Goal: Information Seeking & Learning: Check status

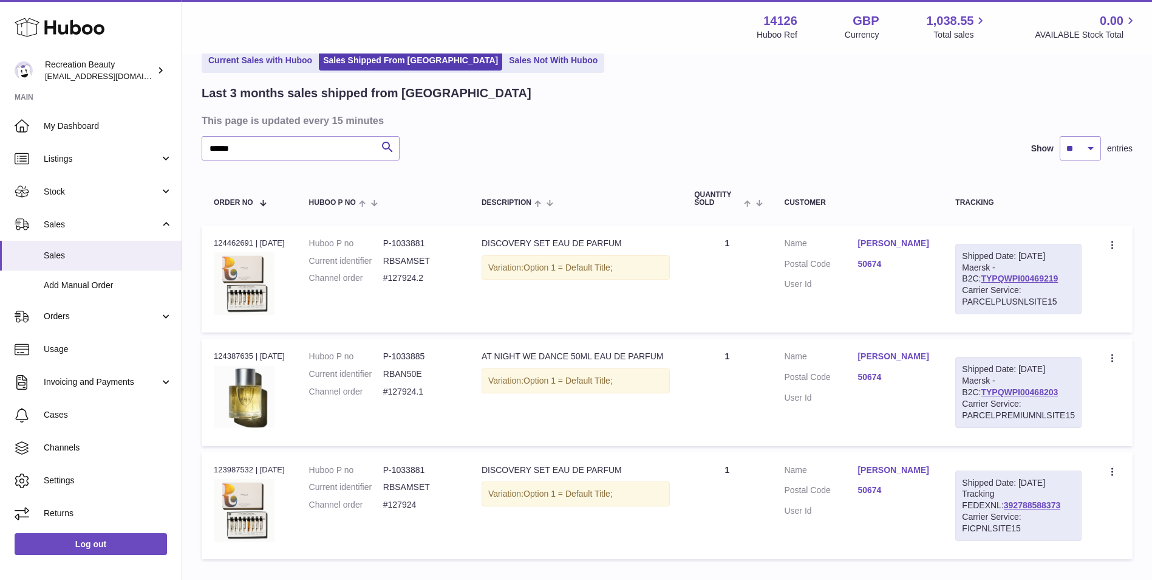
type input "******"
click at [844, 99] on div "Last 3 months sales shipped from Huboo" at bounding box center [667, 93] width 931 height 16
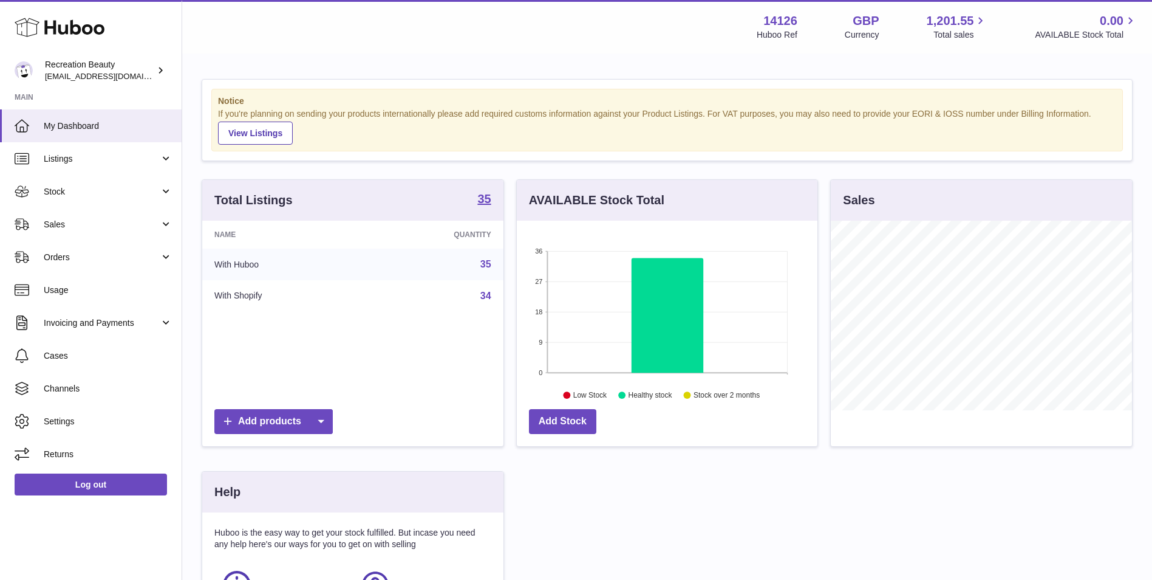
scroll to position [190, 301]
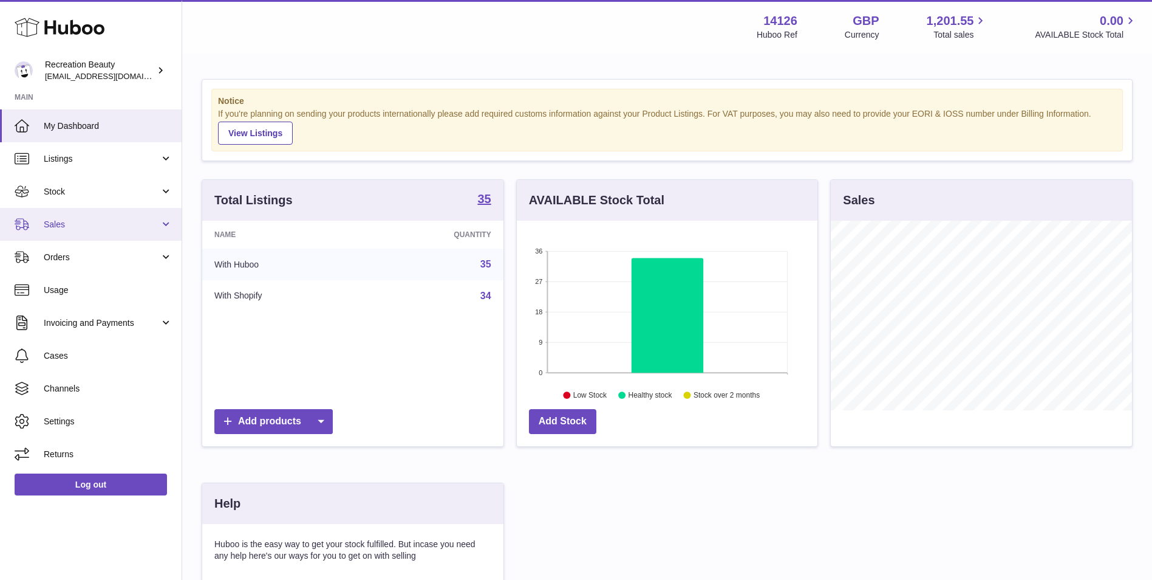
click at [142, 230] on span "Sales" at bounding box center [102, 225] width 116 height 12
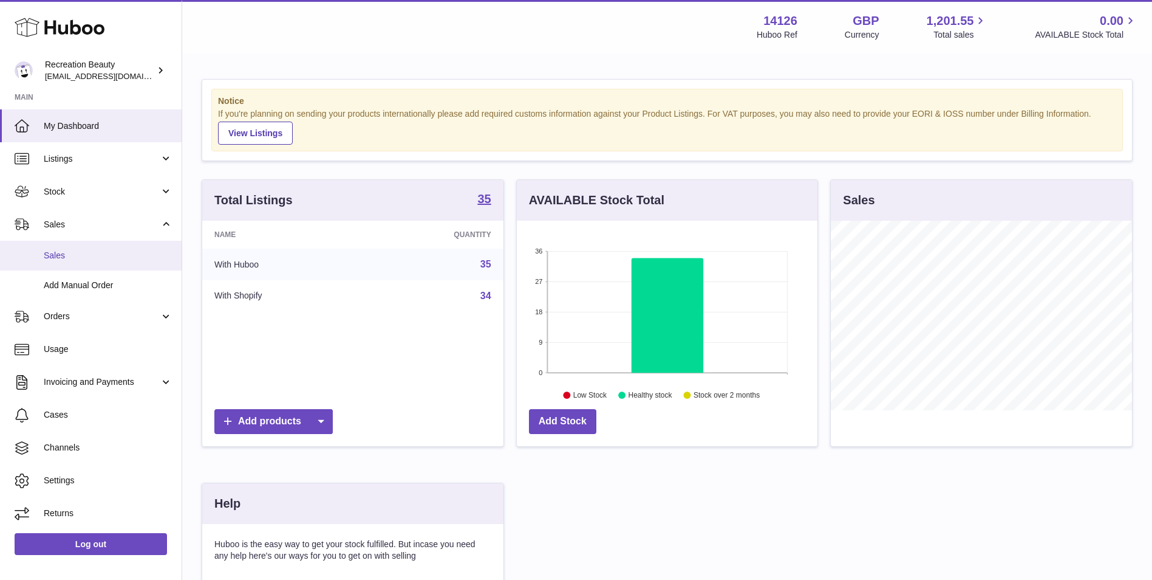
click at [87, 258] on span "Sales" at bounding box center [108, 256] width 129 height 12
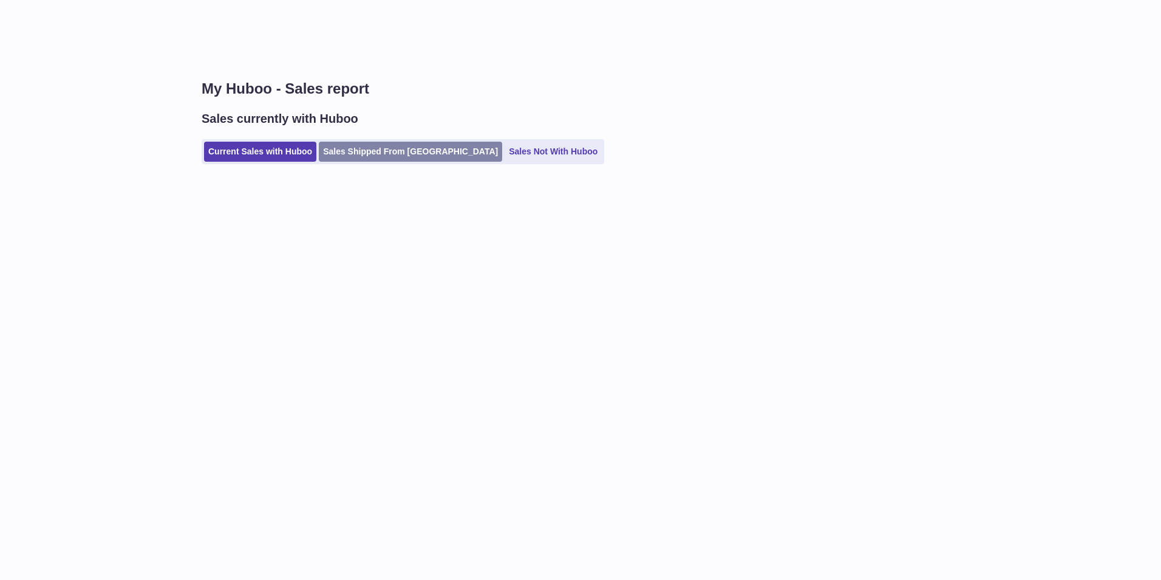
click at [360, 157] on link "Sales Shipped From [GEOGRAPHIC_DATA]" at bounding box center [410, 152] width 183 height 20
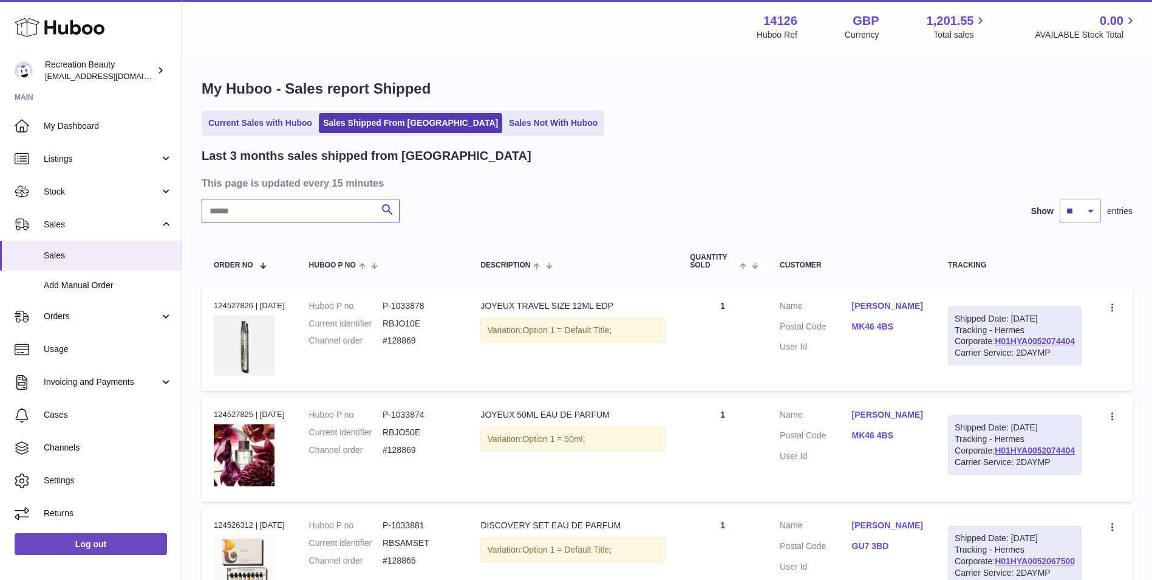
click at [248, 209] on input "text" at bounding box center [301, 211] width 198 height 24
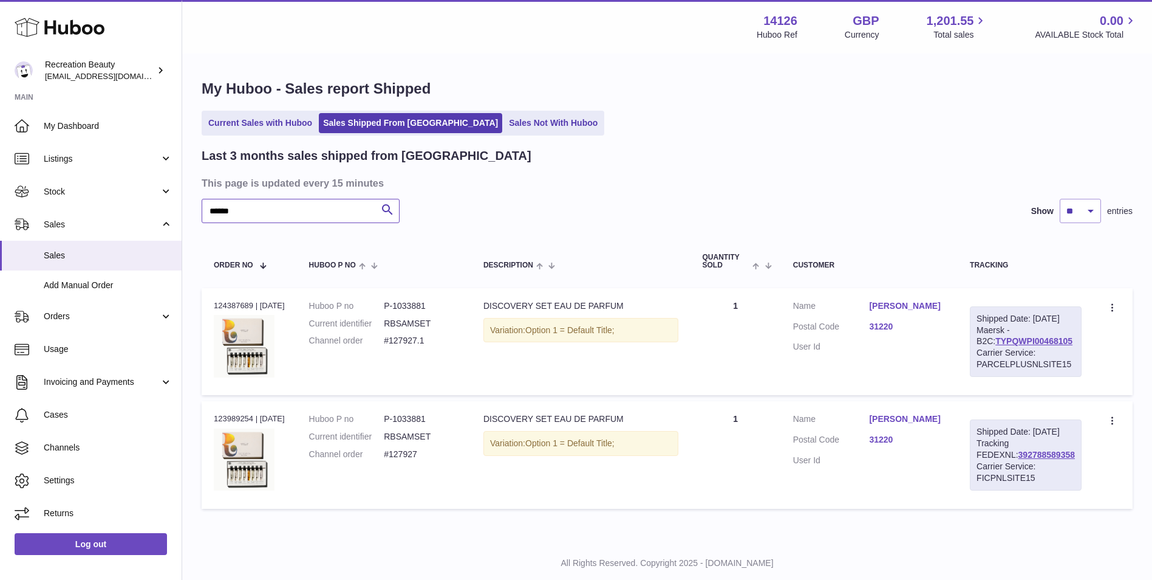
scroll to position [51, 0]
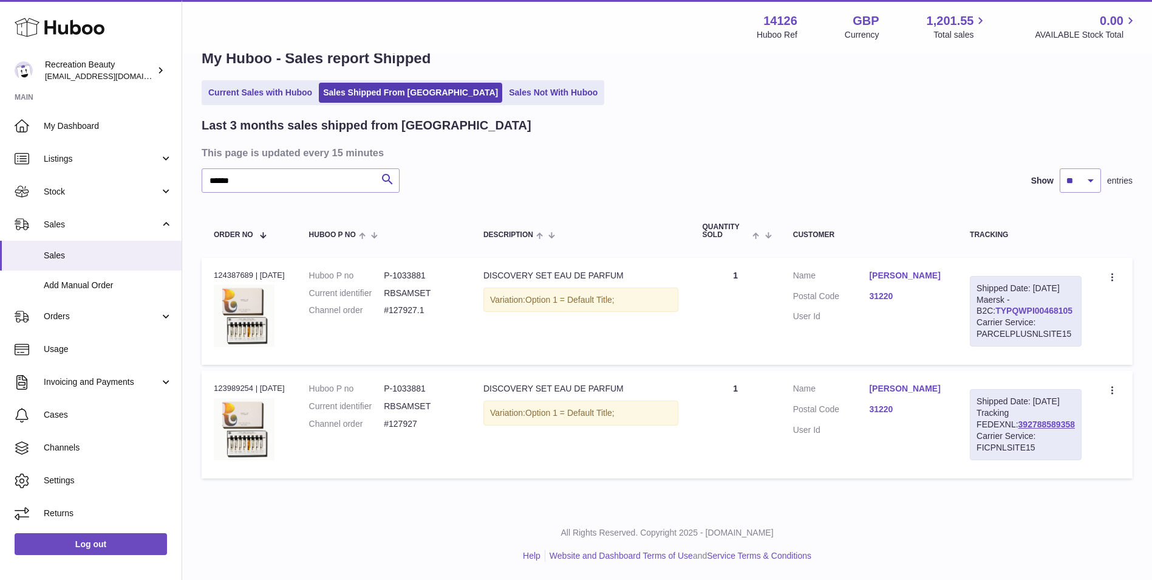
click at [996, 306] on link "TYPQWPI00468105" at bounding box center [1034, 311] width 77 height 10
drag, startPoint x: 265, startPoint y: 152, endPoint x: 33, endPoint y: 157, distance: 232.1
click at [33, 157] on div "Huboo Recreation Beauty barney@recreationbeauty.com Main My Dashboard Listings …" at bounding box center [576, 275] width 1152 height 610
paste input "text"
type input "******"
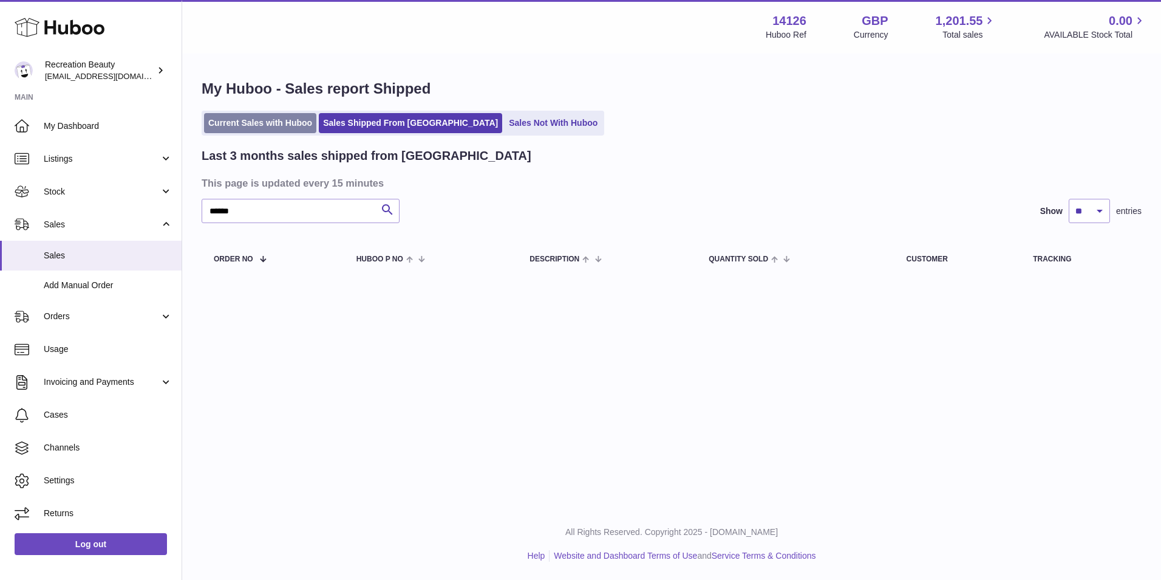
click at [304, 120] on link "Current Sales with Huboo" at bounding box center [260, 123] width 112 height 20
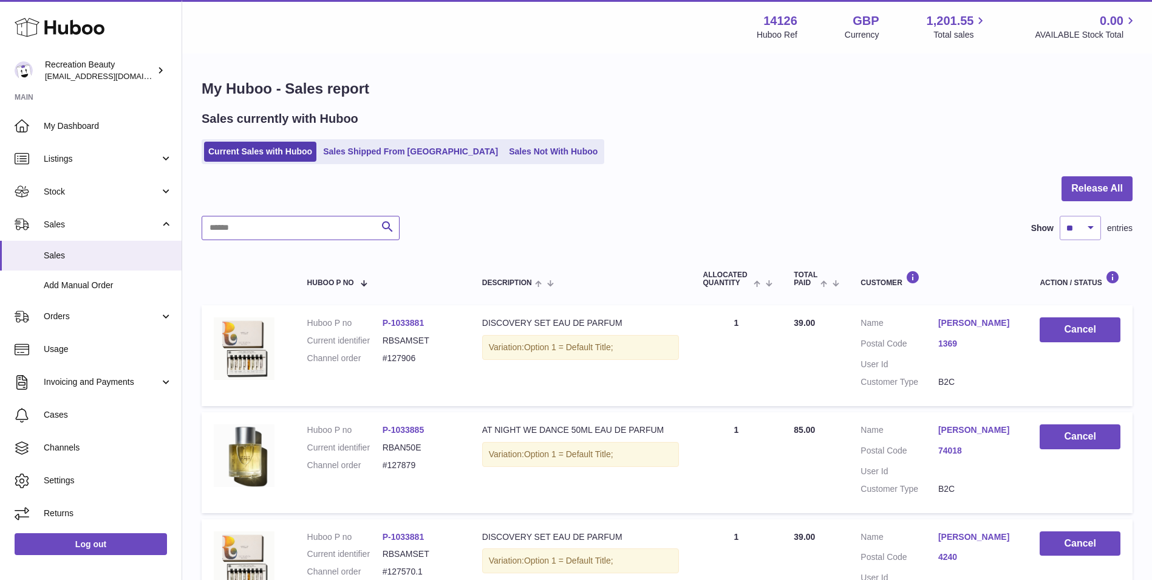
click at [271, 226] on input "text" at bounding box center [301, 228] width 198 height 24
paste input "******"
type input "******"
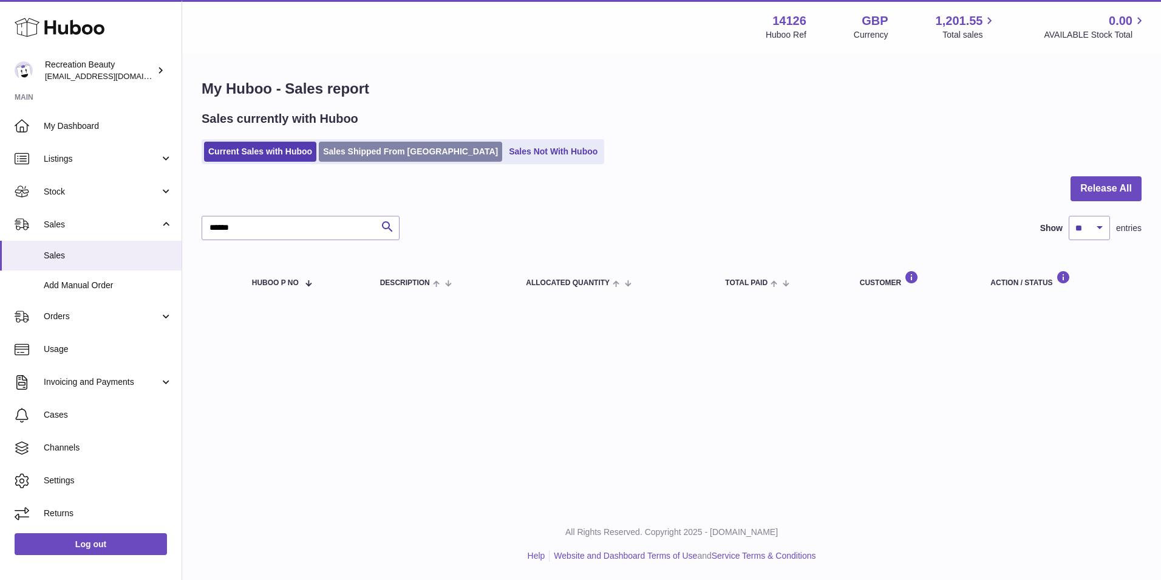
click at [377, 142] on link "Sales Shipped From [GEOGRAPHIC_DATA]" at bounding box center [410, 152] width 183 height 20
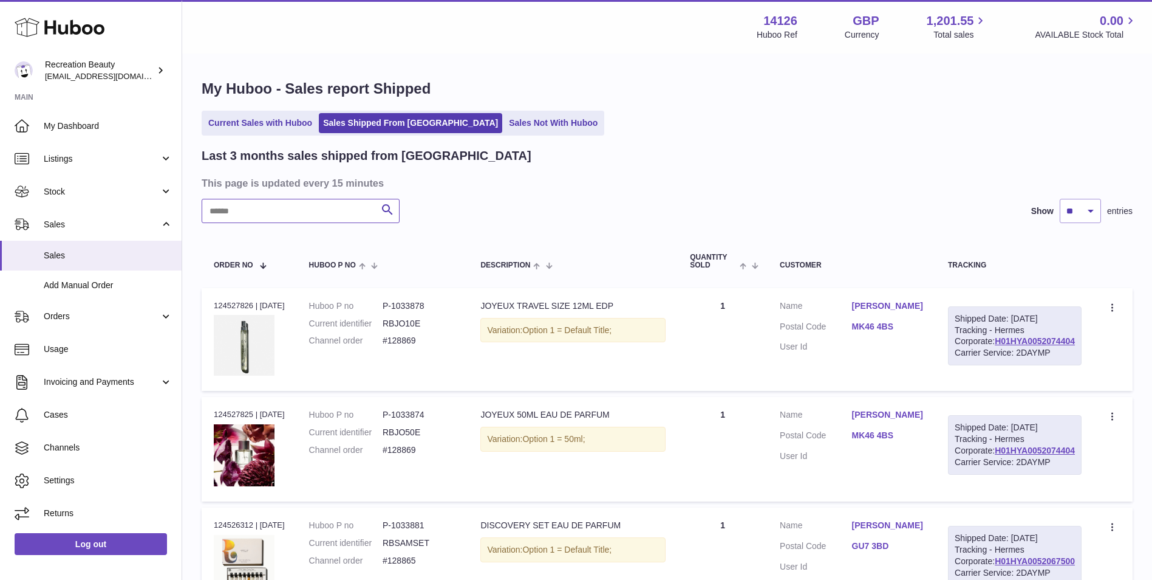
click at [265, 216] on input "text" at bounding box center [301, 211] width 198 height 24
paste input "******"
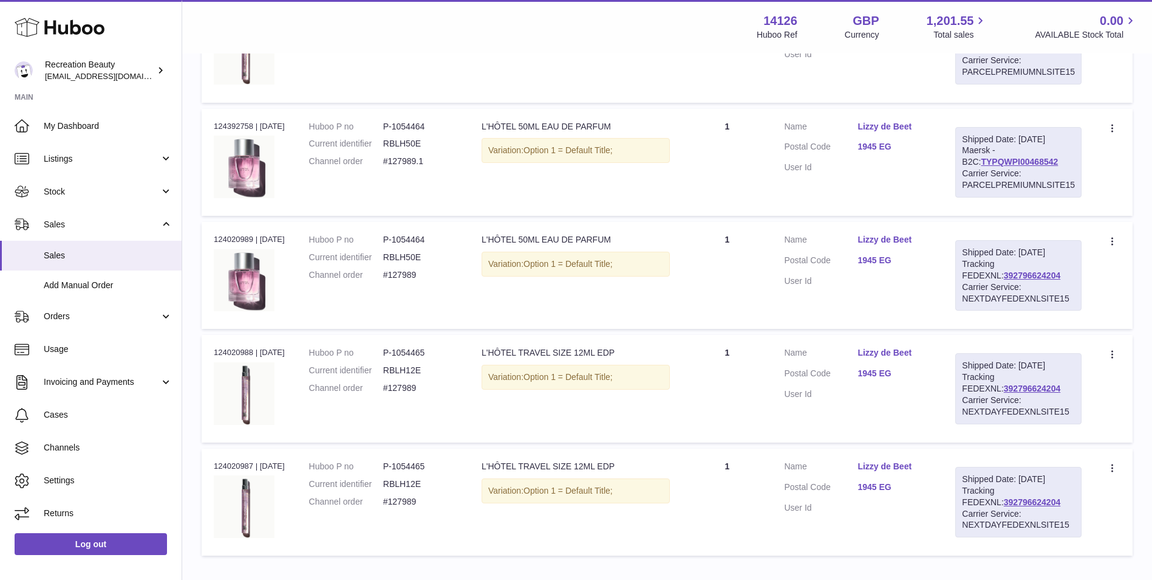
scroll to position [405, 0]
click at [1004, 275] on link "392796624204" at bounding box center [1032, 276] width 56 height 10
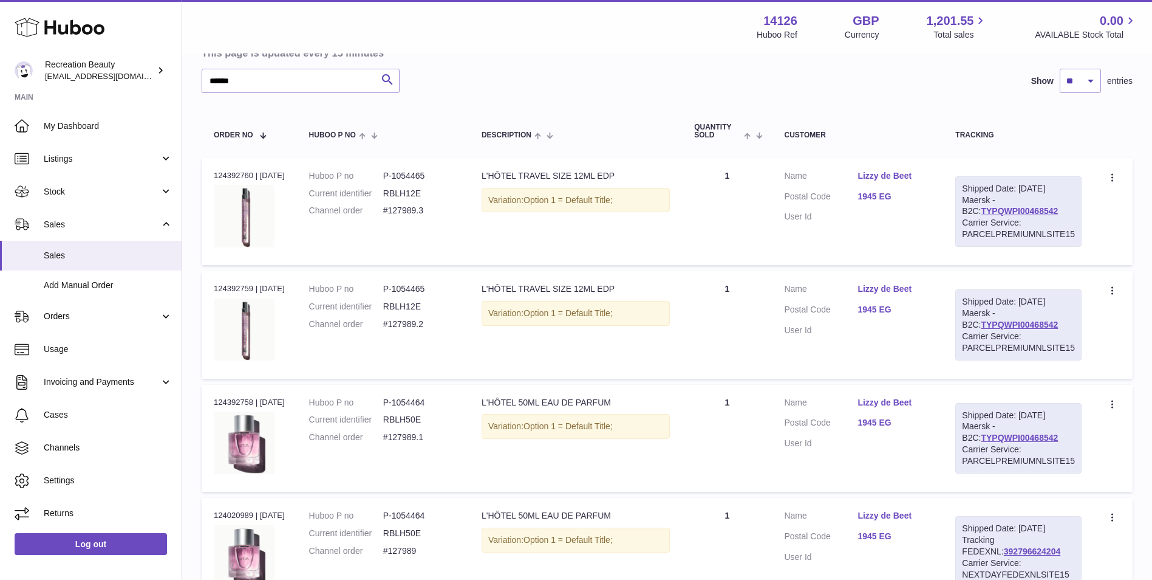
scroll to position [129, 0]
click at [631, 63] on div "Last 3 months sales shipped from Huboo This page is updated every 15 minutes **…" at bounding box center [667, 427] width 931 height 819
drag, startPoint x: 253, startPoint y: 75, endPoint x: 171, endPoint y: 63, distance: 83.5
click at [171, 63] on div "Huboo Recreation Beauty barney@recreationbeauty.com Main My Dashboard Listings …" at bounding box center [576, 402] width 1152 height 1063
paste input "text"
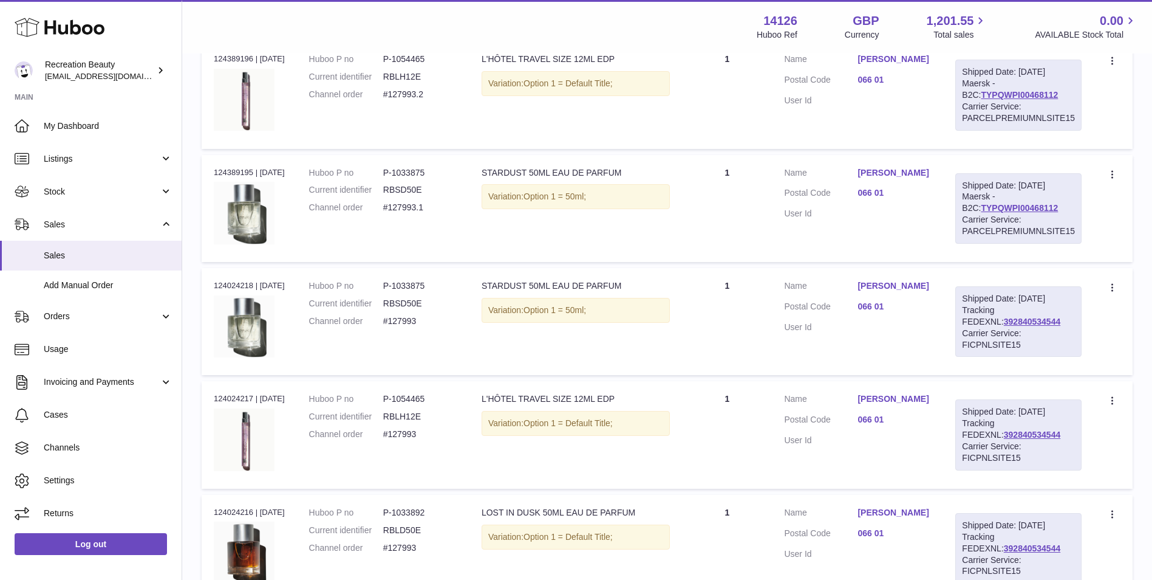
scroll to position [484, 0]
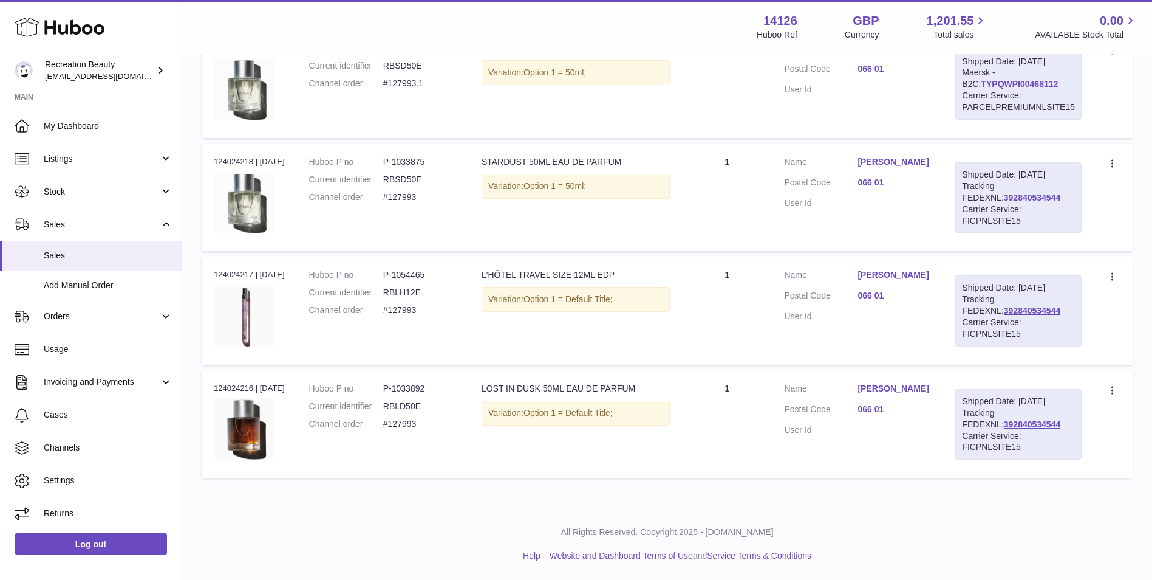
click at [1007, 197] on link "392840534544" at bounding box center [1032, 198] width 56 height 10
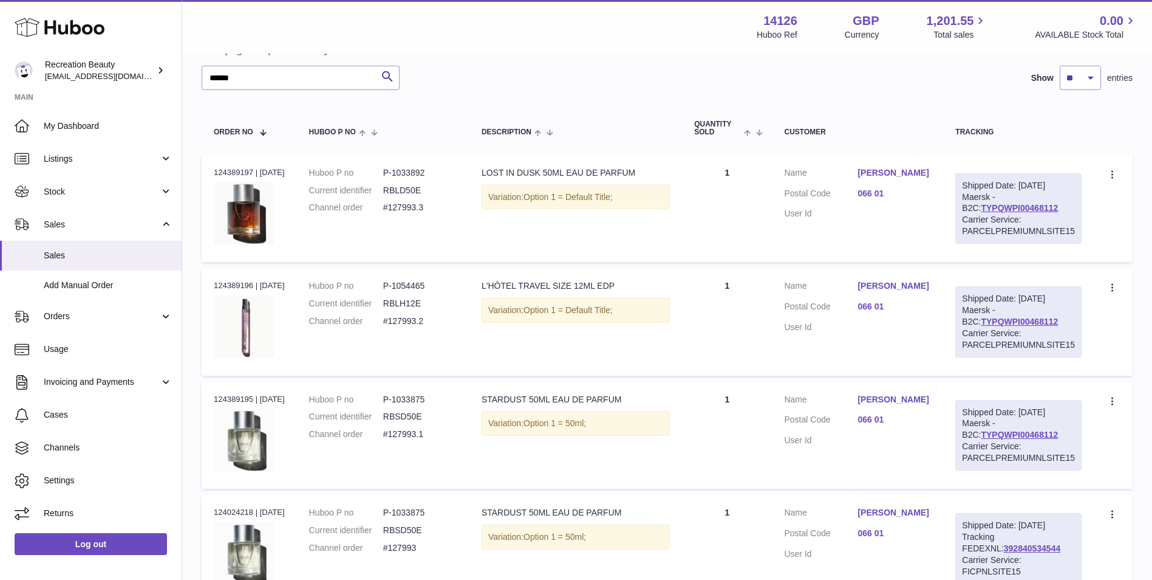
scroll to position [121, 0]
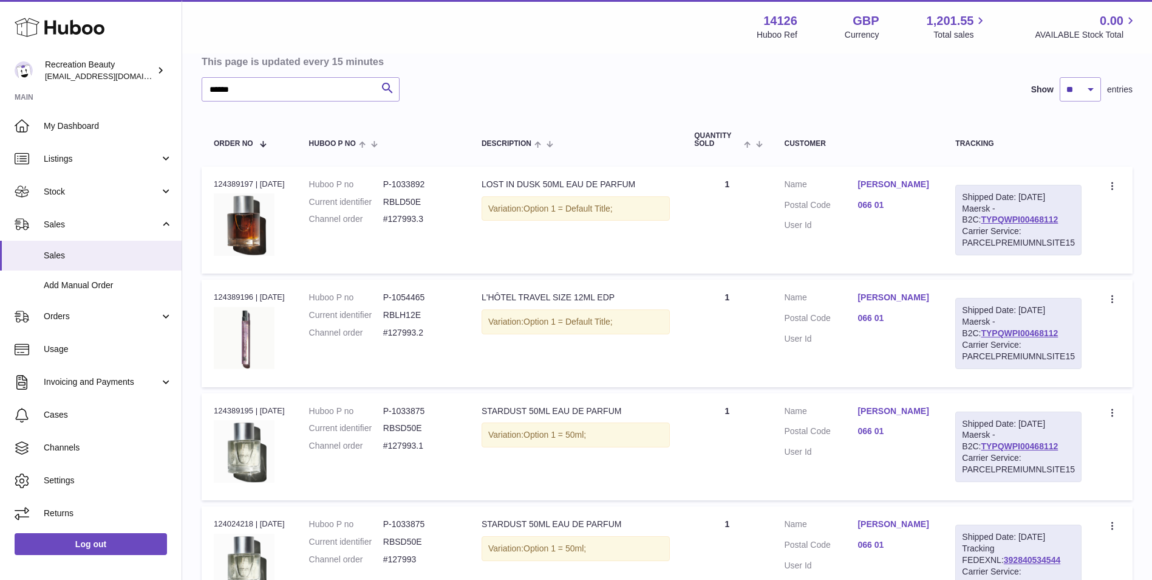
drag, startPoint x: 1053, startPoint y: 217, endPoint x: 959, endPoint y: 214, distance: 94.8
click at [959, 214] on div "Shipped Date: 9th Sep 2025 Maersk - B2C: TYPQWPI00468112 Carrier Service: PARCE…" at bounding box center [1019, 220] width 126 height 70
copy link "TYPQWPI00468112"
click at [985, 222] on link "TYPQWPI00468112" at bounding box center [1019, 219] width 77 height 10
click at [566, 68] on h3 "This page is updated every 15 minutes" at bounding box center [666, 61] width 928 height 13
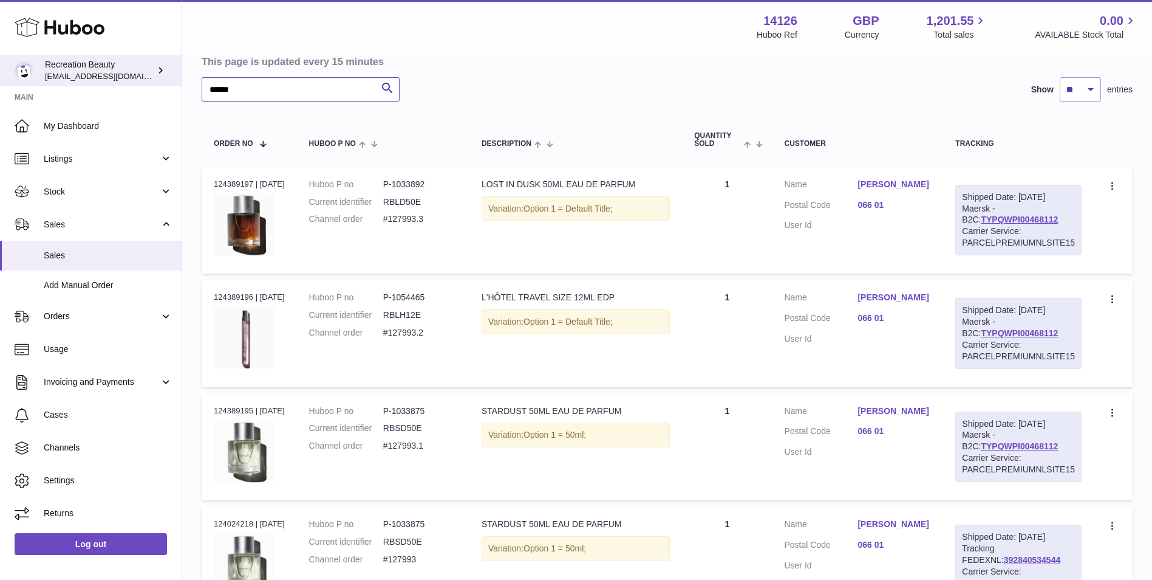
drag, startPoint x: 276, startPoint y: 87, endPoint x: 64, endPoint y: 70, distance: 212.7
click at [64, 70] on div "Huboo Recreation Beauty barney@recreationbeauty.com Main My Dashboard Listings …" at bounding box center [576, 410] width 1152 height 1063
paste input "text"
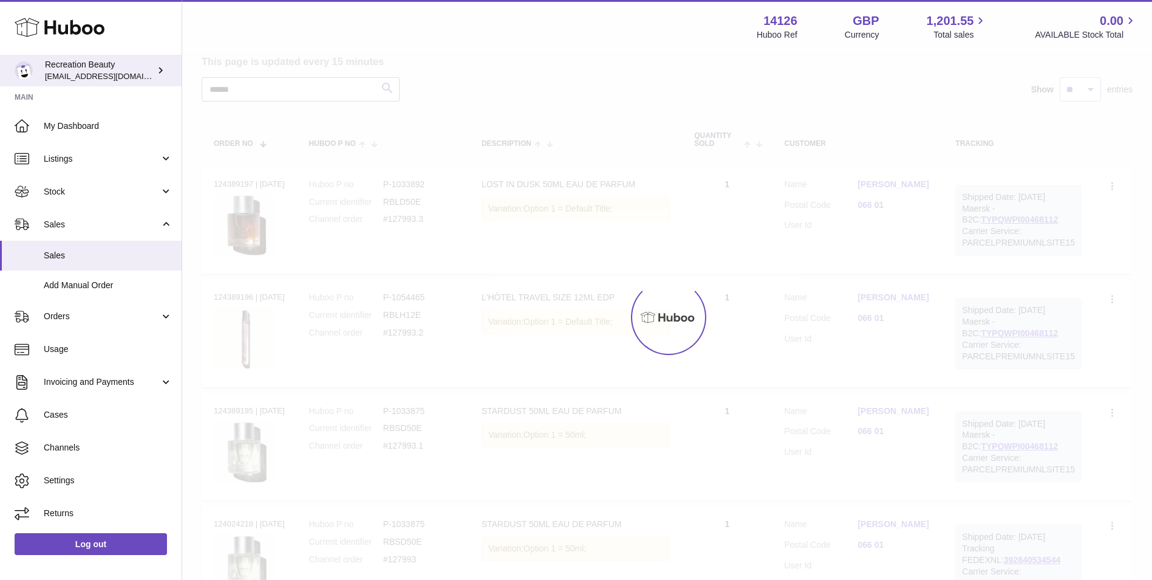
scroll to position [30, 0]
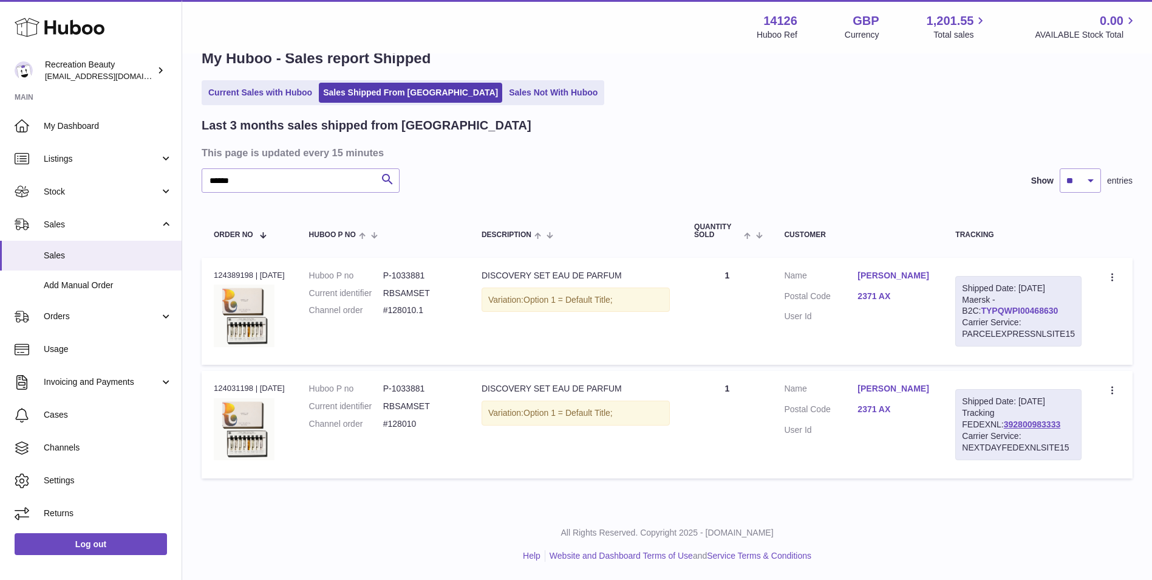
click at [983, 309] on link "TYPQWPI00468630" at bounding box center [1019, 311] width 77 height 10
drag, startPoint x: 145, startPoint y: 171, endPoint x: 121, endPoint y: 163, distance: 25.5
click at [121, 163] on div "Huboo Recreation Beauty barney@recreationbeauty.com Main My Dashboard Listings …" at bounding box center [576, 275] width 1152 height 610
paste input "text"
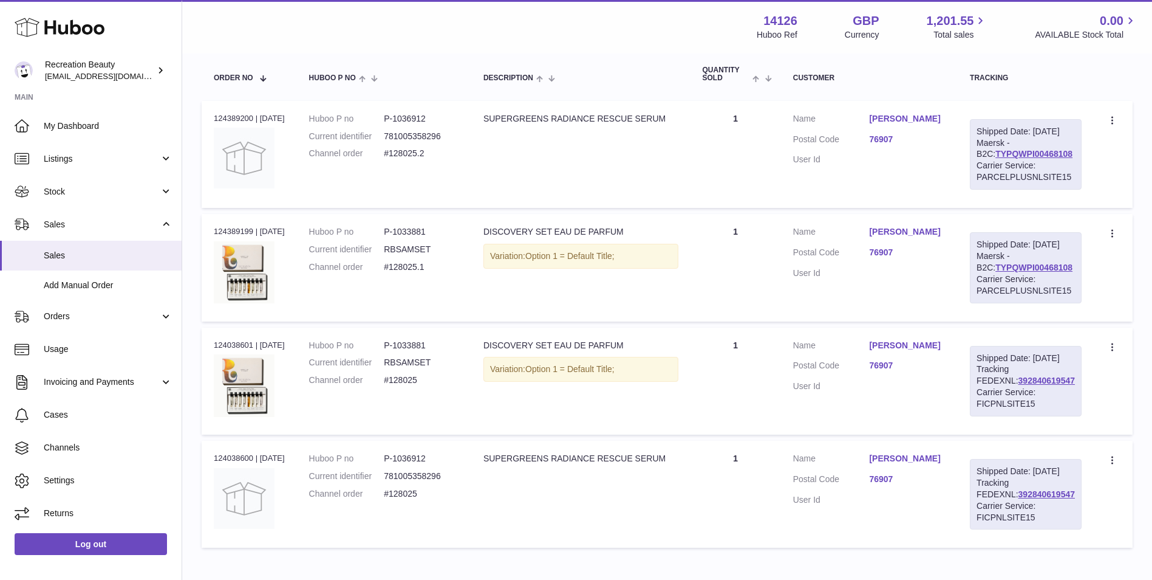
scroll to position [186, 0]
click at [1007, 159] on link "TYPQWPI00468108" at bounding box center [1034, 154] width 77 height 10
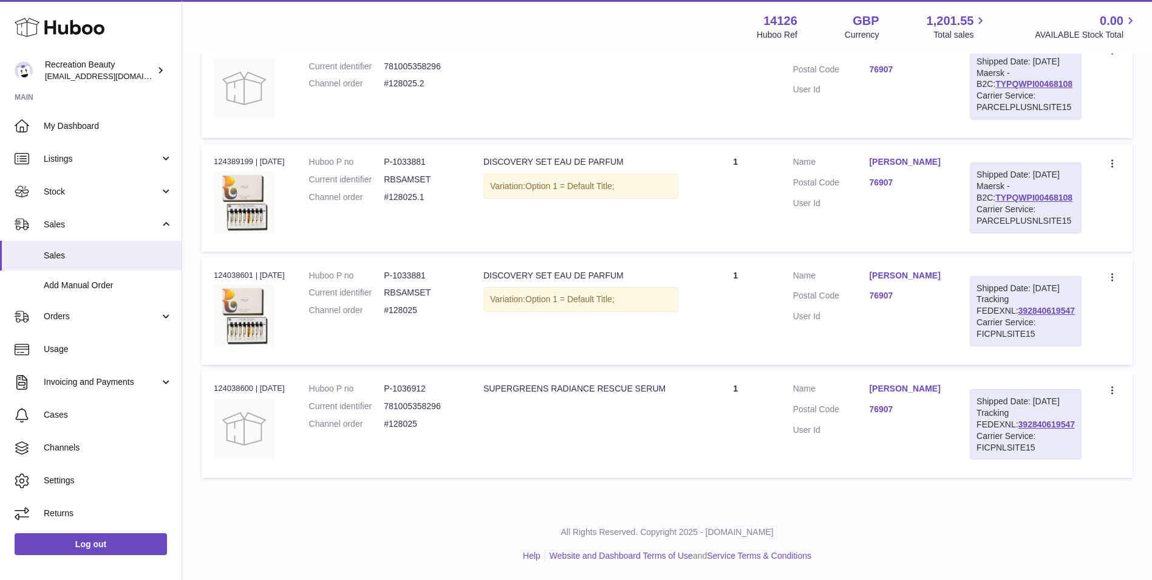
scroll to position [281, 0]
click at [1019, 429] on link "392840619547" at bounding box center [1047, 424] width 56 height 10
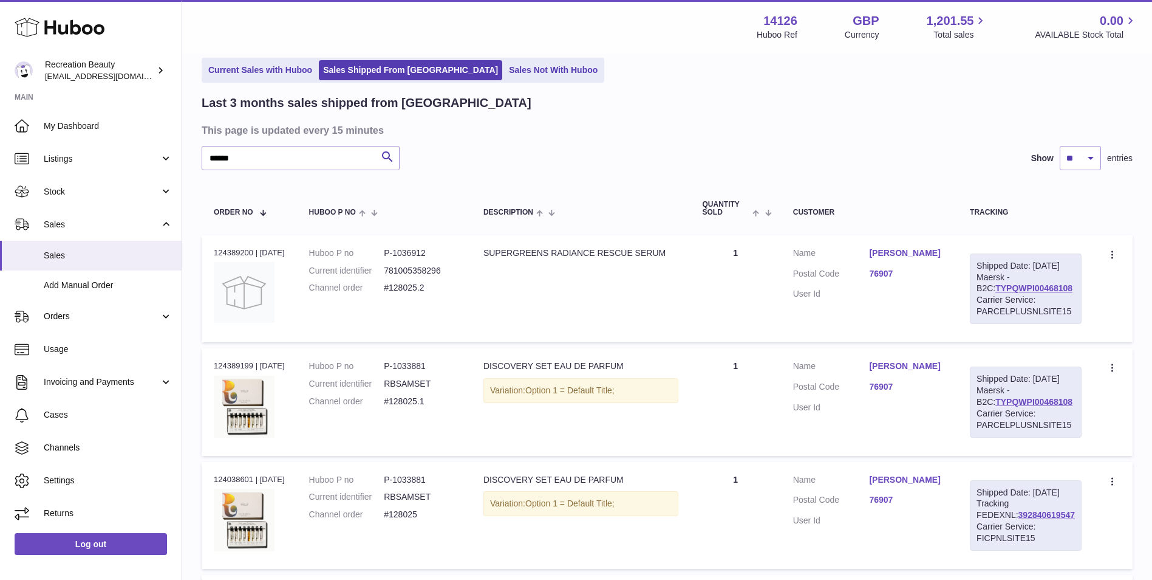
scroll to position [48, 0]
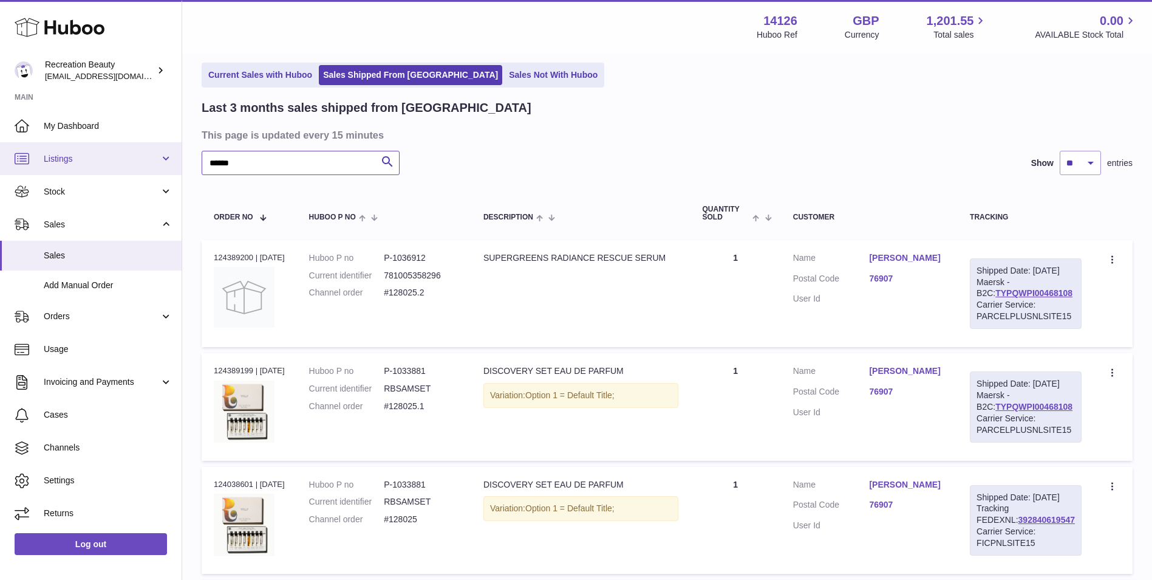
drag, startPoint x: 167, startPoint y: 160, endPoint x: 159, endPoint y: 160, distance: 7.9
click at [159, 160] on div "Huboo Recreation Beauty barney@recreationbeauty.com Main My Dashboard Listings …" at bounding box center [576, 370] width 1152 height 836
paste input "text"
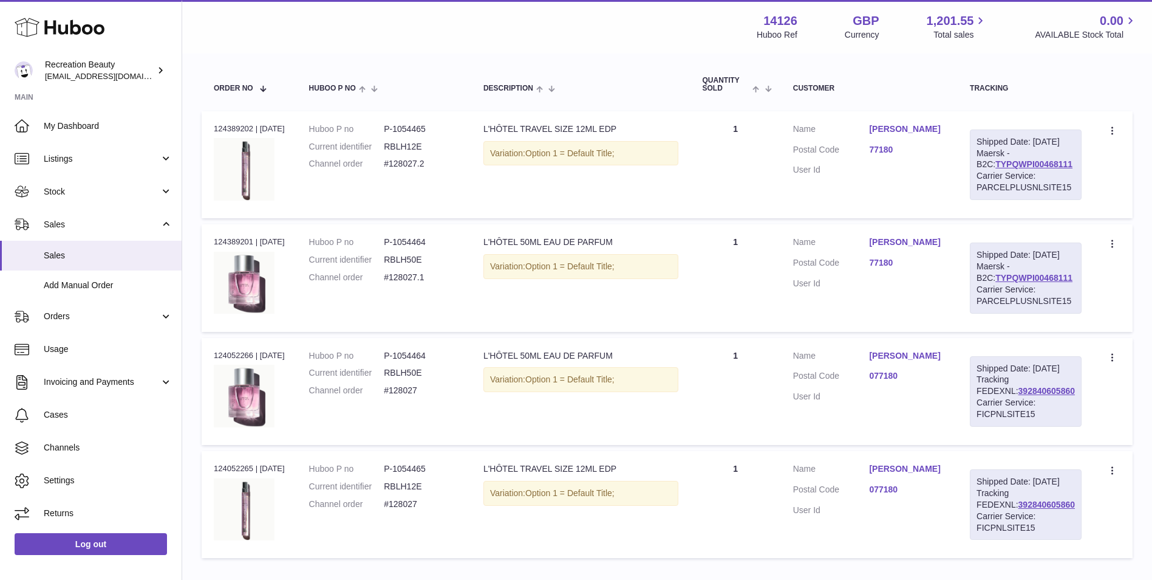
scroll to position [176, 0]
click at [1040, 169] on link "TYPQWPI00468111" at bounding box center [1034, 165] width 77 height 10
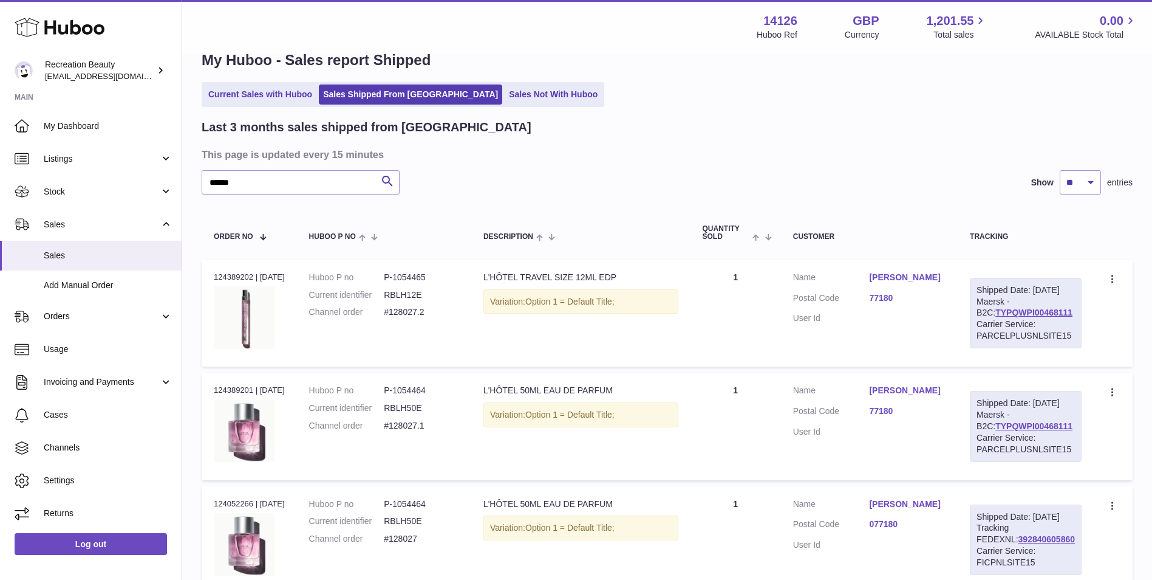
scroll to position [0, 0]
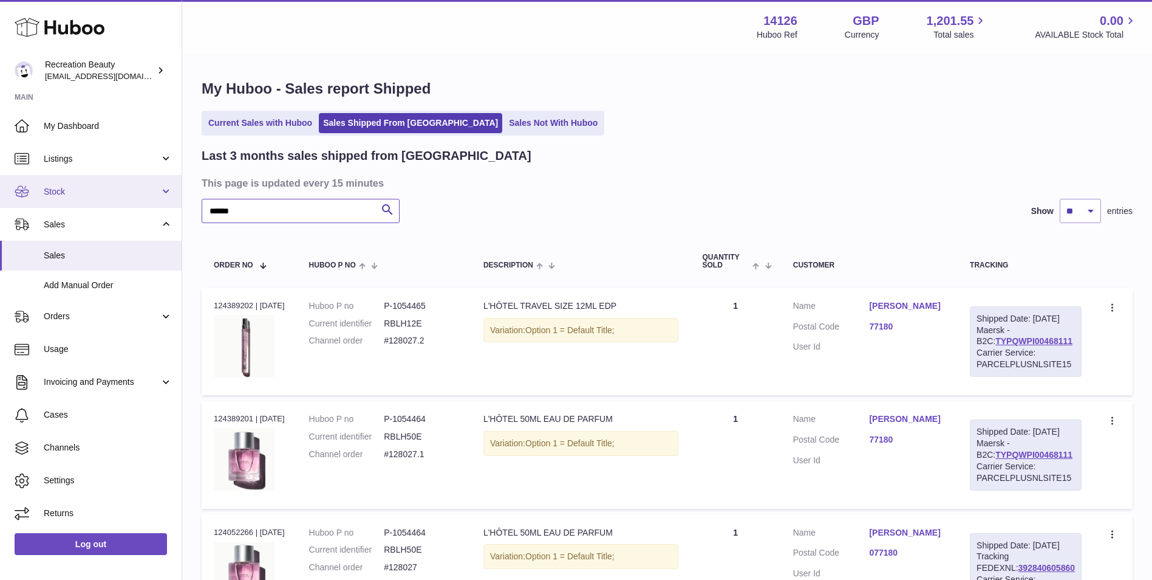
drag, startPoint x: 241, startPoint y: 209, endPoint x: 121, endPoint y: 203, distance: 119.2
click at [121, 203] on div "Huboo Recreation Beauty barney@recreationbeauty.com Main My Dashboard Listings …" at bounding box center [576, 418] width 1152 height 836
paste input "text"
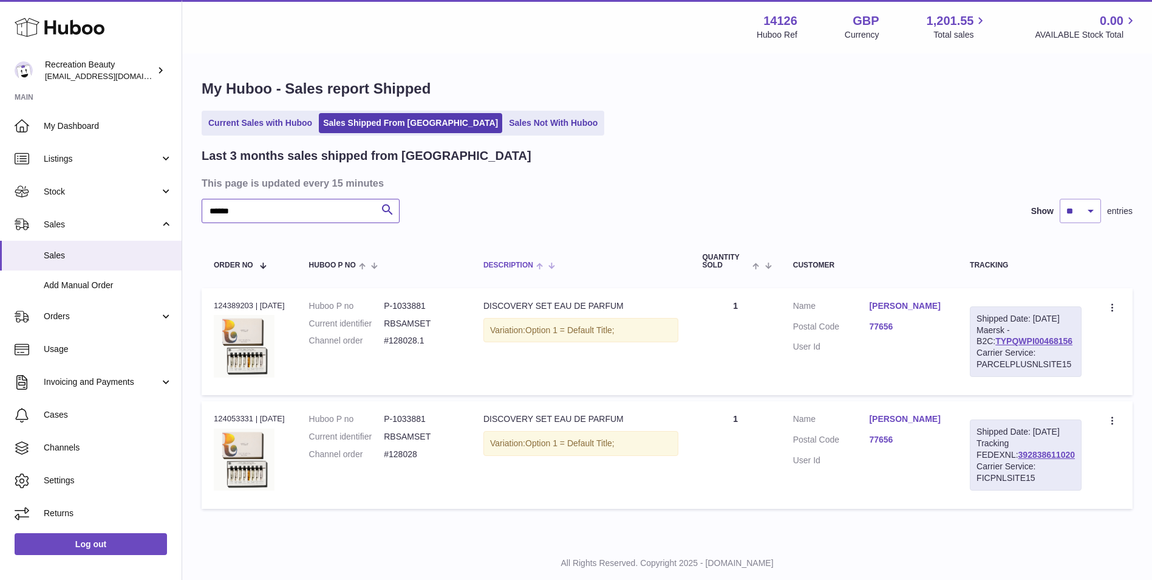
scroll to position [53, 0]
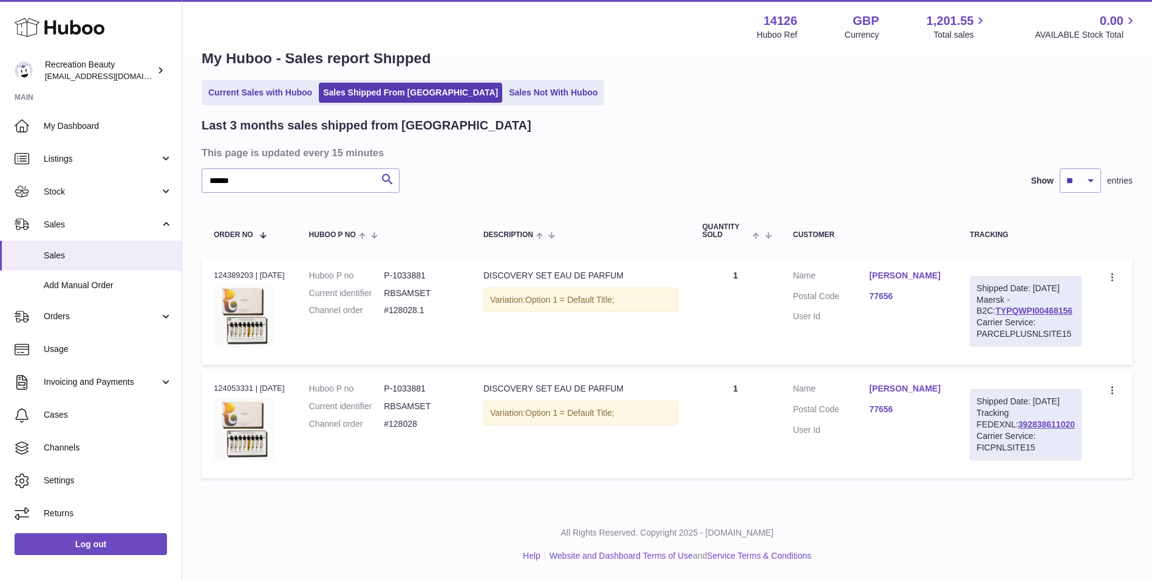
click at [1028, 293] on div "Shipped Date: 9th Sep 2025 Maersk - B2C: TYPQWPI00468156 Carrier Service: PARCE…" at bounding box center [1026, 311] width 112 height 70
click at [1027, 306] on link "TYPQWPI00468156" at bounding box center [1034, 311] width 77 height 10
click at [1019, 426] on link "392838611020" at bounding box center [1047, 424] width 56 height 10
drag, startPoint x: 248, startPoint y: 163, endPoint x: 77, endPoint y: 148, distance: 172.0
click at [77, 148] on div "Huboo Recreation Beauty barney@recreationbeauty.com Main My Dashboard Listings …" at bounding box center [576, 275] width 1152 height 610
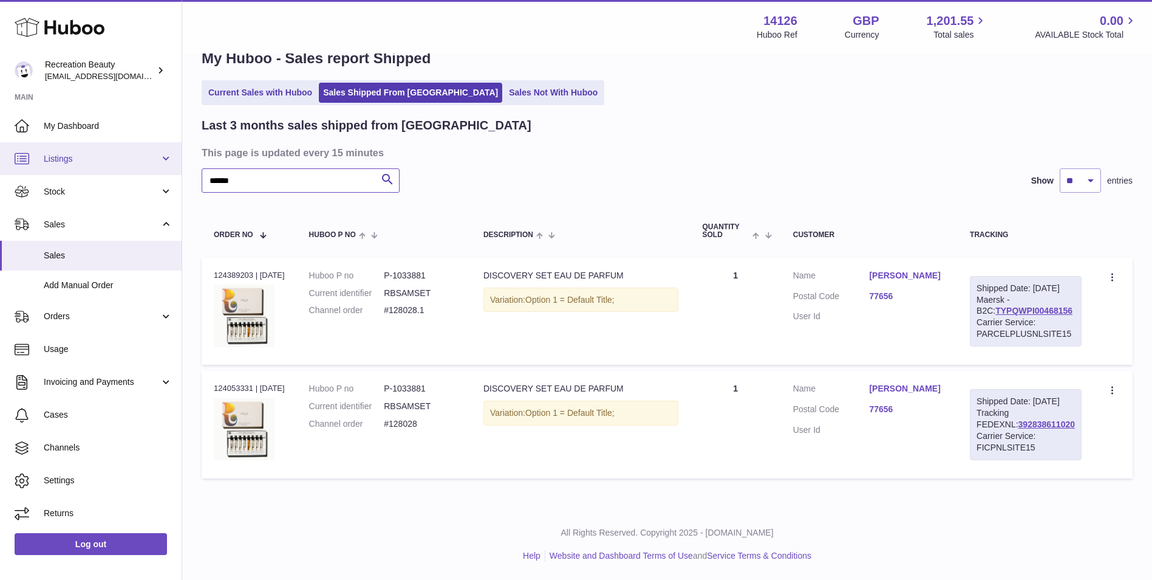
paste input "text"
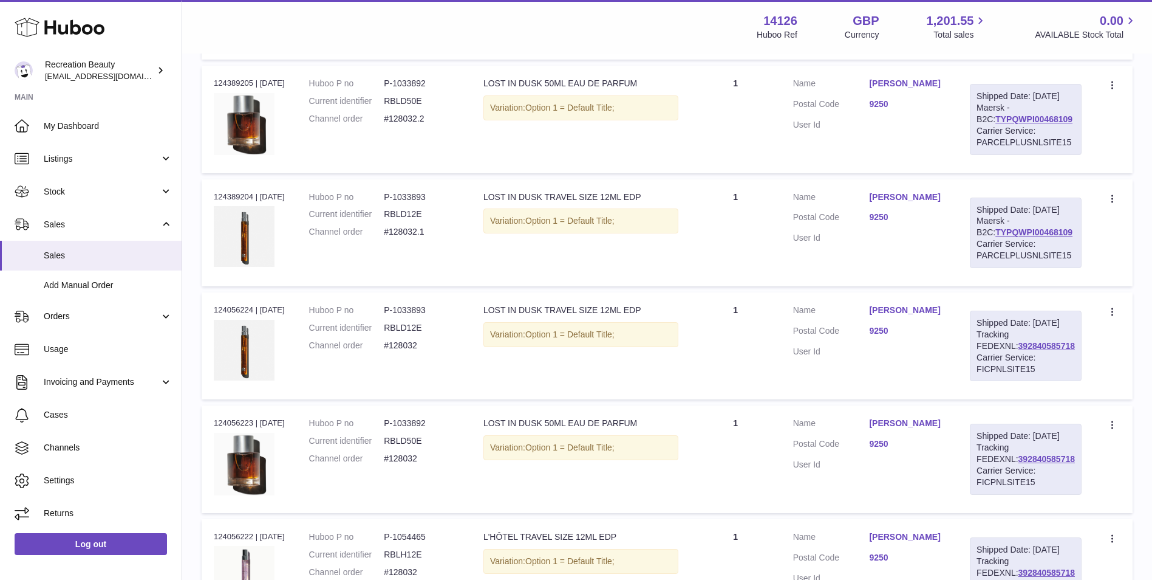
scroll to position [348, 0]
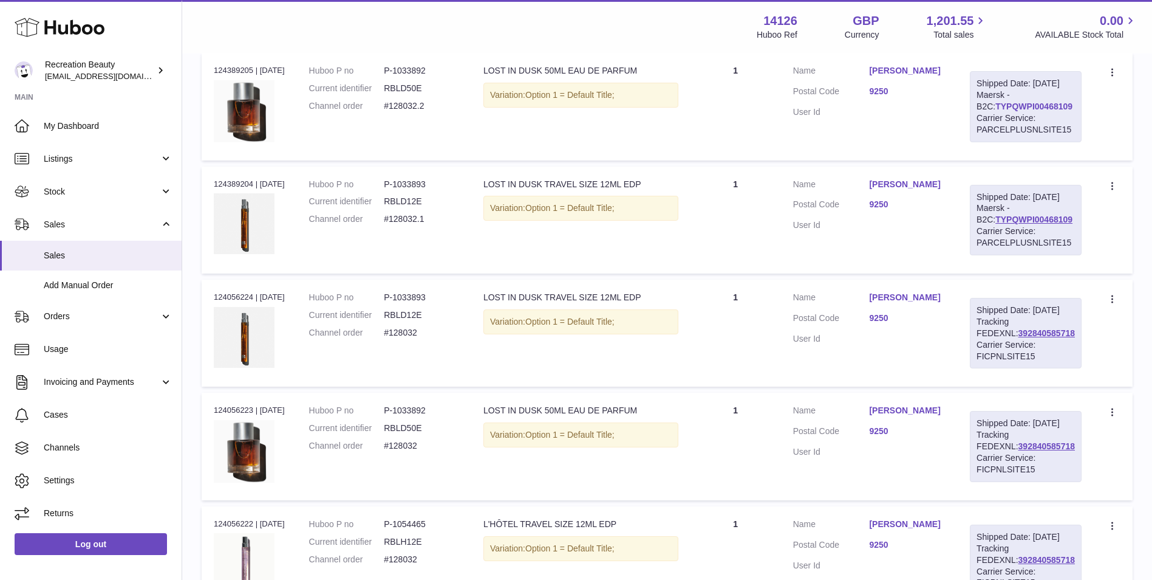
click at [1033, 111] on link "TYPQWPI00468109" at bounding box center [1034, 106] width 77 height 10
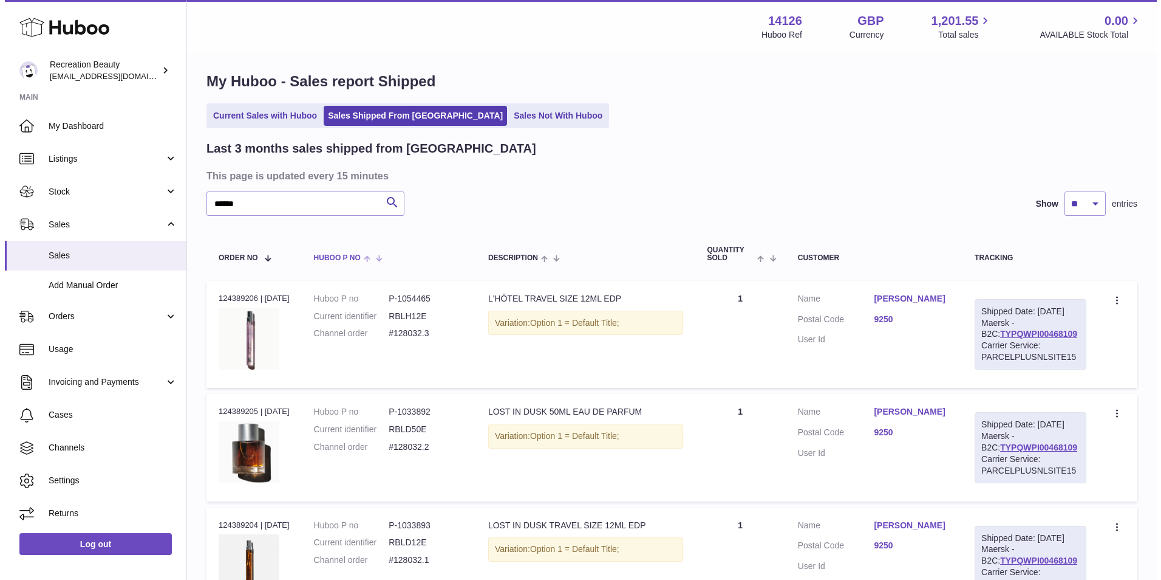
scroll to position [0, 0]
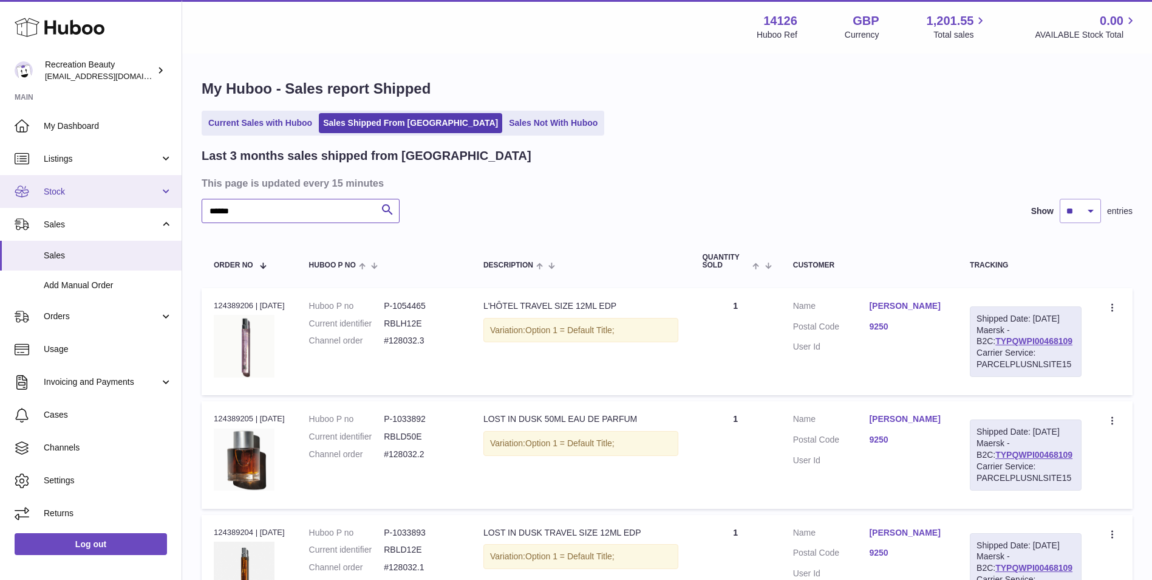
drag, startPoint x: 279, startPoint y: 201, endPoint x: 117, endPoint y: 202, distance: 162.2
click at [117, 202] on div "Huboo Recreation Beauty barney@recreationbeauty.com Main My Dashboard Listings …" at bounding box center [576, 531] width 1152 height 1063
paste input "text"
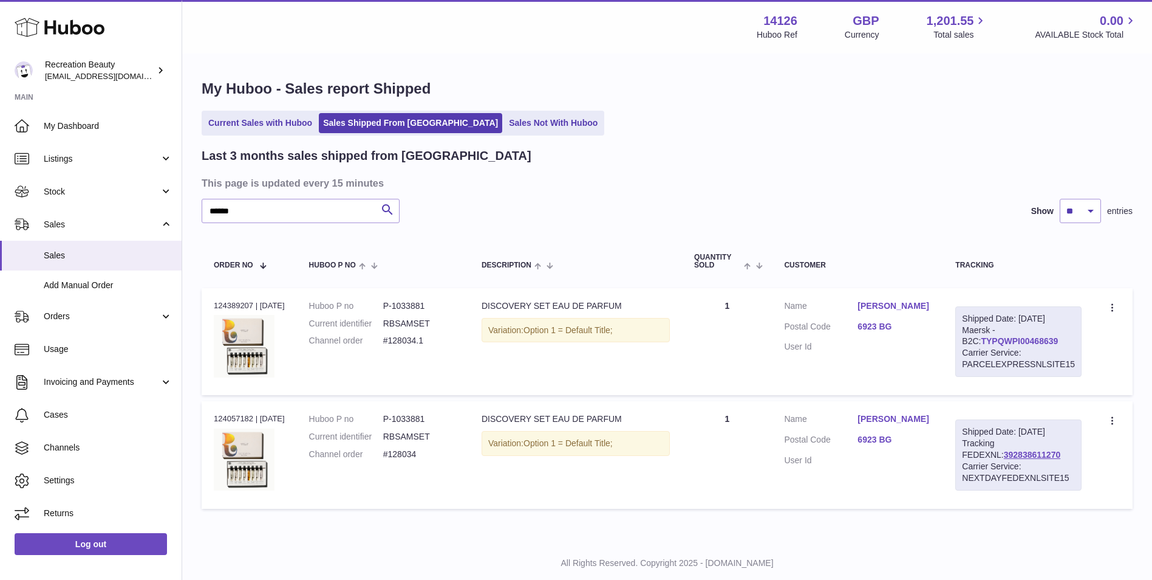
click at [981, 342] on link "TYPQWPI00468639" at bounding box center [1019, 341] width 77 height 10
drag, startPoint x: 190, startPoint y: 208, endPoint x: 173, endPoint y: 205, distance: 17.3
click at [173, 205] on div "Huboo Recreation Beauty barney@recreationbeauty.com Main My Dashboard Listings …" at bounding box center [576, 305] width 1152 height 610
paste input "text"
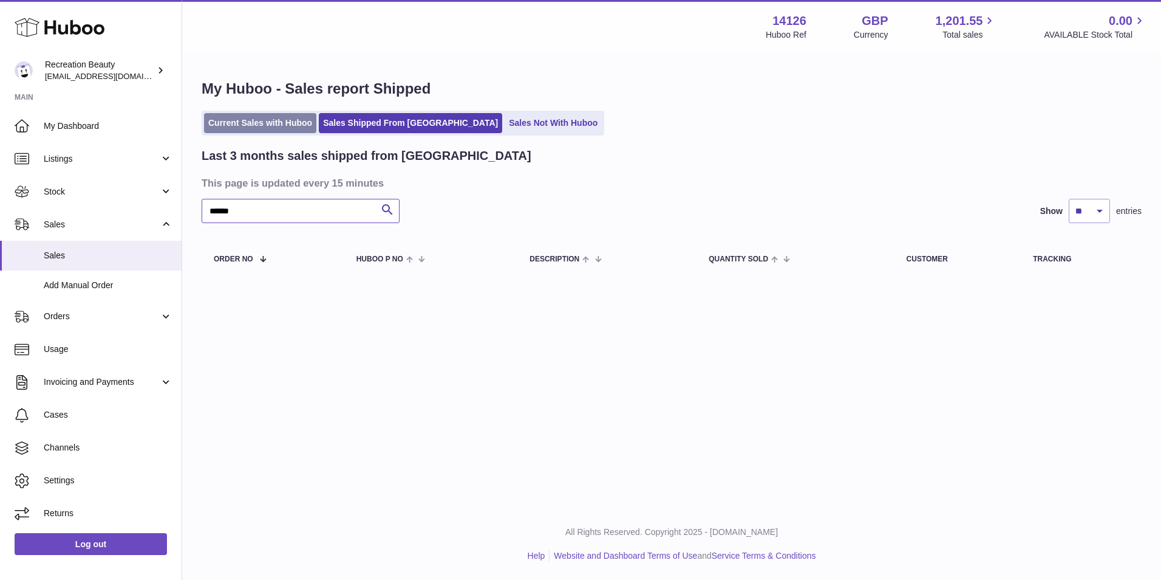
type input "******"
click at [292, 118] on link "Current Sales with Huboo" at bounding box center [260, 123] width 112 height 20
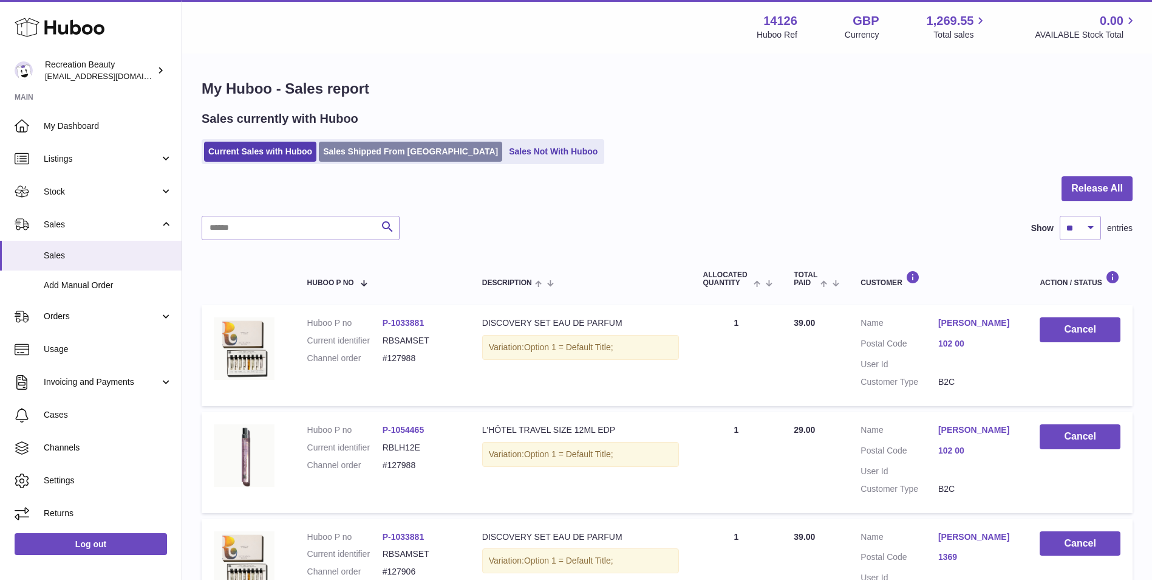
click at [365, 154] on link "Sales Shipped From [GEOGRAPHIC_DATA]" at bounding box center [410, 152] width 183 height 20
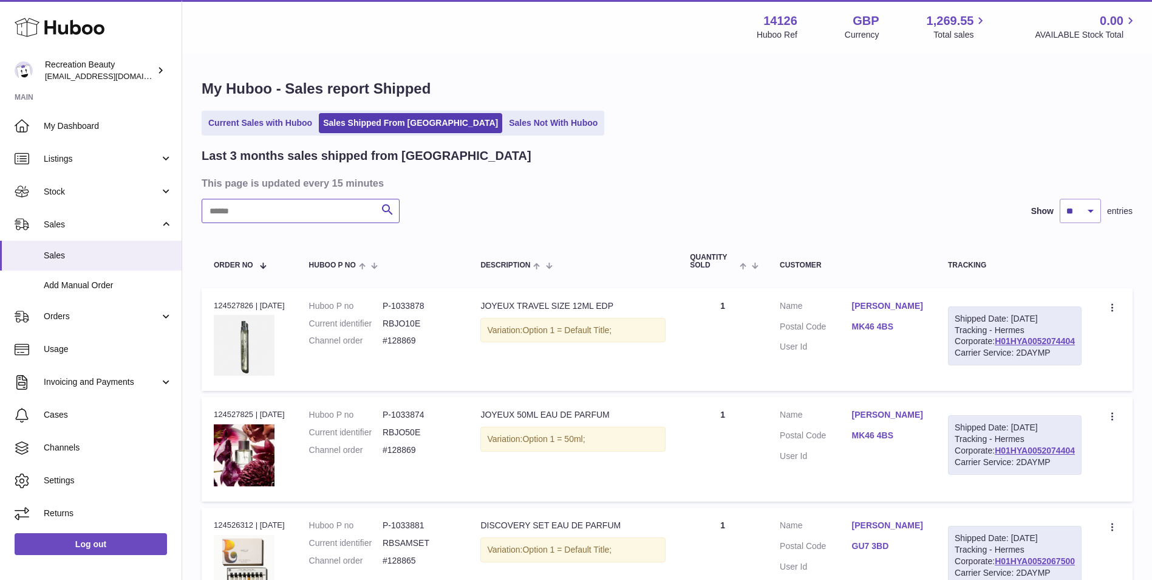
click at [279, 205] on input "text" at bounding box center [301, 211] width 198 height 24
paste input "******"
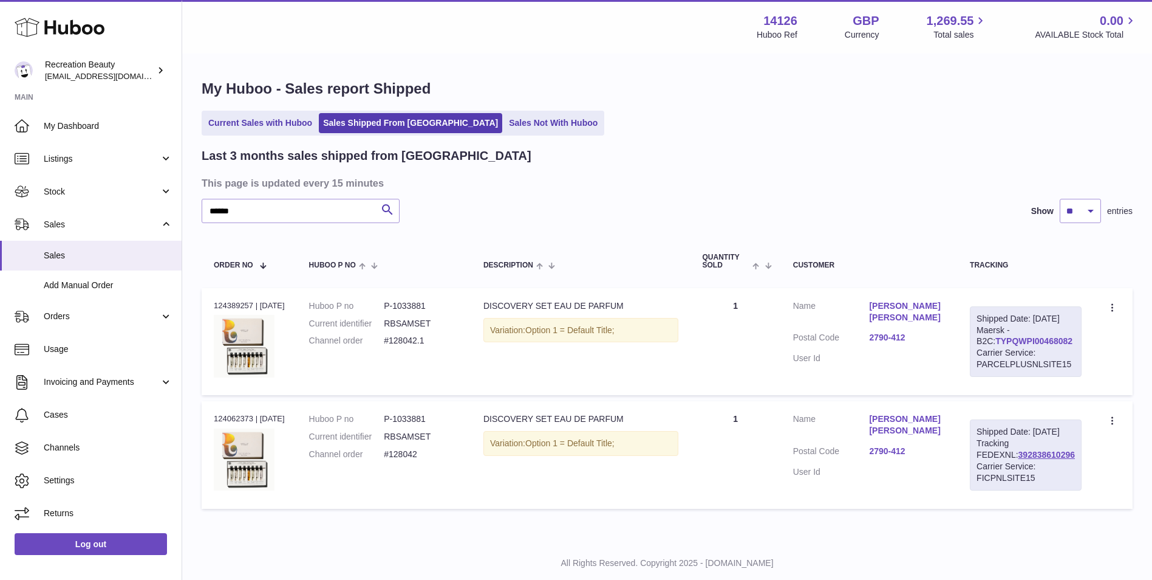
click at [1031, 346] on link "TYPQWPI00468082" at bounding box center [1034, 341] width 77 height 10
click at [141, 196] on div "Huboo Recreation Beauty barney@recreationbeauty.com Main My Dashboard Listings …" at bounding box center [576, 305] width 1152 height 610
paste input "text"
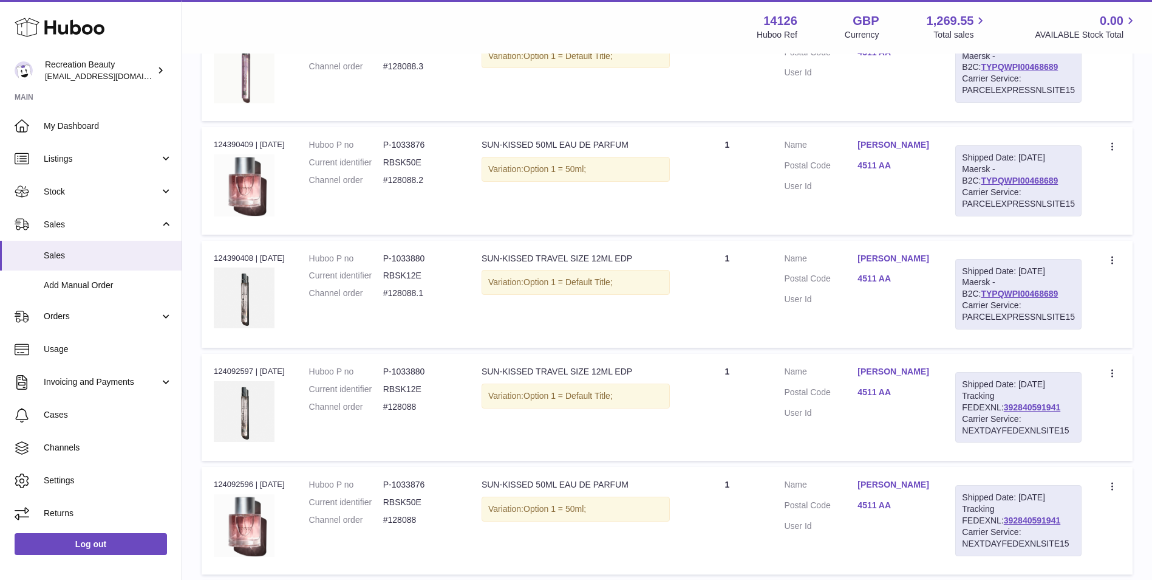
scroll to position [275, 0]
click at [1004, 403] on link "392840591941" at bounding box center [1032, 407] width 56 height 10
click at [981, 67] on link "TYPQWPI00468689" at bounding box center [1019, 66] width 77 height 10
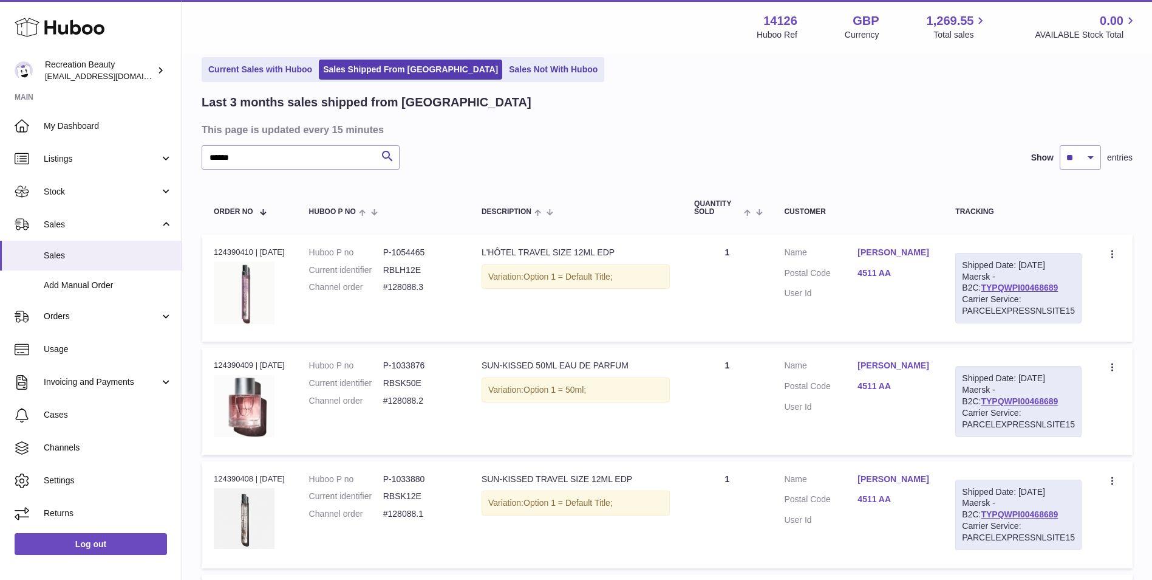
scroll to position [0, 0]
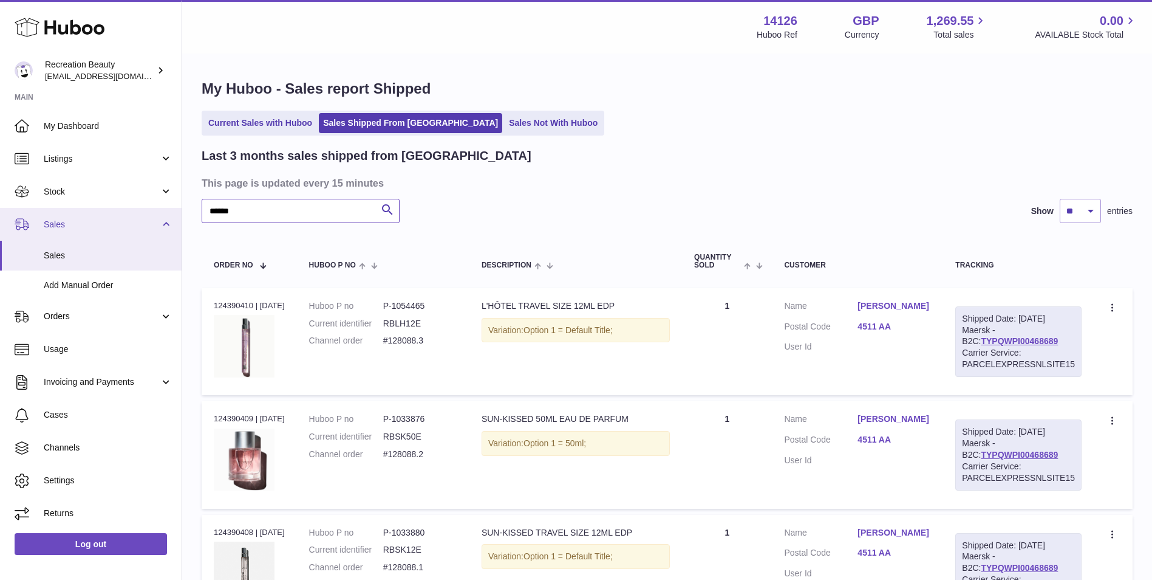
click at [126, 208] on div "Huboo Recreation Beauty barney@recreationbeauty.com Main My Dashboard Listings …" at bounding box center [576, 531] width 1152 height 1063
paste input "text"
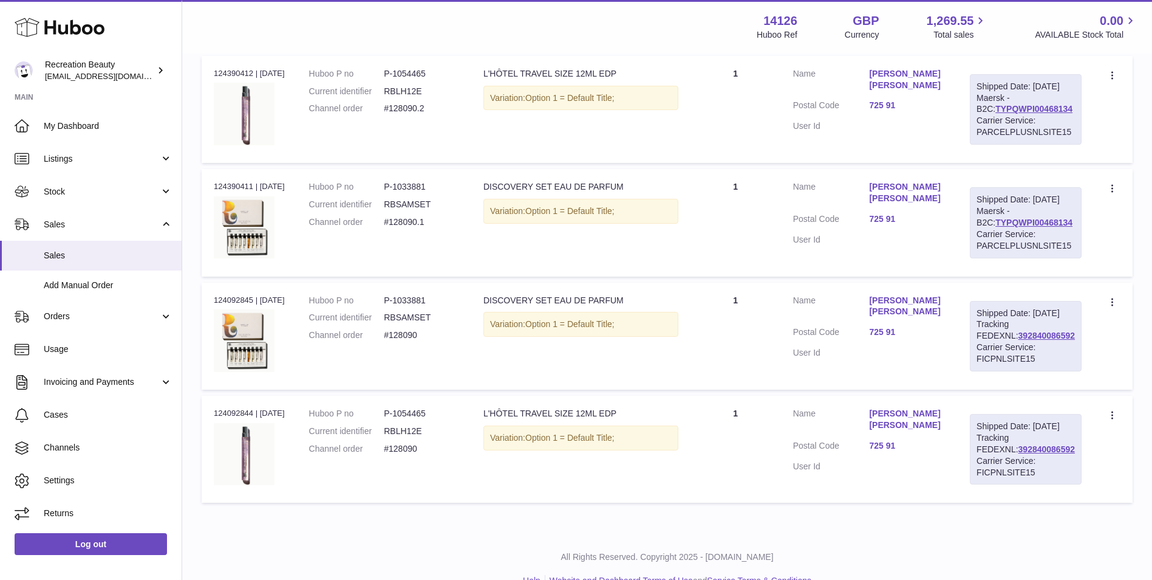
scroll to position [233, 0]
click at [1019, 340] on link "392840086592" at bounding box center [1047, 335] width 56 height 10
click at [1041, 113] on link "TYPQWPI00468134" at bounding box center [1034, 108] width 77 height 10
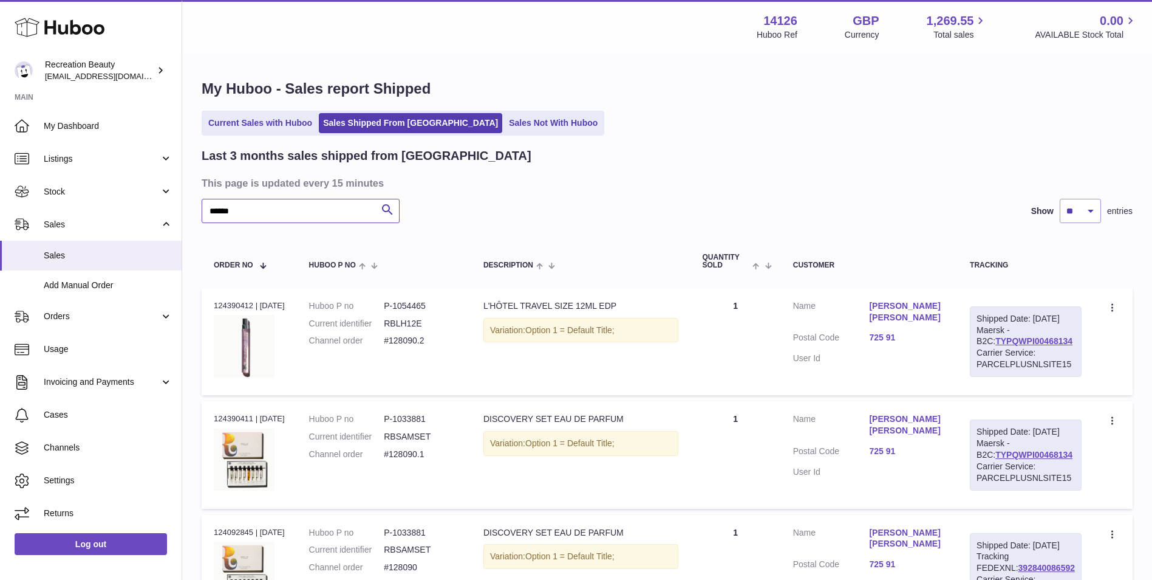
drag, startPoint x: 371, startPoint y: 208, endPoint x: 236, endPoint y: 202, distance: 135.0
click at [236, 202] on input "******" at bounding box center [301, 211] width 198 height 24
click at [219, 205] on input "******" at bounding box center [301, 211] width 198 height 24
paste input "text"
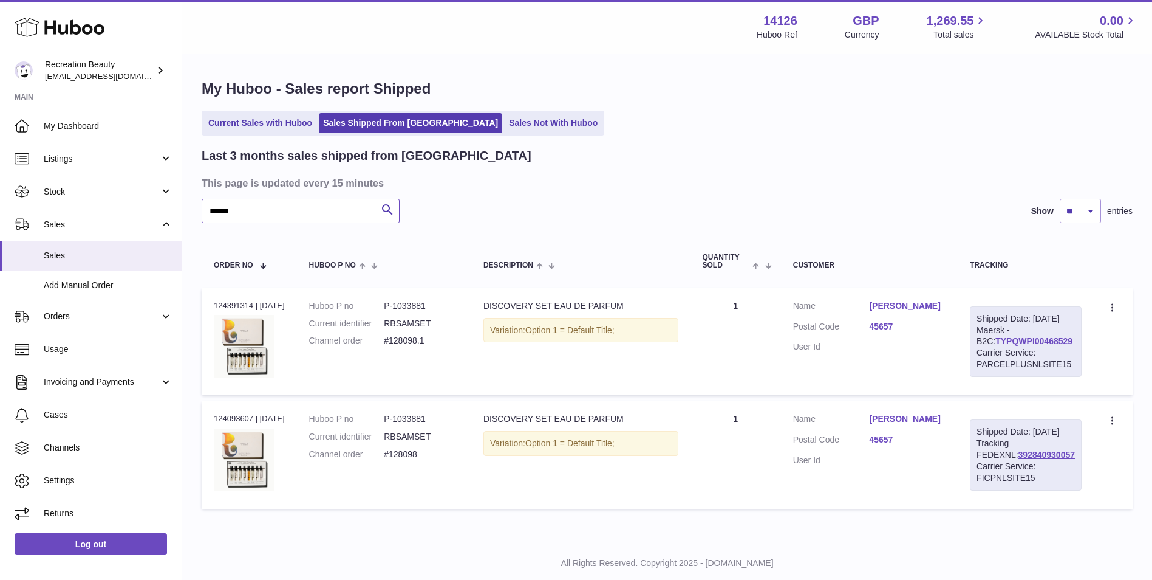
scroll to position [53, 0]
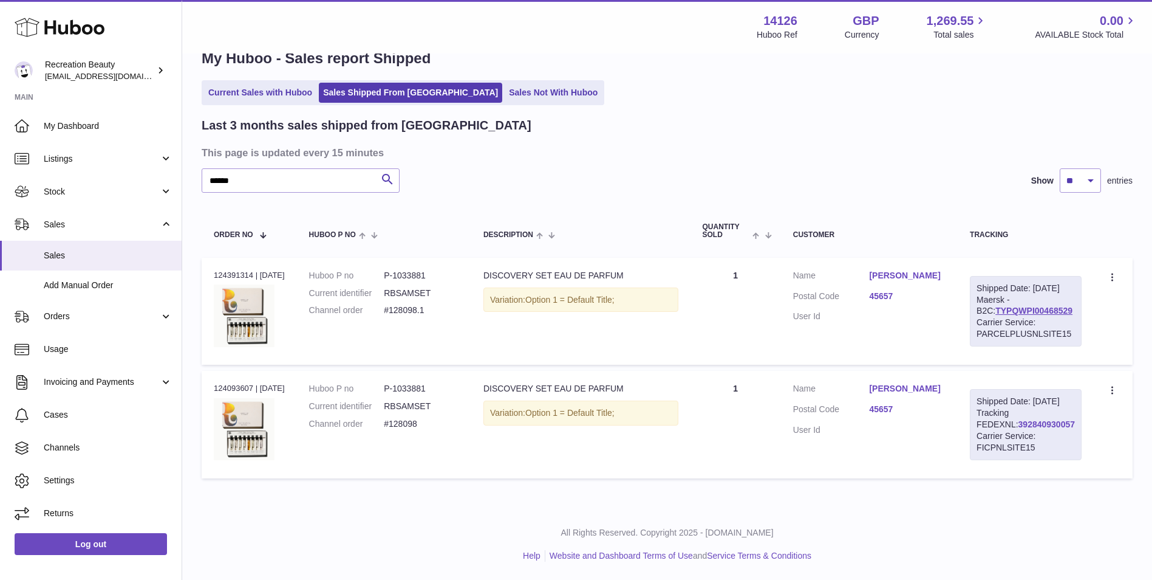
click at [1019, 422] on link "392840930057" at bounding box center [1047, 424] width 56 height 10
click at [1005, 306] on link "TYPQWPI00468529" at bounding box center [1034, 311] width 77 height 10
click at [1025, 420] on link "392840930057" at bounding box center [1047, 424] width 56 height 10
click at [1016, 306] on link "TYPQWPI00468529" at bounding box center [1034, 311] width 77 height 10
drag, startPoint x: 192, startPoint y: 154, endPoint x: 120, endPoint y: 137, distance: 74.1
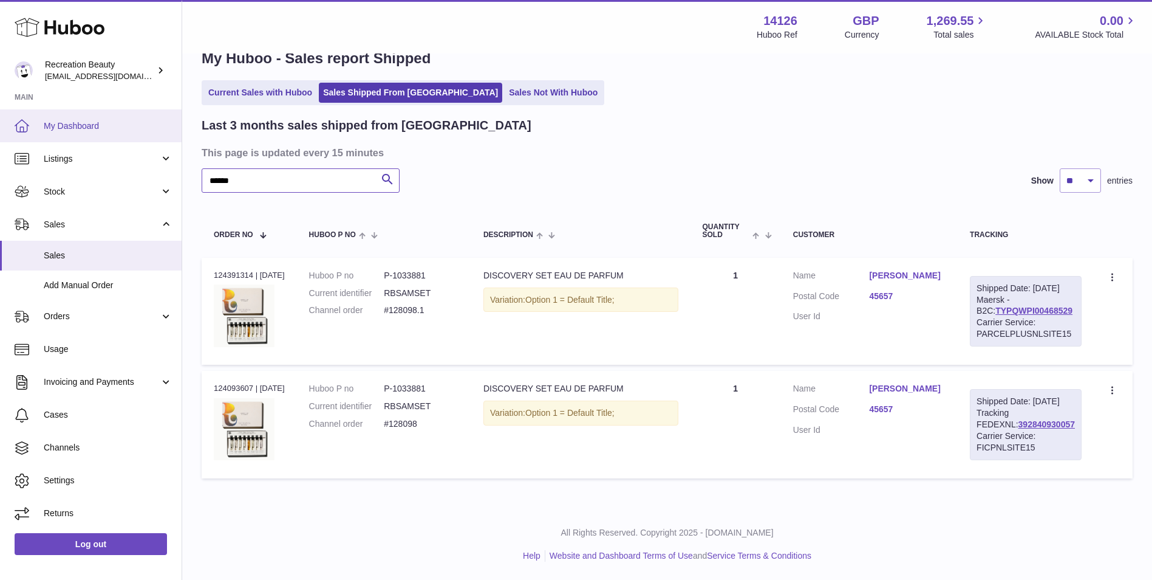
click at [120, 137] on div "Huboo Recreation Beauty barney@recreationbeauty.com Main My Dashboard Listings …" at bounding box center [576, 275] width 1152 height 610
paste input "text"
click at [997, 306] on link "TYPQWPI00468069" at bounding box center [1034, 311] width 77 height 10
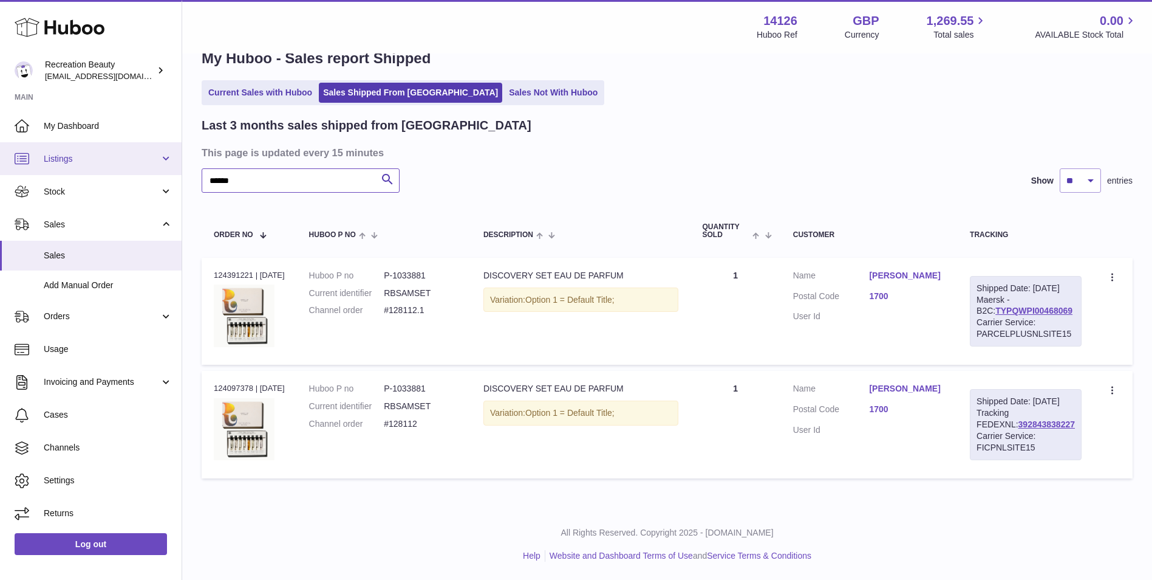
drag, startPoint x: 256, startPoint y: 154, endPoint x: 120, endPoint y: 142, distance: 136.6
click at [120, 142] on div "Huboo Recreation Beauty barney@recreationbeauty.com Main My Dashboard Listings …" at bounding box center [576, 275] width 1152 height 610
paste input "text"
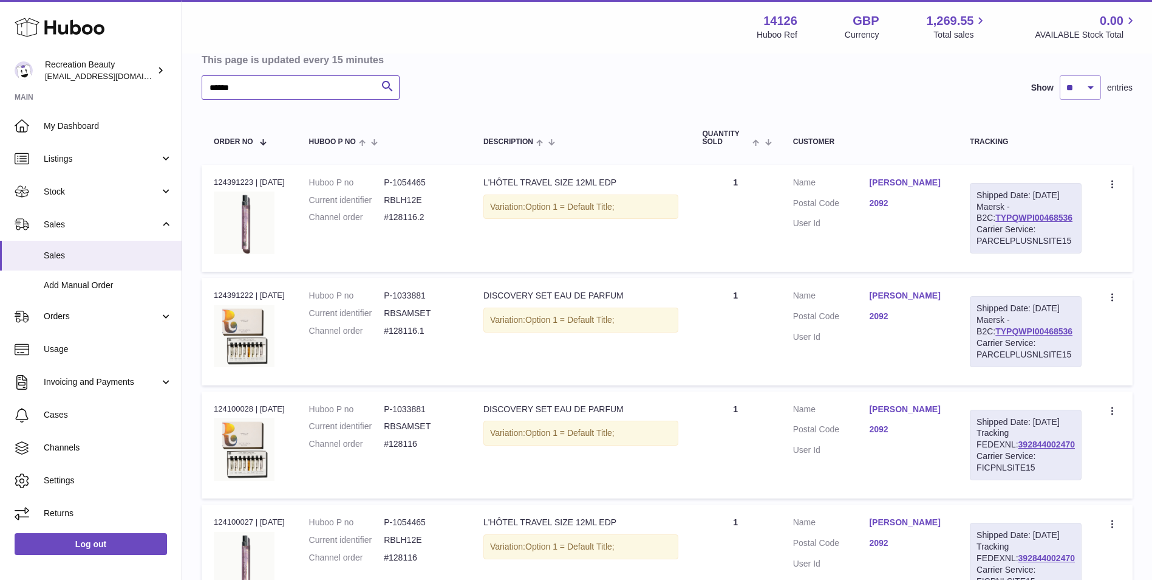
scroll to position [127, 0]
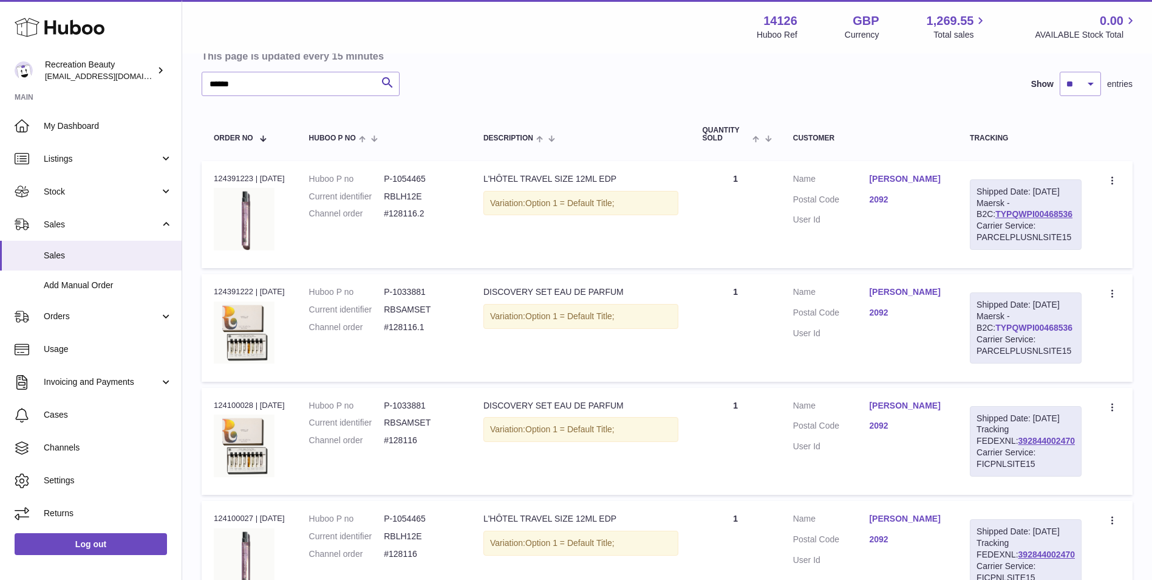
click at [1008, 332] on link "TYPQWPI00468536" at bounding box center [1034, 328] width 77 height 10
drag, startPoint x: 256, startPoint y: 87, endPoint x: 100, endPoint y: 61, distance: 158.9
click at [100, 61] on div "Huboo Recreation Beauty barney@recreationbeauty.com Main My Dashboard Listings …" at bounding box center [576, 291] width 1152 height 836
paste input "text"
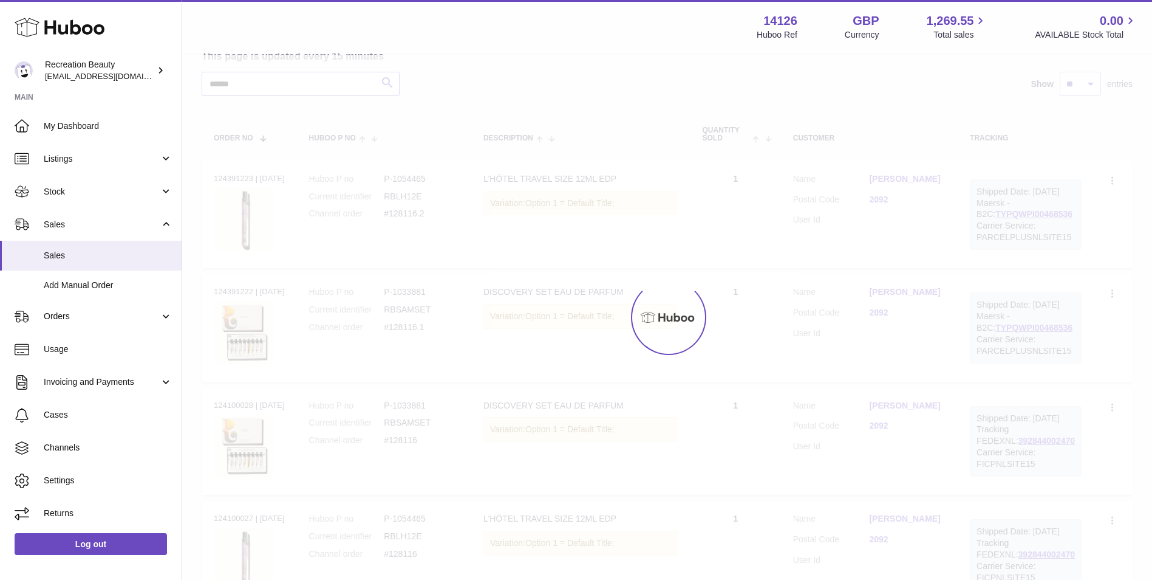
scroll to position [53, 0]
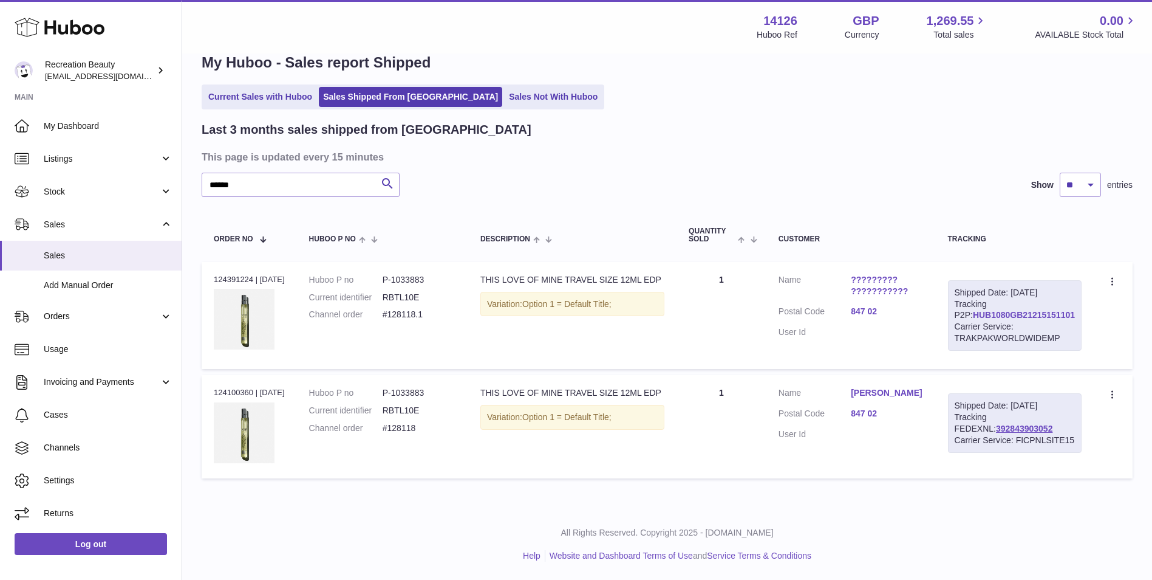
click at [1049, 310] on link "HUB1080GB21215151101" at bounding box center [1024, 315] width 102 height 10
drag, startPoint x: 315, startPoint y: 169, endPoint x: 167, endPoint y: 145, distance: 150.2
click at [167, 145] on div "Huboo Recreation Beauty barney@recreationbeauty.com Main My Dashboard Listings …" at bounding box center [576, 277] width 1152 height 606
paste input "text"
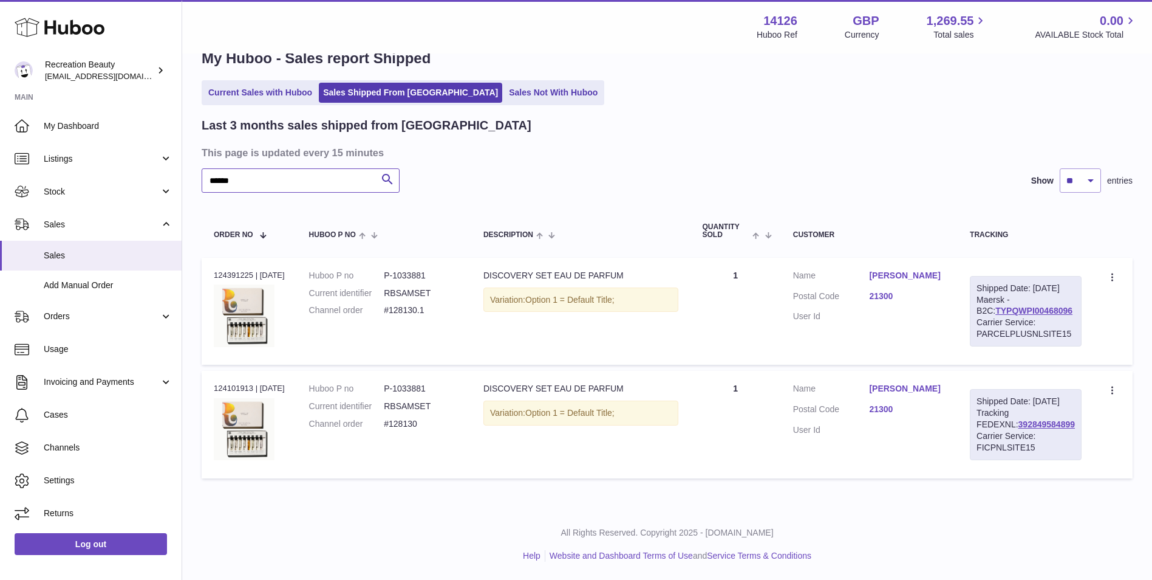
scroll to position [50, 0]
click at [1036, 306] on link "TYPQWPI00468096" at bounding box center [1034, 311] width 77 height 10
drag, startPoint x: 346, startPoint y: 163, endPoint x: 139, endPoint y: 134, distance: 209.2
click at [139, 134] on div "Huboo Recreation Beauty barney@recreationbeauty.com Main My Dashboard Listings …" at bounding box center [576, 275] width 1152 height 610
paste input "text"
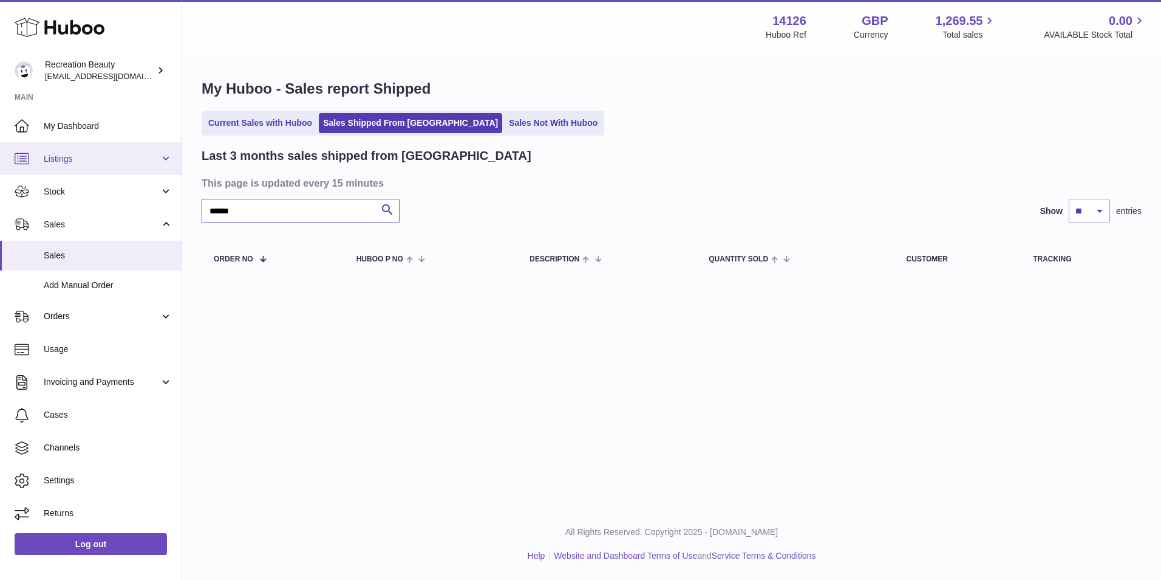
drag, startPoint x: 248, startPoint y: 213, endPoint x: 96, endPoint y: 171, distance: 158.1
click at [96, 171] on div "Huboo Recreation Beauty barney@recreationbeauty.com Main My Dashboard Listings …" at bounding box center [580, 290] width 1161 height 580
paste input "text"
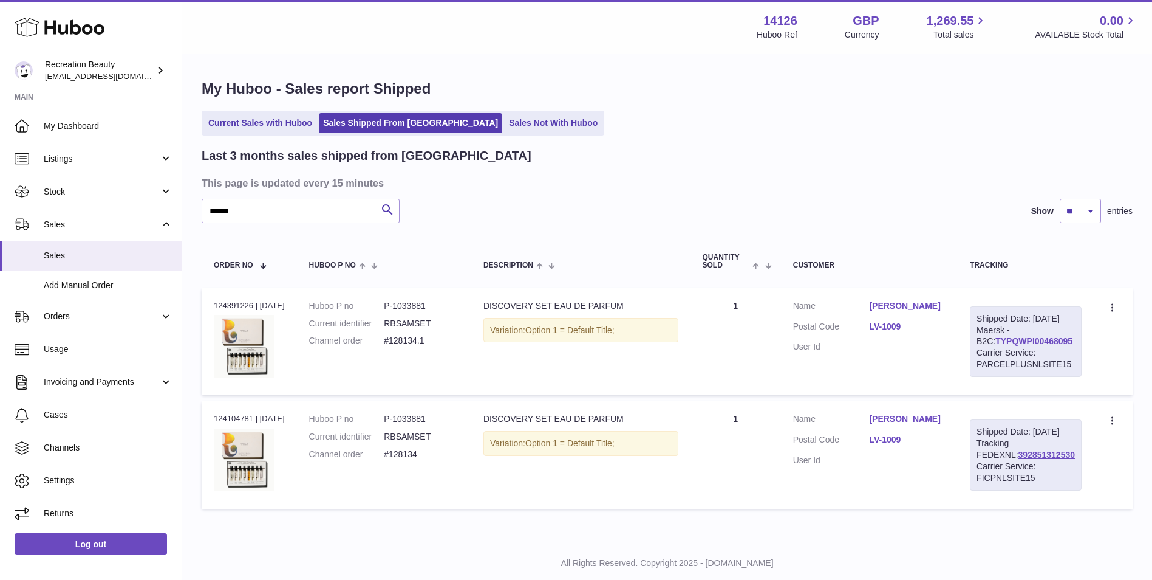
click at [998, 346] on link "TYPQWPI00468095" at bounding box center [1034, 341] width 77 height 10
drag, startPoint x: 298, startPoint y: 197, endPoint x: 204, endPoint y: 194, distance: 94.2
click at [204, 194] on div "Last 3 months sales shipped from Huboo This page is updated every 15 minutes **…" at bounding box center [667, 331] width 931 height 366
click at [218, 210] on input "******" at bounding box center [301, 211] width 198 height 24
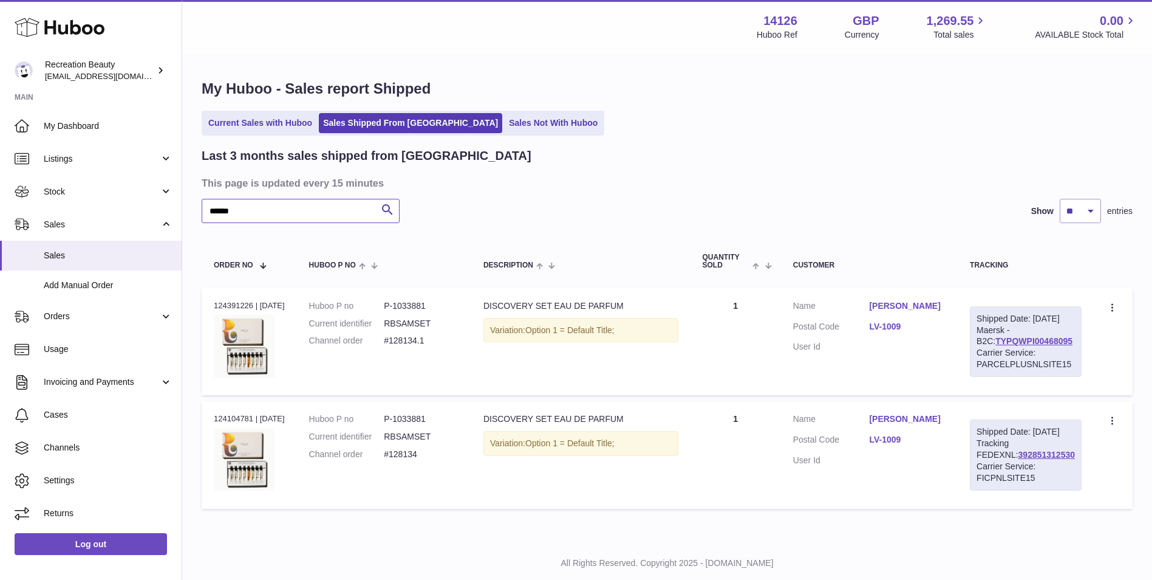
click at [218, 210] on input "******" at bounding box center [301, 211] width 198 height 24
paste input "text"
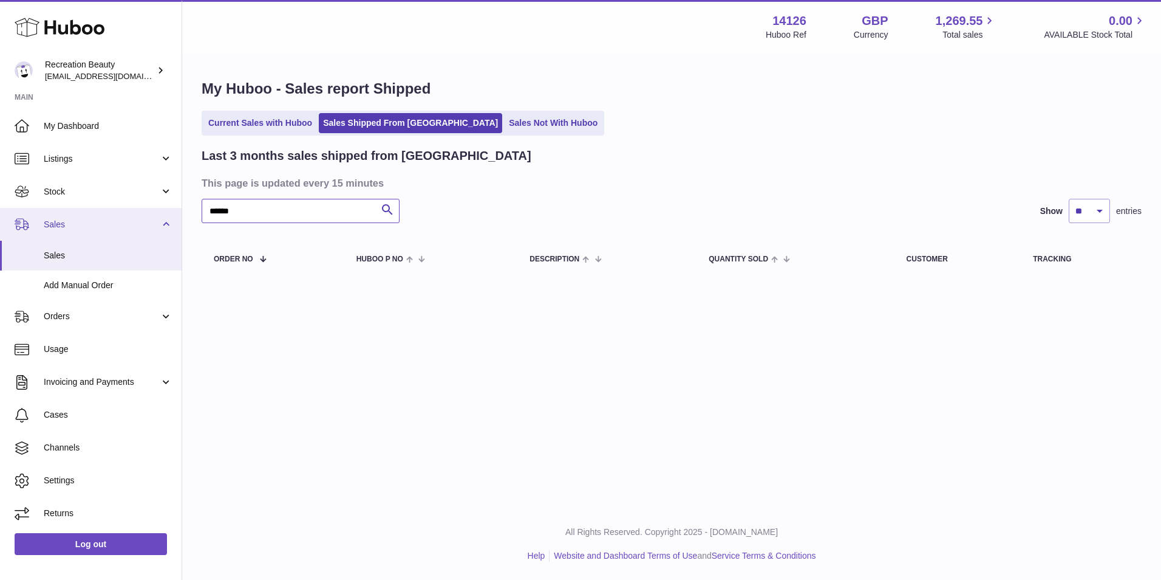
drag, startPoint x: 249, startPoint y: 216, endPoint x: 95, endPoint y: 211, distance: 153.7
click at [95, 211] on div "Huboo Recreation Beauty barney@recreationbeauty.com Main My Dashboard Listings …" at bounding box center [580, 290] width 1161 height 580
paste input "text"
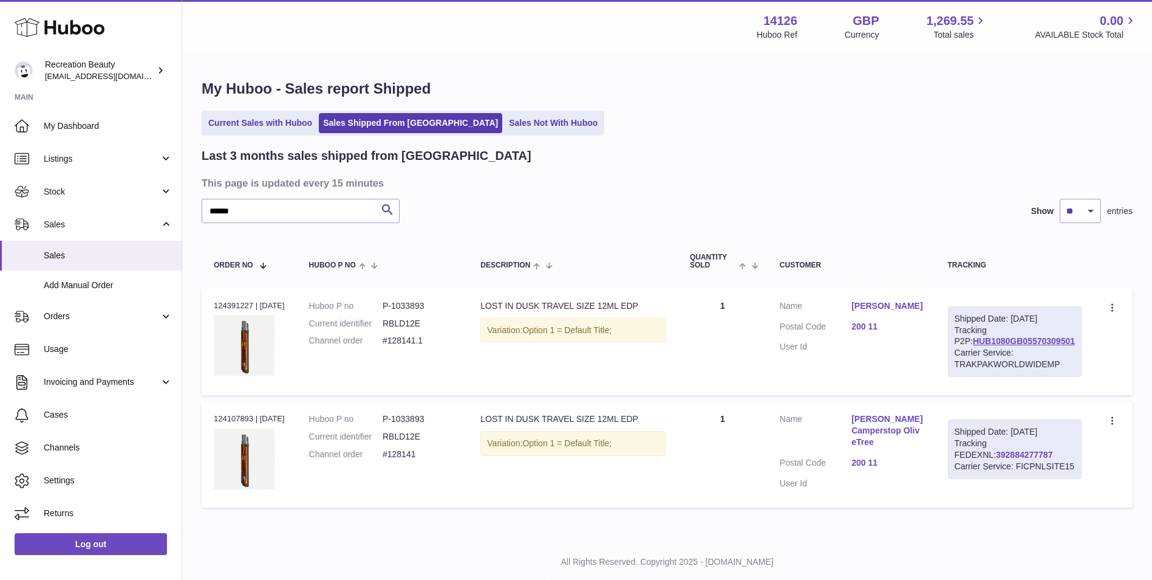
click at [996, 459] on link "392884277787" at bounding box center [1024, 455] width 56 height 10
drag, startPoint x: 1078, startPoint y: 354, endPoint x: 962, endPoint y: 354, distance: 116.0
click at [962, 354] on td "Shipped Date: 9th Sep 2025 Tracking P2P: HUB1080GB05570309501 Carrier Service: …" at bounding box center [1015, 341] width 158 height 107
copy link "HUB1080GB05570309501"
click at [1008, 346] on link "HUB1080GB05570309501" at bounding box center [1024, 341] width 102 height 10
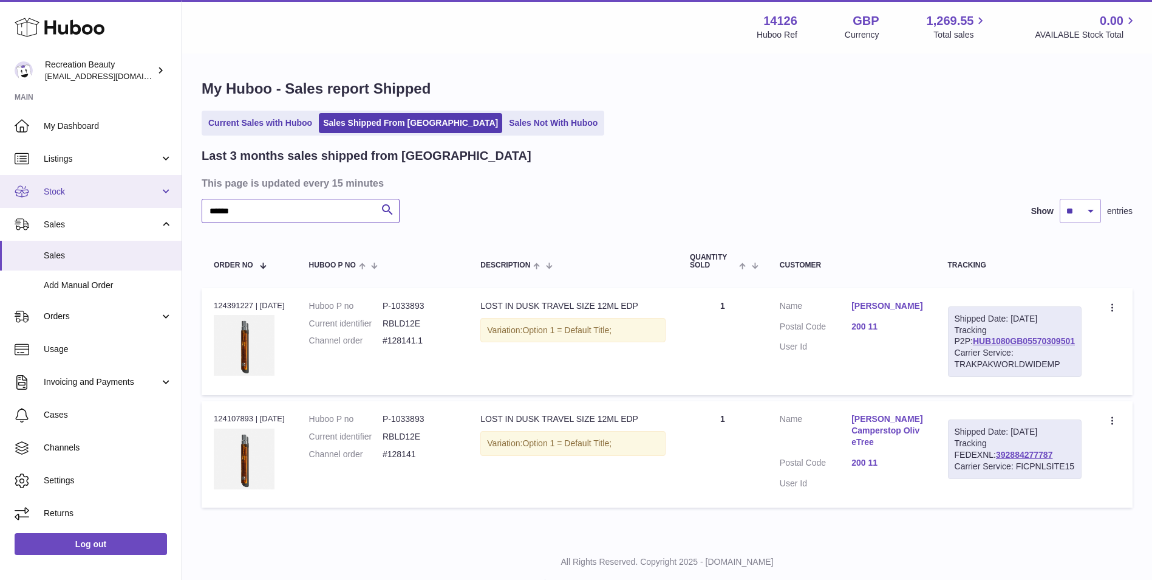
drag, startPoint x: 251, startPoint y: 210, endPoint x: 129, endPoint y: 203, distance: 122.3
click at [129, 203] on div "Huboo Recreation Beauty barney@recreationbeauty.com Main My Dashboard Listings …" at bounding box center [576, 304] width 1152 height 609
paste input "text"
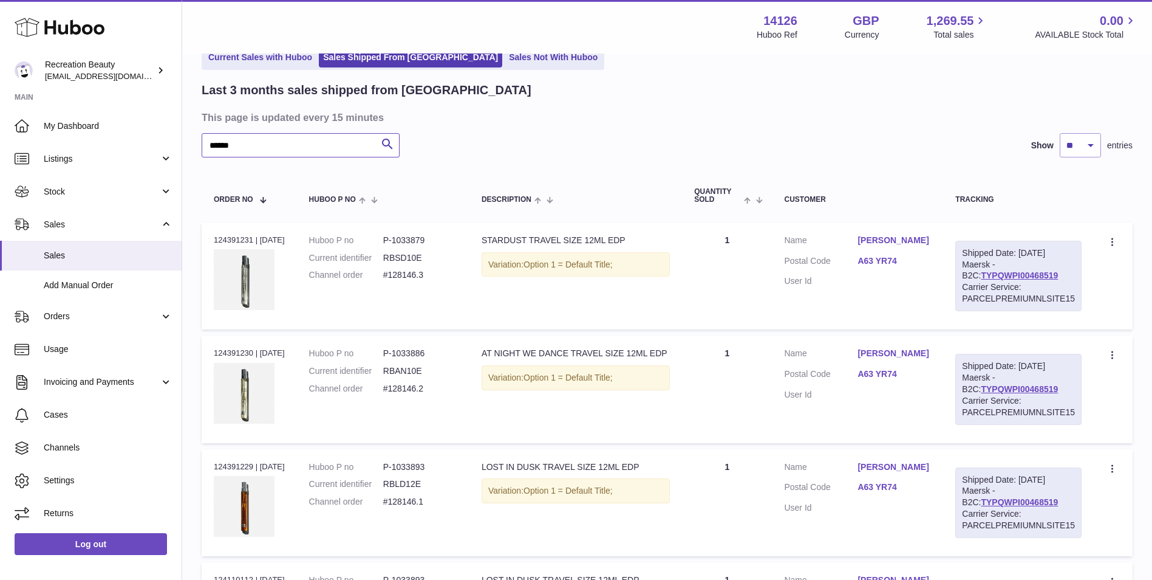
scroll to position [63, 0]
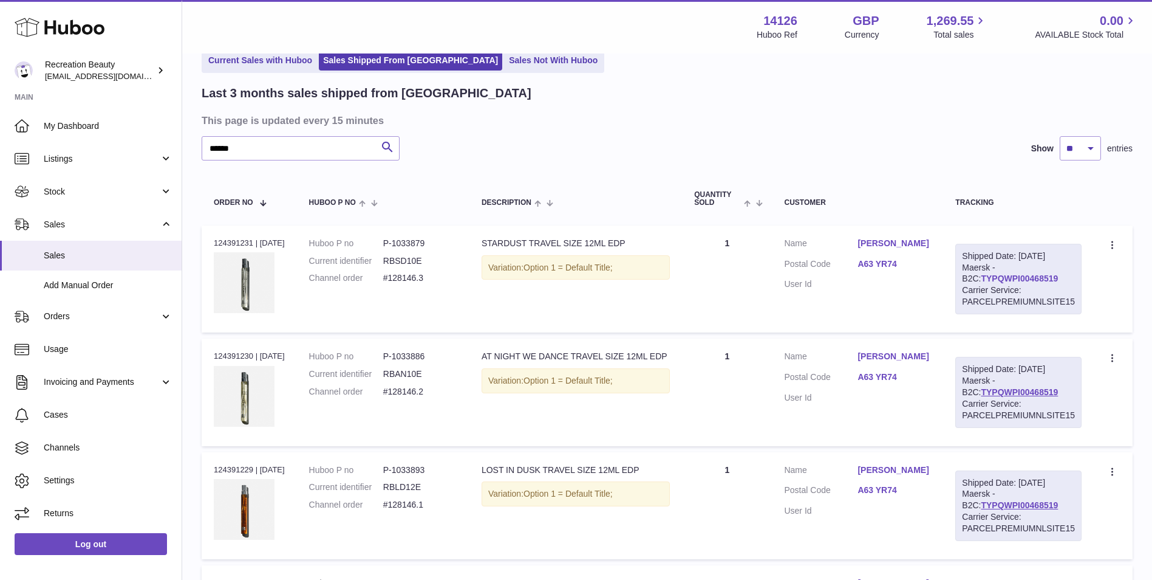
click at [981, 279] on link "TYPQWPI00468519" at bounding box center [1019, 278] width 77 height 10
click at [253, 143] on input "******" at bounding box center [301, 148] width 198 height 24
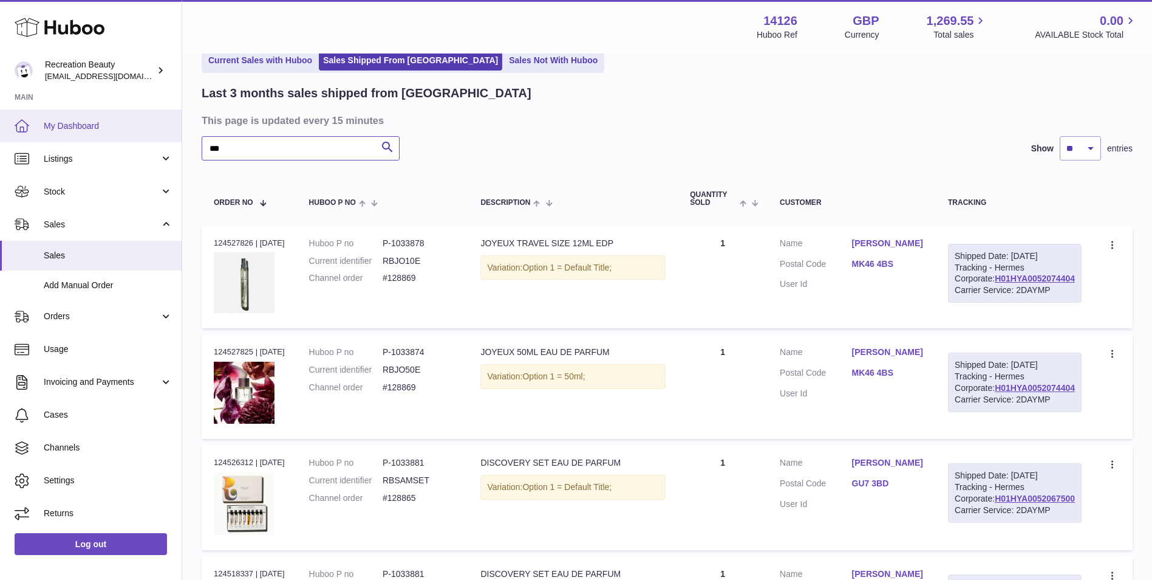
drag, startPoint x: 310, startPoint y: 147, endPoint x: 115, endPoint y: 141, distance: 195.7
paste input "***"
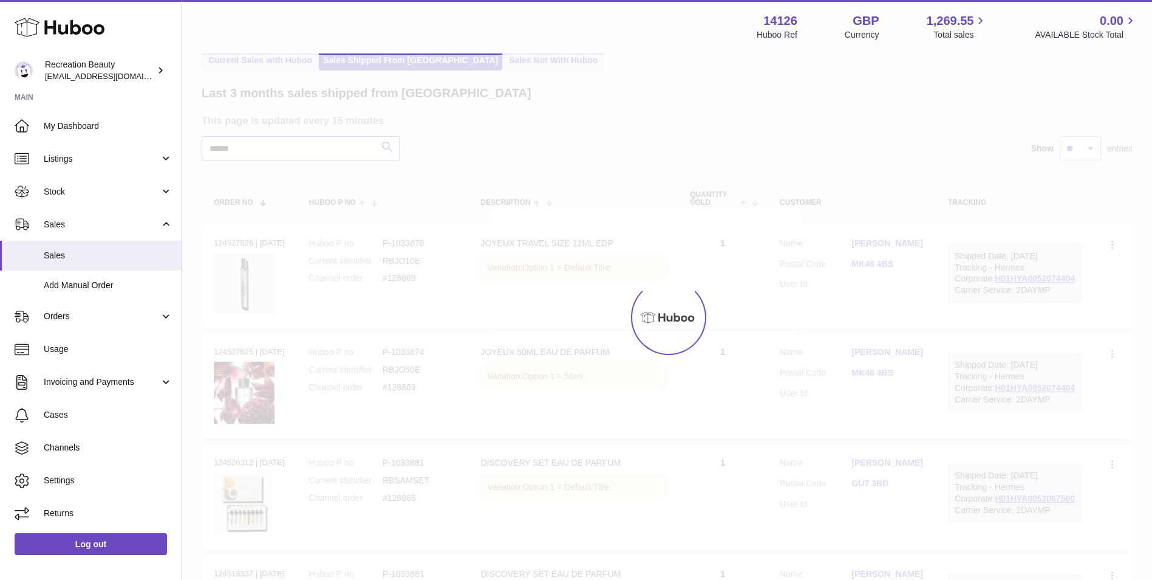
scroll to position [30, 0]
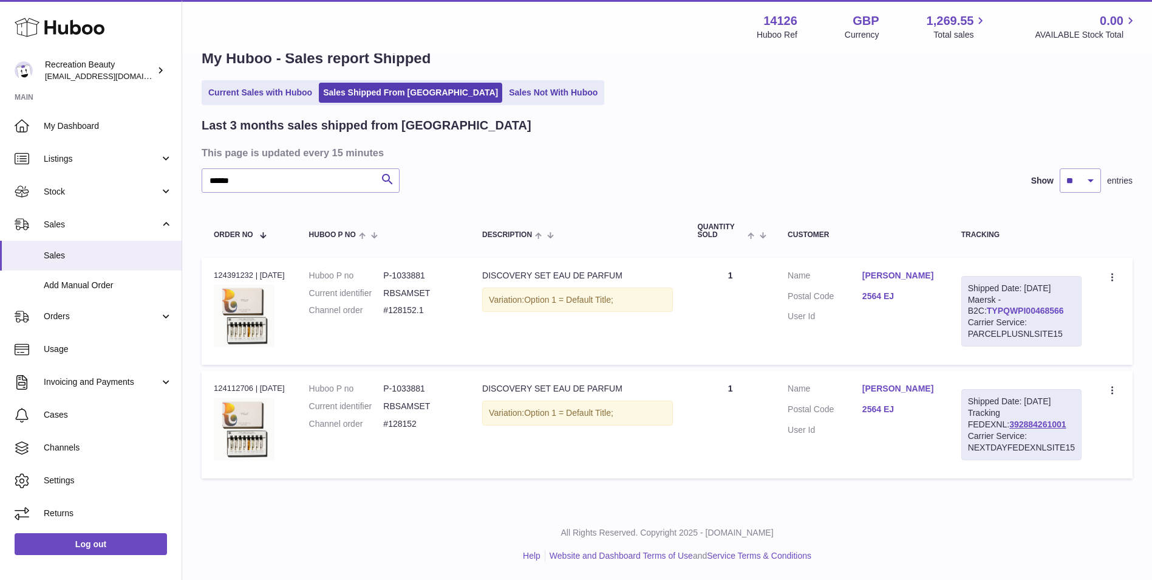
click at [987, 309] on link "TYPQWPI00468566" at bounding box center [1025, 311] width 77 height 10
drag, startPoint x: 253, startPoint y: 174, endPoint x: 143, endPoint y: 137, distance: 115.5
click at [143, 137] on div "Huboo Recreation Beauty barney@recreationbeauty.com Main My Dashboard Listings …" at bounding box center [576, 275] width 1152 height 610
paste input "text"
click at [1019, 429] on link "392884258369" at bounding box center [1047, 424] width 56 height 10
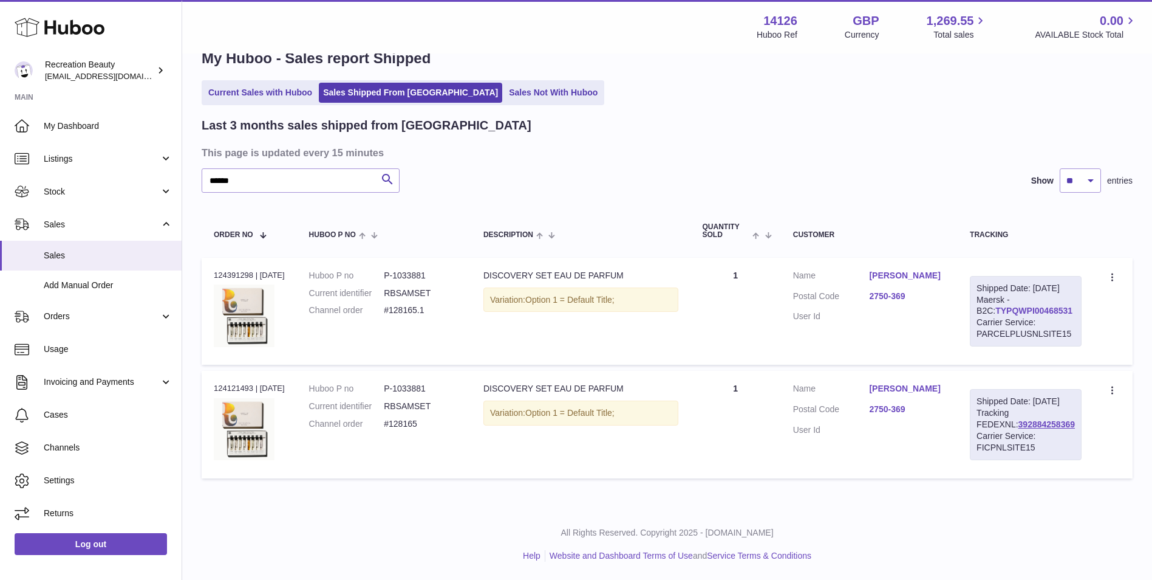
click at [1002, 315] on link "TYPQWPI00468531" at bounding box center [1034, 311] width 77 height 10
drag, startPoint x: 286, startPoint y: 190, endPoint x: 90, endPoint y: 146, distance: 200.6
click at [90, 146] on div "Huboo Recreation Beauty barney@recreationbeauty.com Main My Dashboard Listings …" at bounding box center [576, 275] width 1152 height 610
paste input "text"
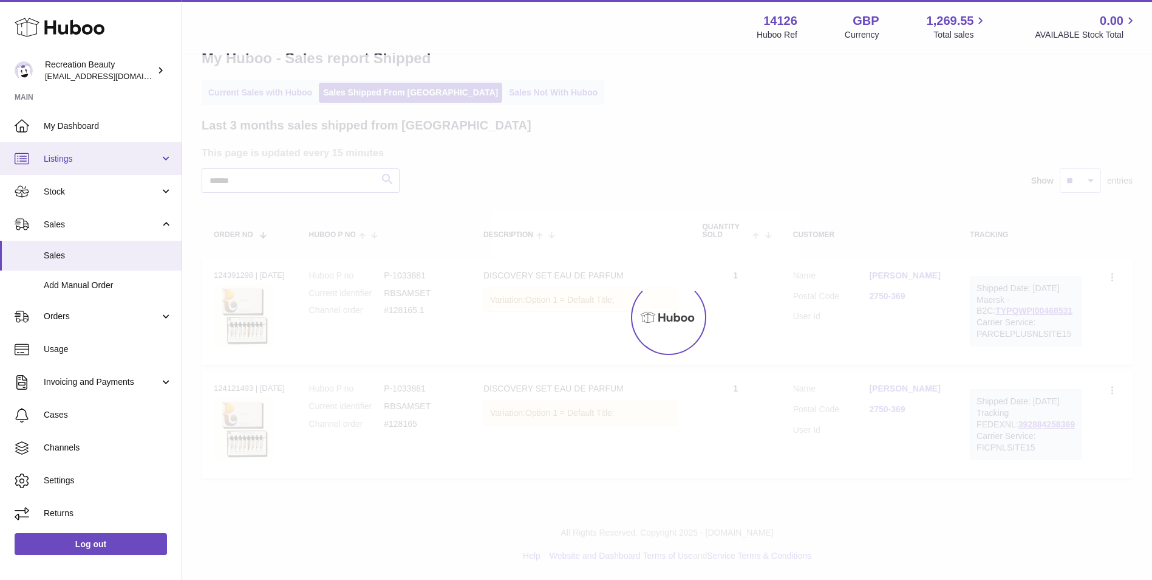
scroll to position [26, 0]
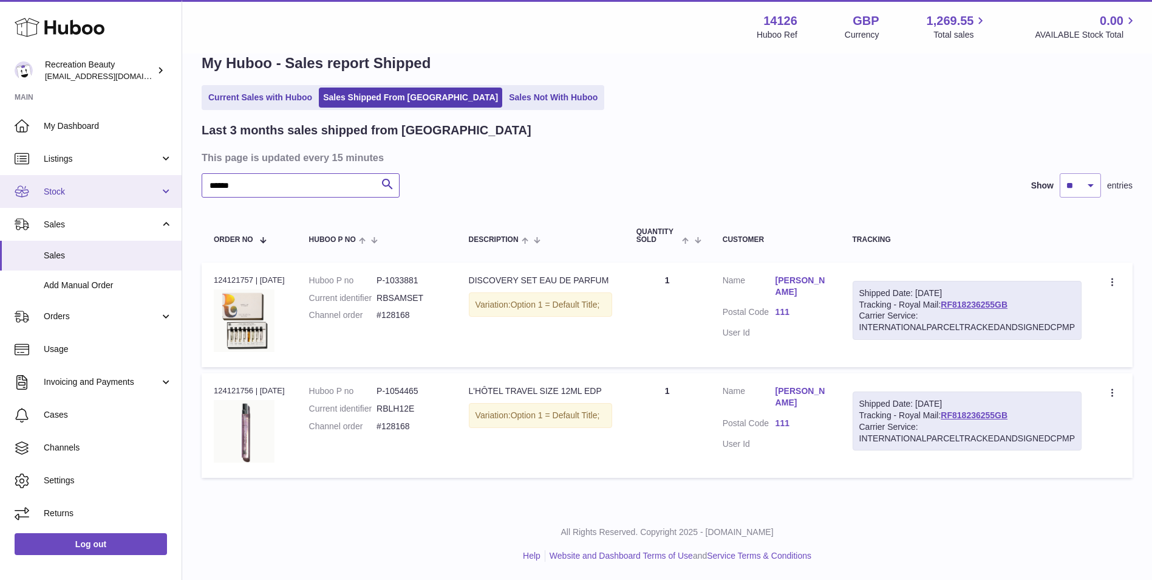
drag, startPoint x: 240, startPoint y: 184, endPoint x: 166, endPoint y: 175, distance: 74.1
click at [166, 175] on div "Huboo Recreation Beauty barney@recreationbeauty.com Main My Dashboard Listings …" at bounding box center [576, 276] width 1152 height 605
paste input "text"
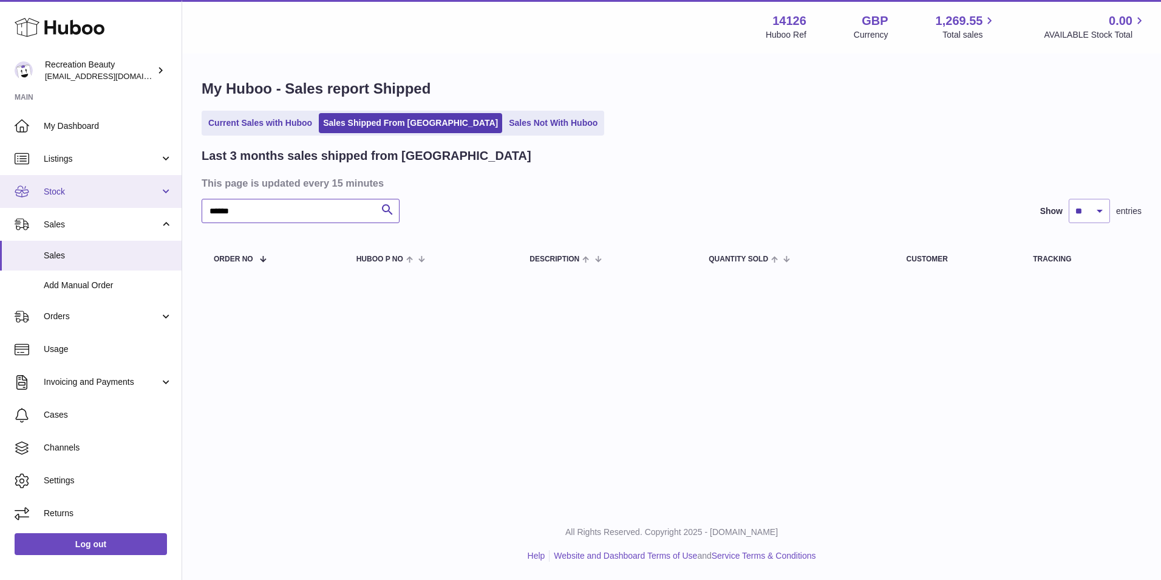
drag, startPoint x: 151, startPoint y: 207, endPoint x: 92, endPoint y: 196, distance: 59.4
click at [92, 196] on div "Huboo Recreation Beauty barney@recreationbeauty.com Main My Dashboard Listings …" at bounding box center [580, 290] width 1161 height 580
paste input "text"
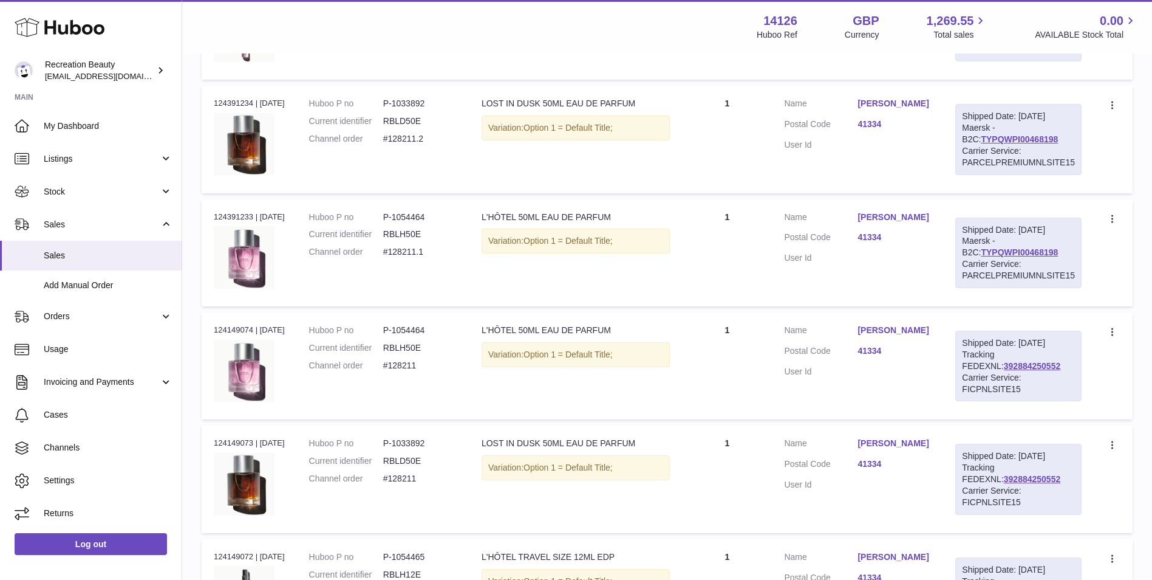
scroll to position [305, 0]
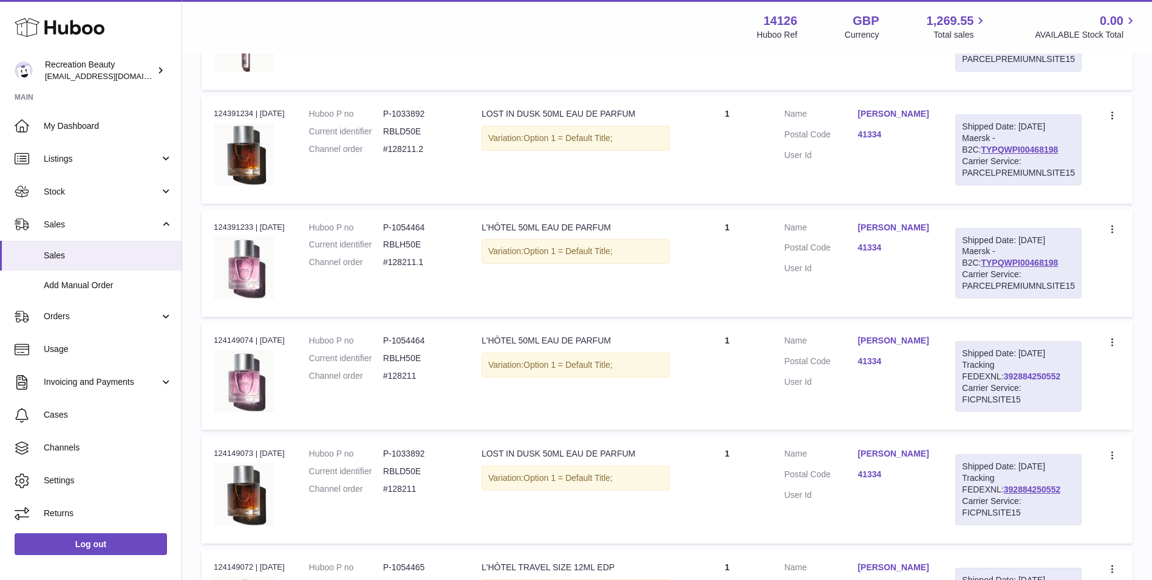
click at [1004, 377] on link "392884250552" at bounding box center [1032, 376] width 56 height 10
click at [1035, 148] on link "TYPQWPI00468198" at bounding box center [1019, 150] width 77 height 10
click at [442, 149] on dd "#128211.2" at bounding box center [420, 149] width 74 height 12
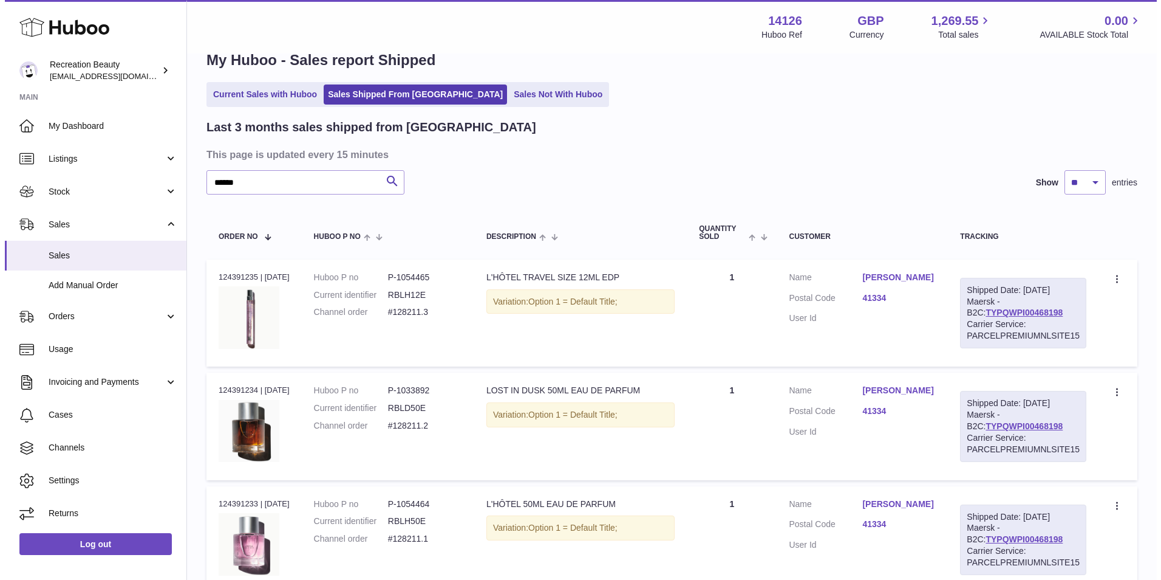
scroll to position [0, 0]
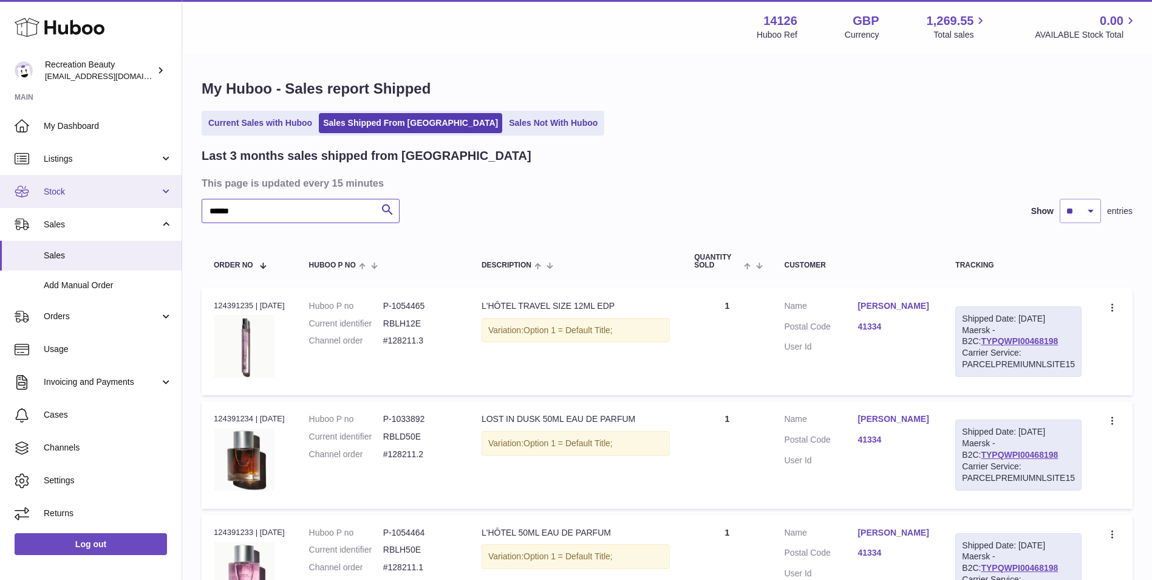
drag, startPoint x: 250, startPoint y: 217, endPoint x: 148, endPoint y: 203, distance: 102.9
click at [148, 203] on div "Huboo Recreation Beauty barney@recreationbeauty.com Main My Dashboard Listings …" at bounding box center [576, 531] width 1152 height 1063
paste input "text"
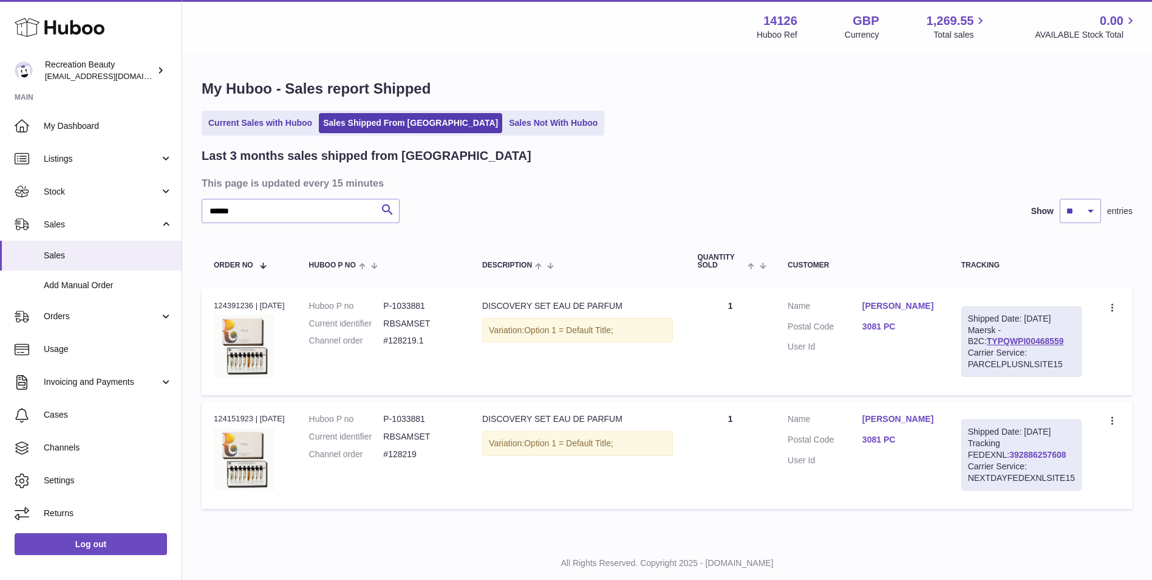
click at [1010, 452] on link "392886257608" at bounding box center [1038, 455] width 56 height 10
drag, startPoint x: 241, startPoint y: 209, endPoint x: 159, endPoint y: 197, distance: 82.2
click at [159, 197] on div "Huboo Recreation Beauty barney@recreationbeauty.com Main My Dashboard Listings …" at bounding box center [576, 305] width 1152 height 610
paste input "text"
click at [996, 346] on link "TYPQWPI00468080" at bounding box center [1034, 341] width 77 height 10
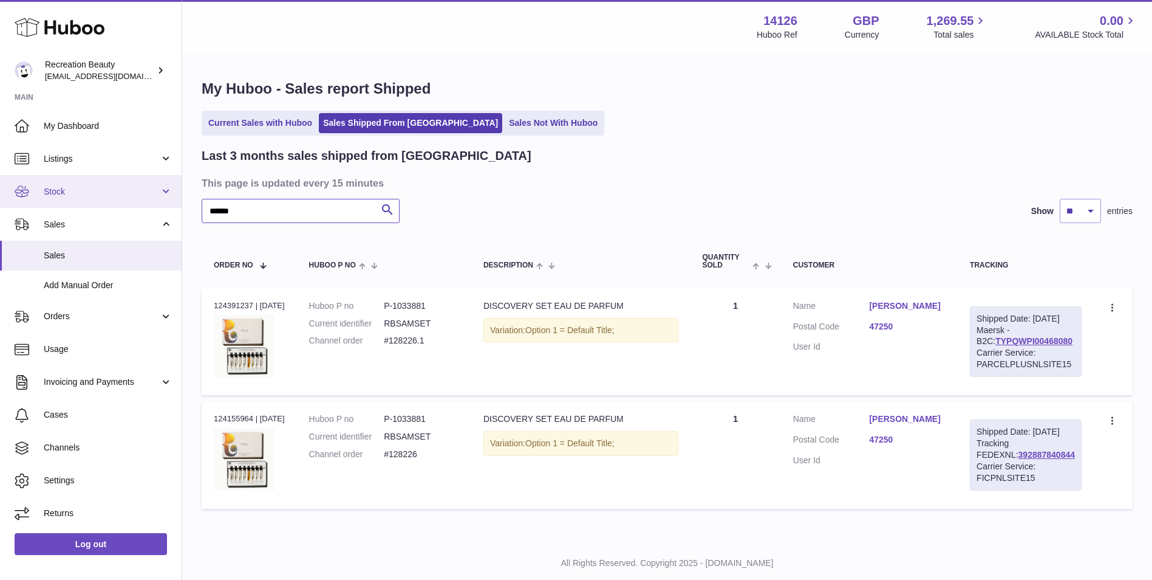
drag, startPoint x: 245, startPoint y: 219, endPoint x: 171, endPoint y: 197, distance: 77.3
click at [171, 197] on div "Huboo Recreation Beauty barney@recreationbeauty.com Main My Dashboard Listings …" at bounding box center [576, 305] width 1152 height 610
paste input "text"
click at [1017, 346] on link "TYPQWPI00468119" at bounding box center [1034, 341] width 77 height 10
drag, startPoint x: 270, startPoint y: 208, endPoint x: 120, endPoint y: 183, distance: 151.5
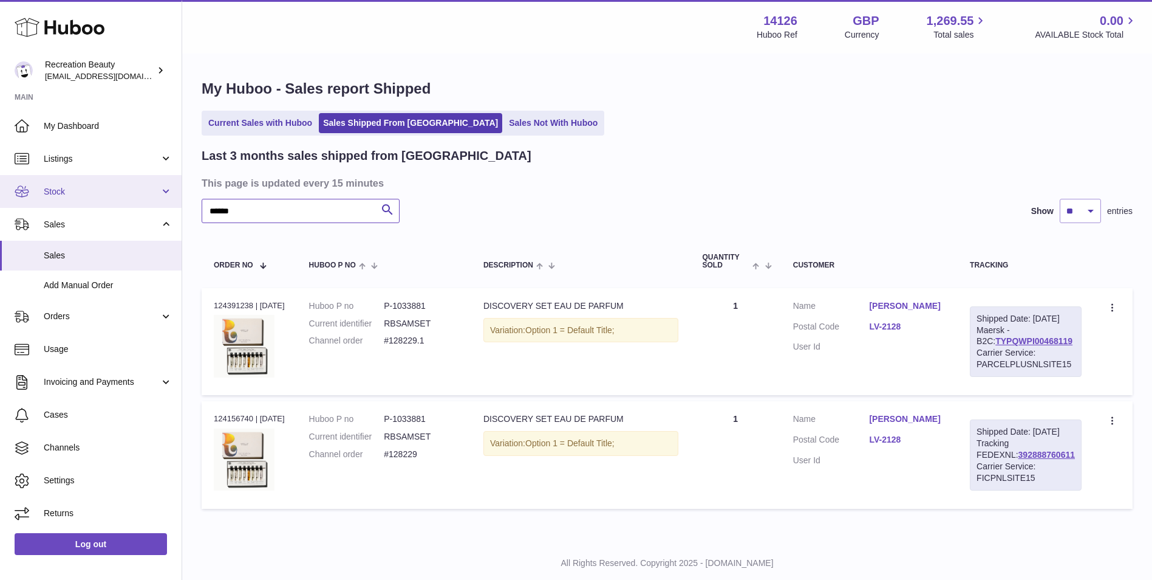
click at [120, 183] on div "Huboo Recreation Beauty barney@recreationbeauty.com Main My Dashboard Listings …" at bounding box center [576, 305] width 1152 height 610
paste input "text"
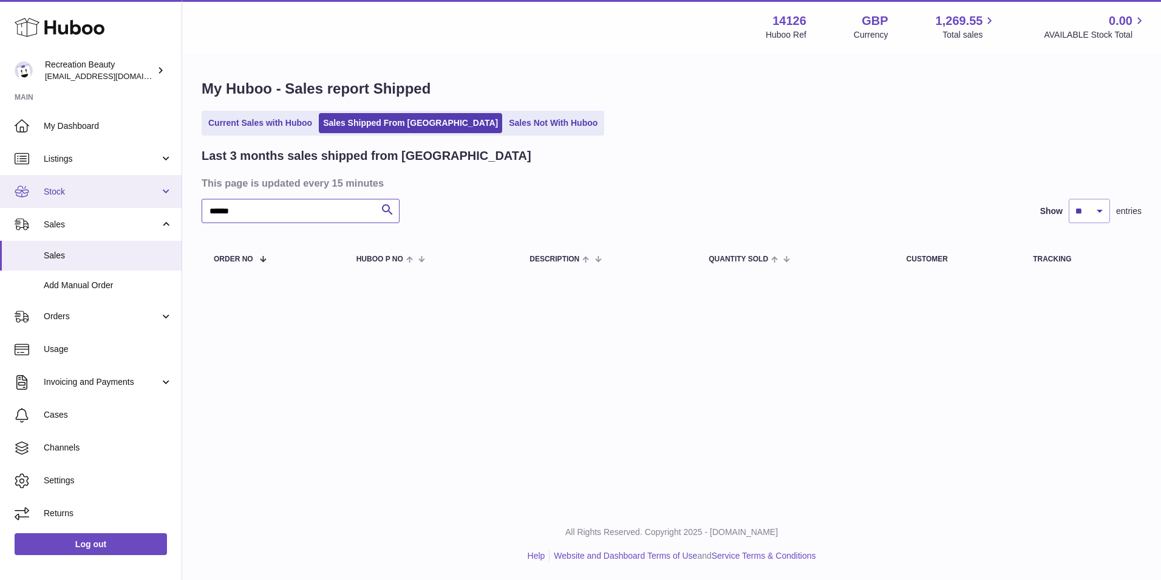
drag, startPoint x: 268, startPoint y: 214, endPoint x: 125, endPoint y: 195, distance: 144.7
click at [125, 195] on div "Huboo Recreation Beauty barney@recreationbeauty.com Main My Dashboard Listings …" at bounding box center [580, 290] width 1161 height 580
paste input "text"
type input "******"
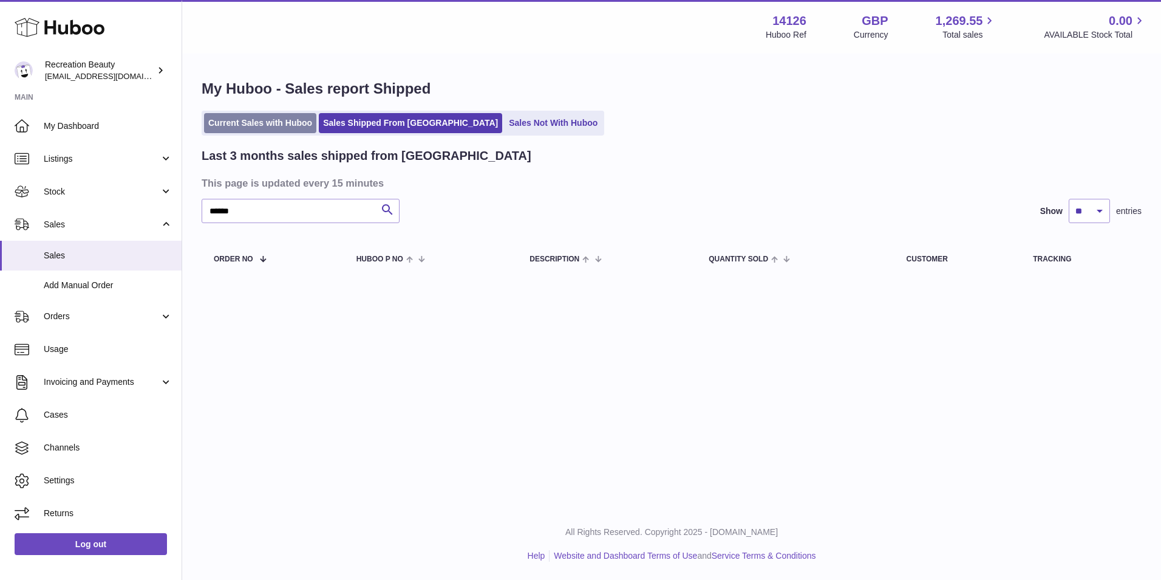
click at [278, 117] on link "Current Sales with Huboo" at bounding box center [260, 123] width 112 height 20
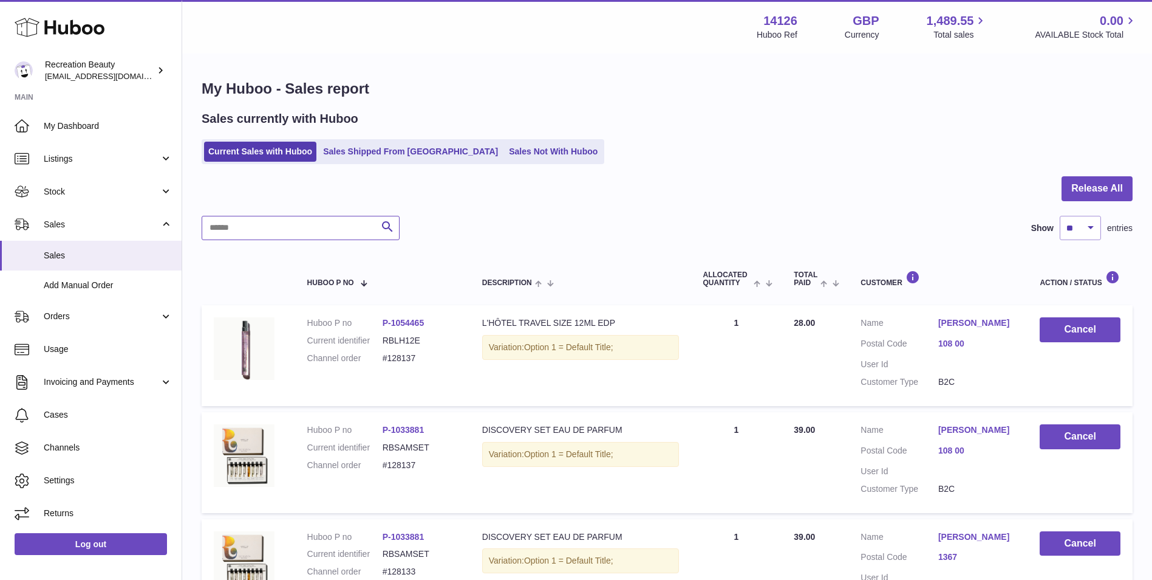
click at [287, 222] on input "text" at bounding box center [301, 228] width 198 height 24
paste input "******"
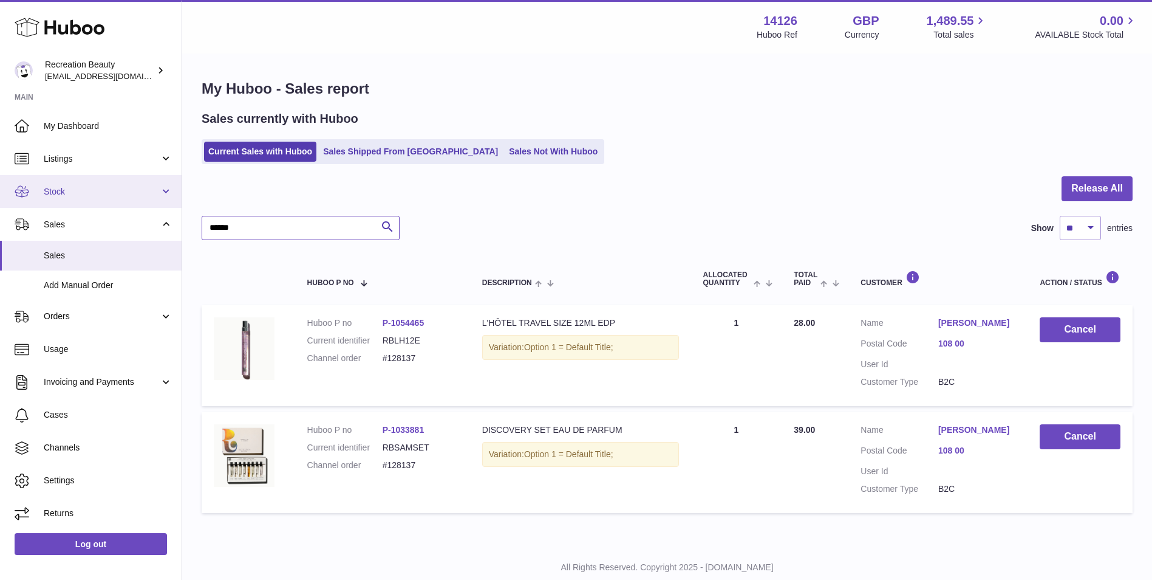
drag, startPoint x: 295, startPoint y: 222, endPoint x: 146, endPoint y: 199, distance: 150.5
click at [146, 199] on div "Huboo Recreation Beauty [EMAIL_ADDRESS][DOMAIN_NAME] Main My Dashboard Listings…" at bounding box center [576, 307] width 1152 height 614
paste input "text"
type input "******"
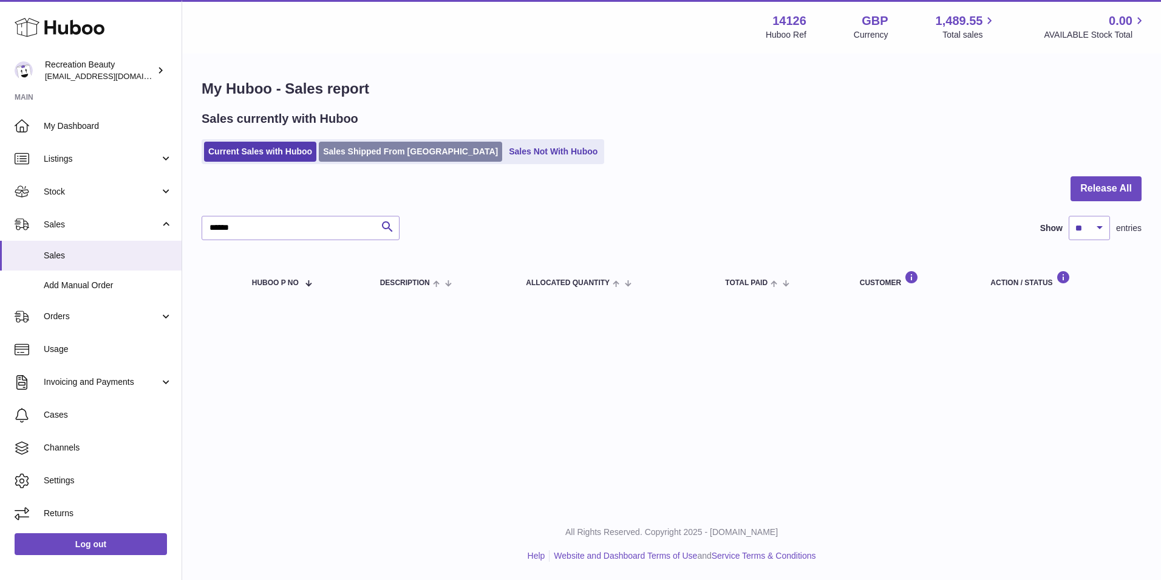
click at [386, 153] on link "Sales Shipped From [GEOGRAPHIC_DATA]" at bounding box center [410, 152] width 183 height 20
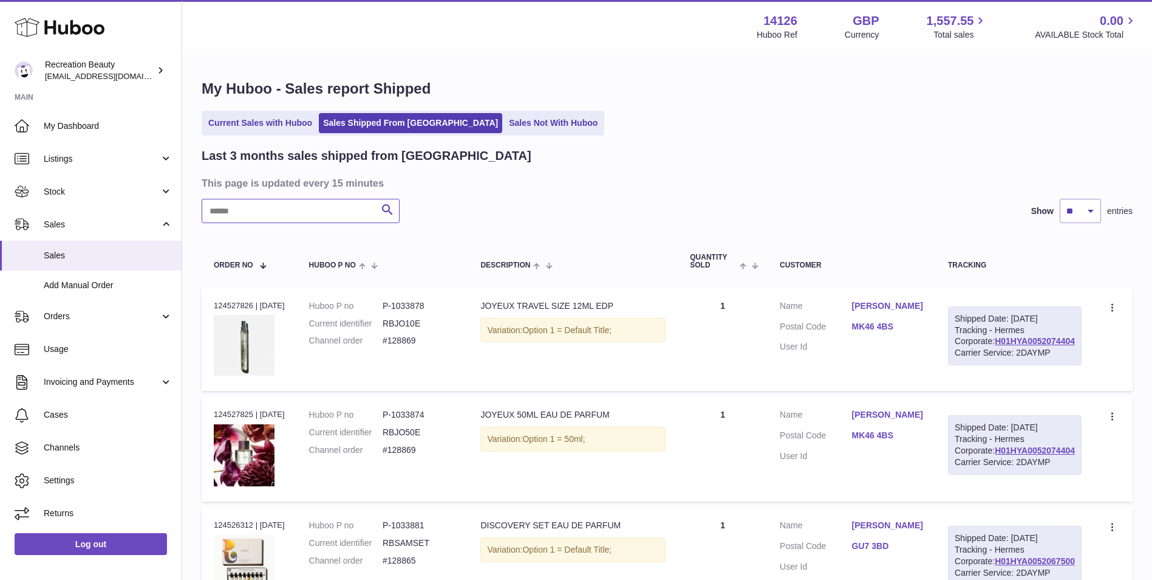
click at [269, 208] on input "text" at bounding box center [301, 211] width 198 height 24
paste input "******"
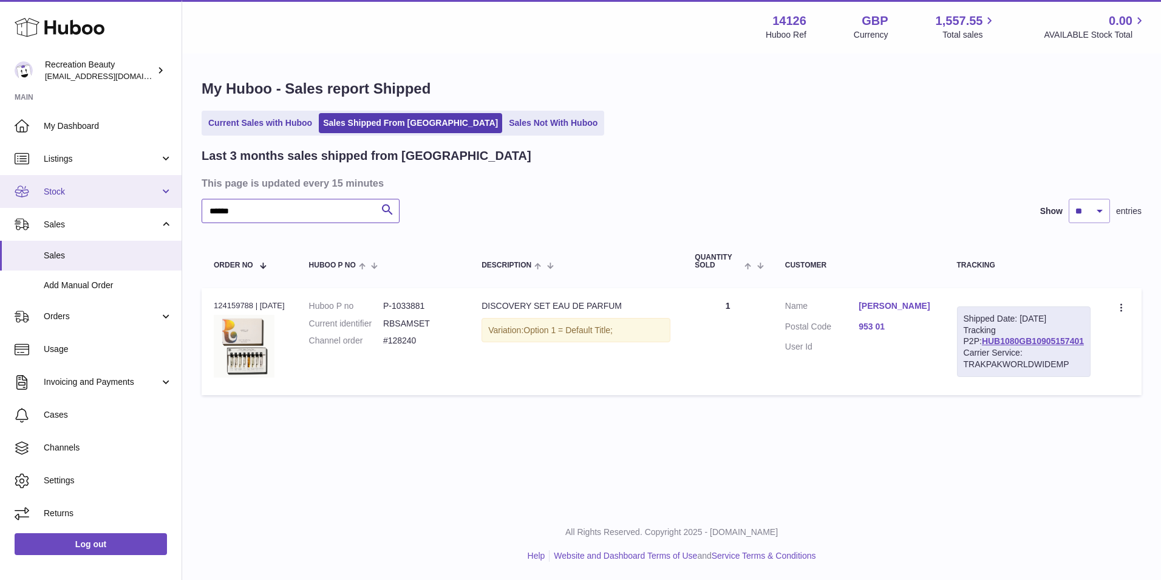
drag, startPoint x: 264, startPoint y: 200, endPoint x: 148, endPoint y: 190, distance: 117.1
click at [148, 190] on div "Huboo Recreation Beauty barney@recreationbeauty.com Main My Dashboard Listings …" at bounding box center [580, 290] width 1161 height 580
paste input "text"
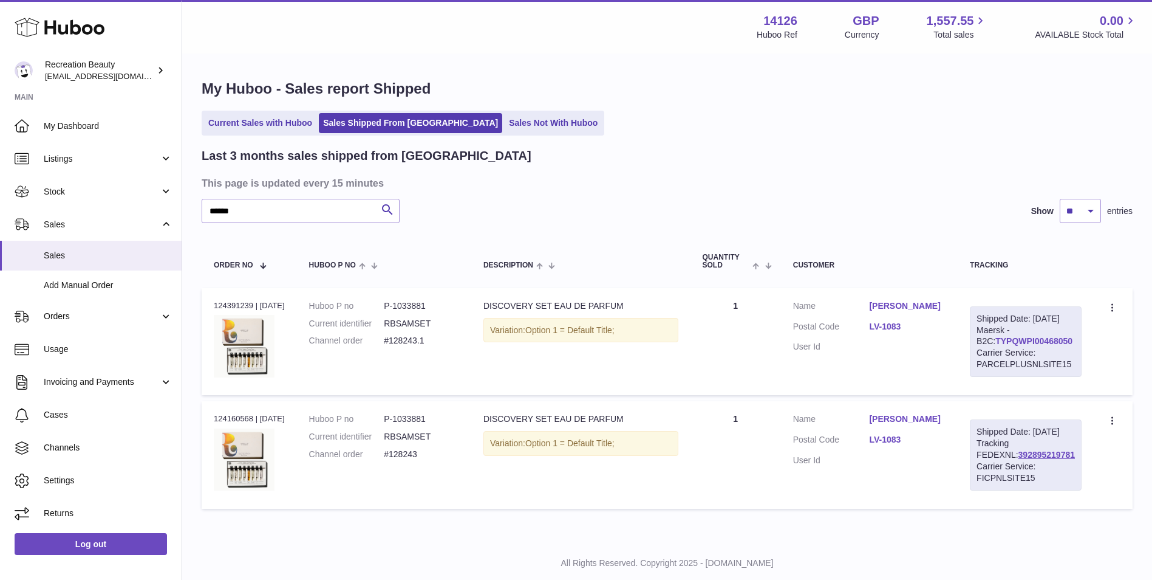
click at [996, 346] on link "TYPQWPI00468050" at bounding box center [1034, 341] width 77 height 10
drag, startPoint x: 246, startPoint y: 217, endPoint x: 157, endPoint y: 196, distance: 91.7
click at [157, 196] on div "Huboo Recreation Beauty barney@recreationbeauty.com Main My Dashboard Listings …" at bounding box center [576, 305] width 1152 height 610
paste input "text"
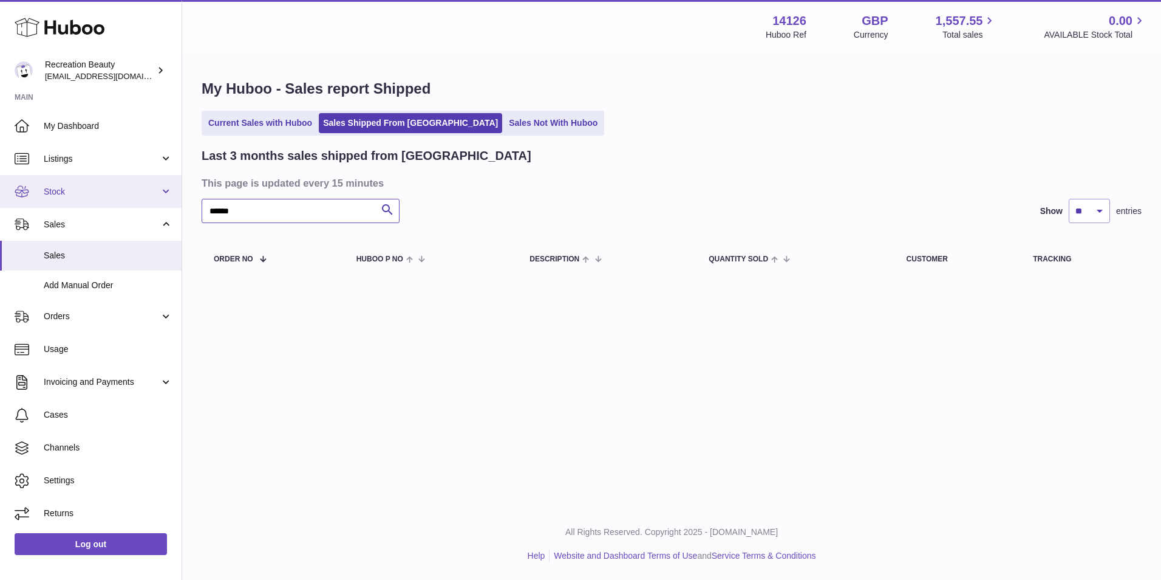
drag, startPoint x: 264, startPoint y: 208, endPoint x: 157, endPoint y: 190, distance: 108.0
click at [157, 190] on div "Huboo Recreation Beauty barney@recreationbeauty.com Main My Dashboard Listings …" at bounding box center [580, 290] width 1161 height 580
paste input "text"
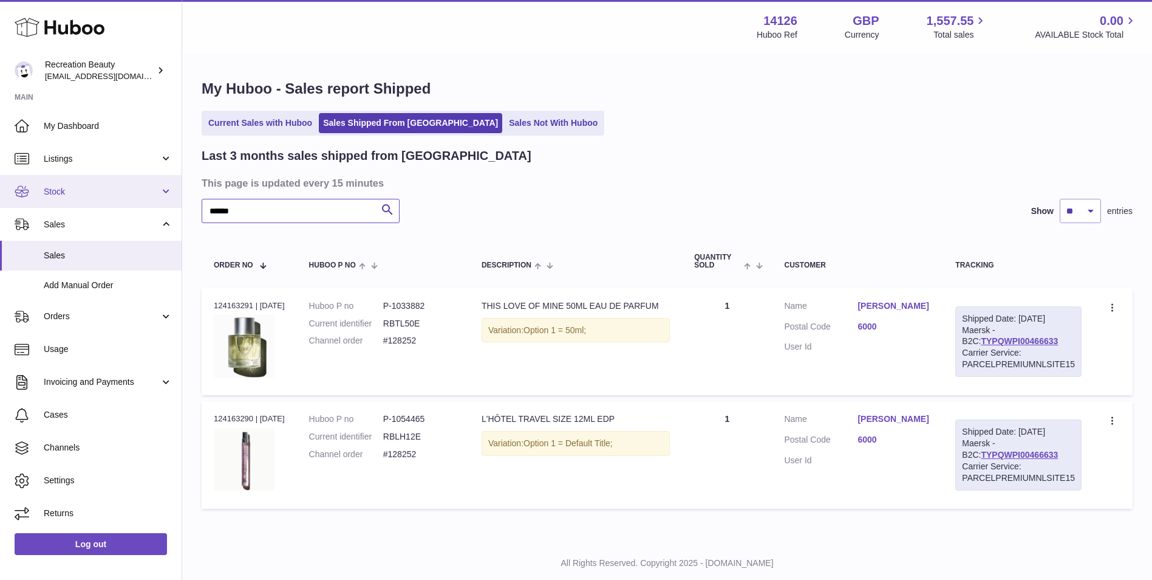
drag, startPoint x: 236, startPoint y: 212, endPoint x: 138, endPoint y: 201, distance: 99.0
click at [138, 201] on div "Huboo Recreation Beauty barney@recreationbeauty.com Main My Dashboard Listings …" at bounding box center [576, 305] width 1152 height 610
paste input "text"
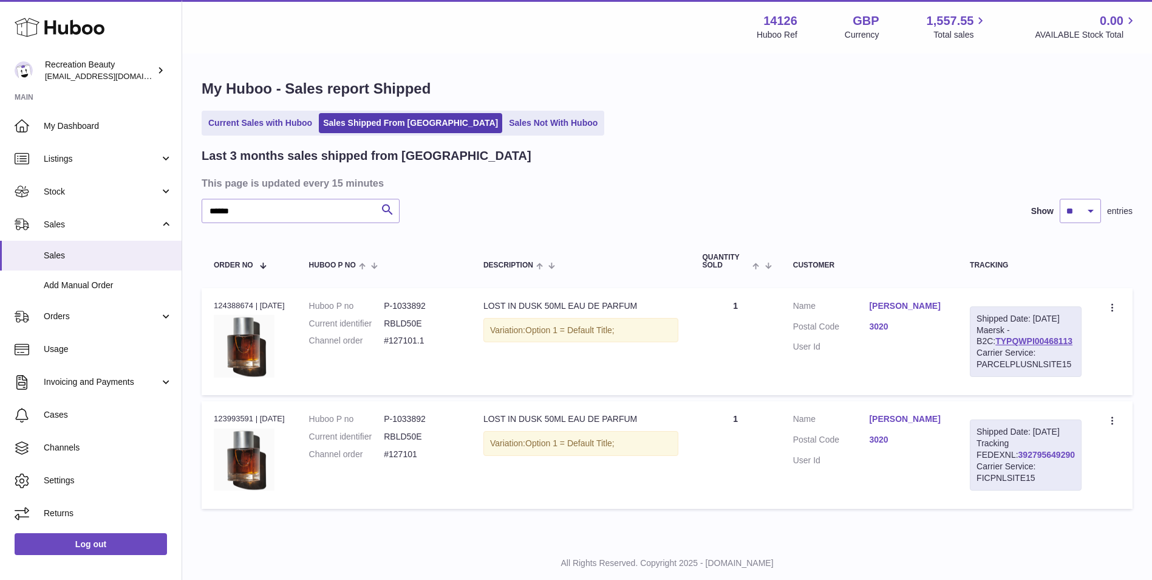
click at [1019, 459] on link "392795649290" at bounding box center [1047, 455] width 56 height 10
click at [996, 346] on link "TYPQWPI00468113" at bounding box center [1034, 341] width 77 height 10
click at [1019, 459] on link "392795649290" at bounding box center [1047, 455] width 56 height 10
click at [549, 389] on td "Description LOST IN DUSK 50ML EAU DE PARFUM Variation: Option 1 = Default Title;" at bounding box center [580, 341] width 219 height 107
click at [996, 346] on link "TYPQWPI00468113" at bounding box center [1034, 341] width 77 height 10
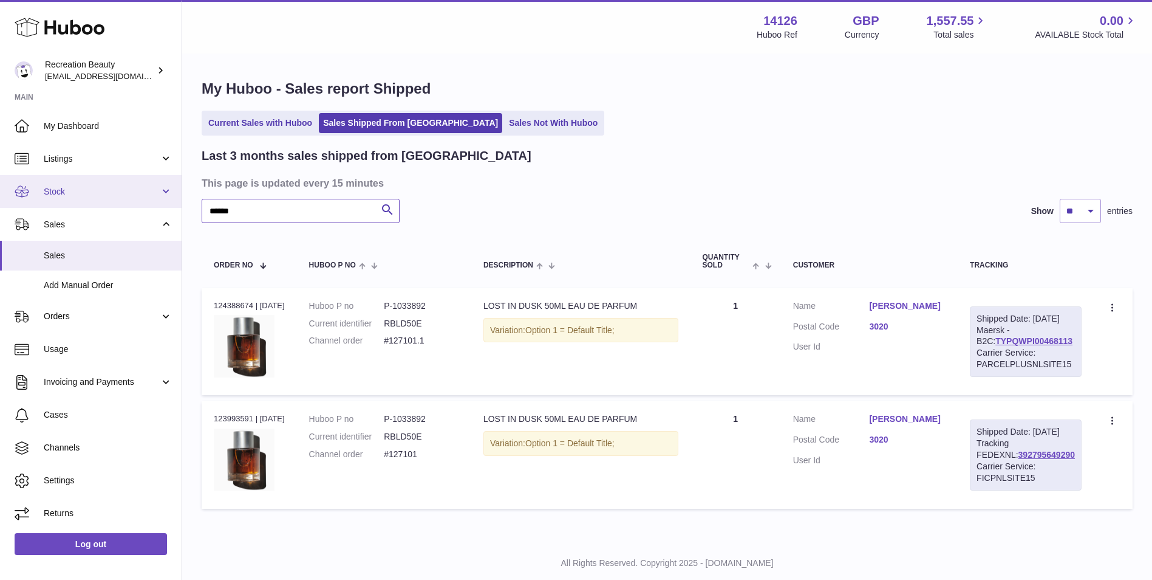
drag, startPoint x: 245, startPoint y: 214, endPoint x: 143, endPoint y: 206, distance: 102.4
click at [143, 206] on div "Huboo Recreation Beauty barney@recreationbeauty.com Main My Dashboard Listings …" at bounding box center [576, 305] width 1152 height 610
paste input "text"
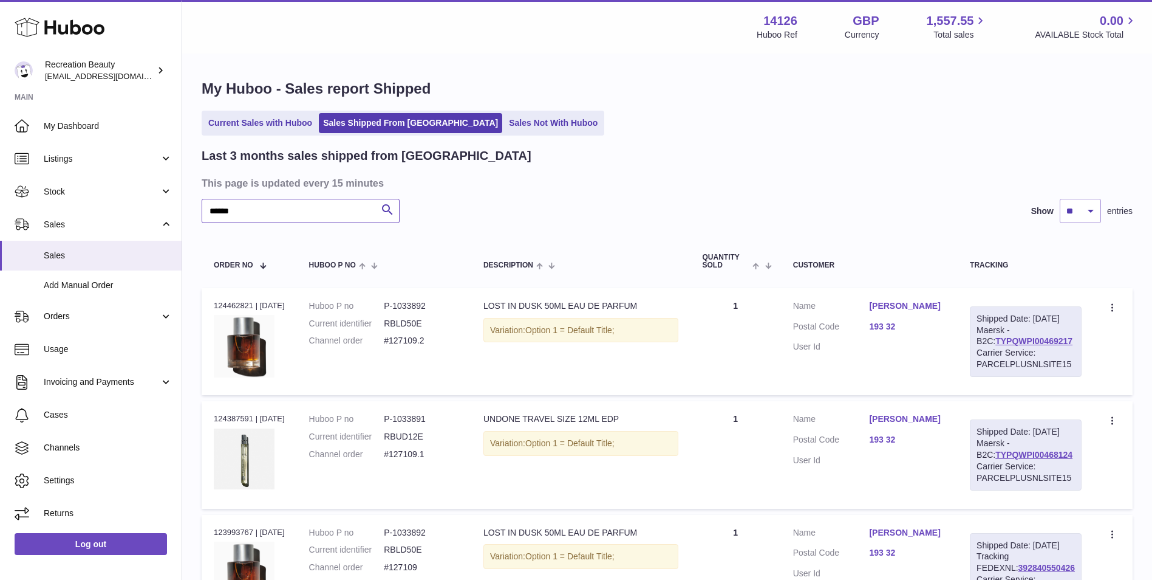
scroll to position [178, 0]
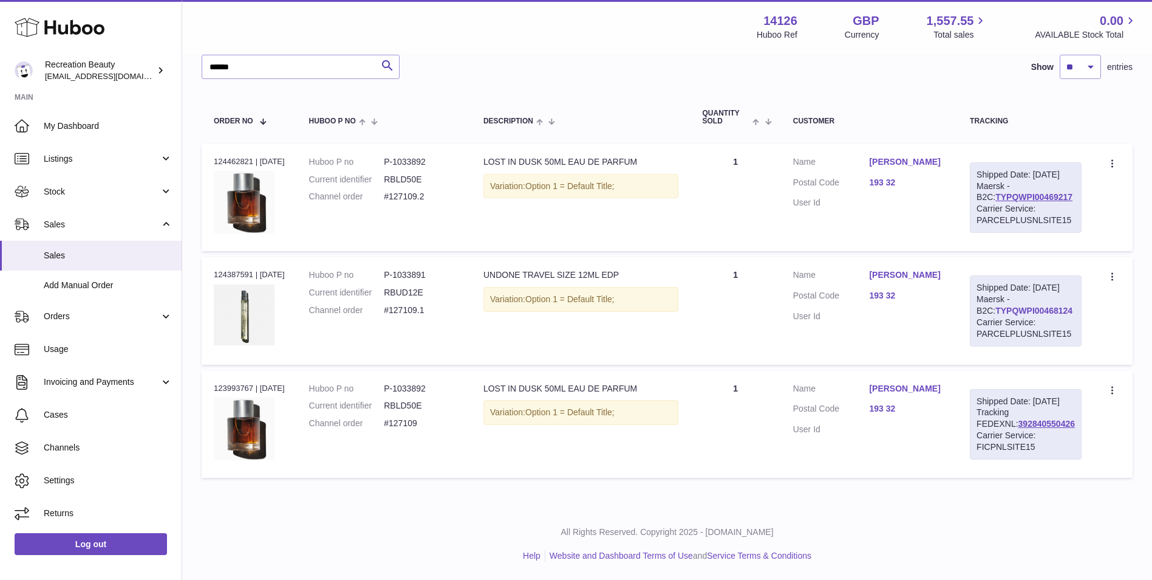
click at [1004, 306] on link "TYPQWPI00468124" at bounding box center [1034, 311] width 77 height 10
click at [996, 192] on link "TYPQWPI00469217" at bounding box center [1034, 197] width 77 height 10
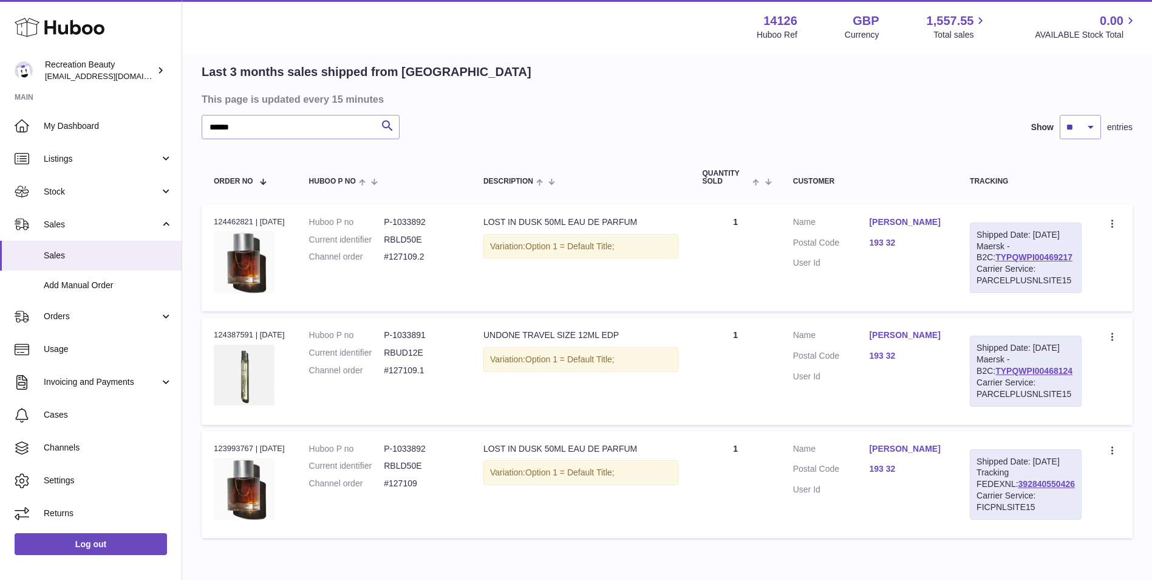
scroll to position [83, 0]
click at [1014, 263] on link "TYPQWPI00469217" at bounding box center [1034, 258] width 77 height 10
click at [1007, 377] on link "TYPQWPI00468124" at bounding box center [1034, 372] width 77 height 10
drag, startPoint x: 278, startPoint y: 140, endPoint x: 160, endPoint y: 98, distance: 124.5
click at [160, 98] on div "Huboo Recreation Beauty barney@recreationbeauty.com Main My Dashboard Listings …" at bounding box center [576, 278] width 1152 height 723
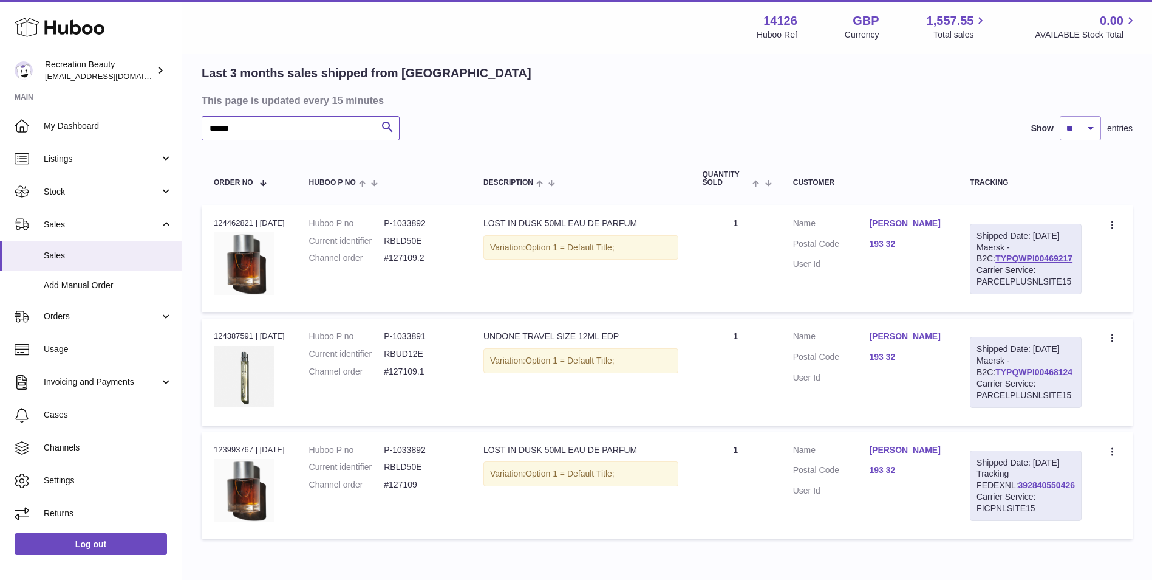
paste input "text"
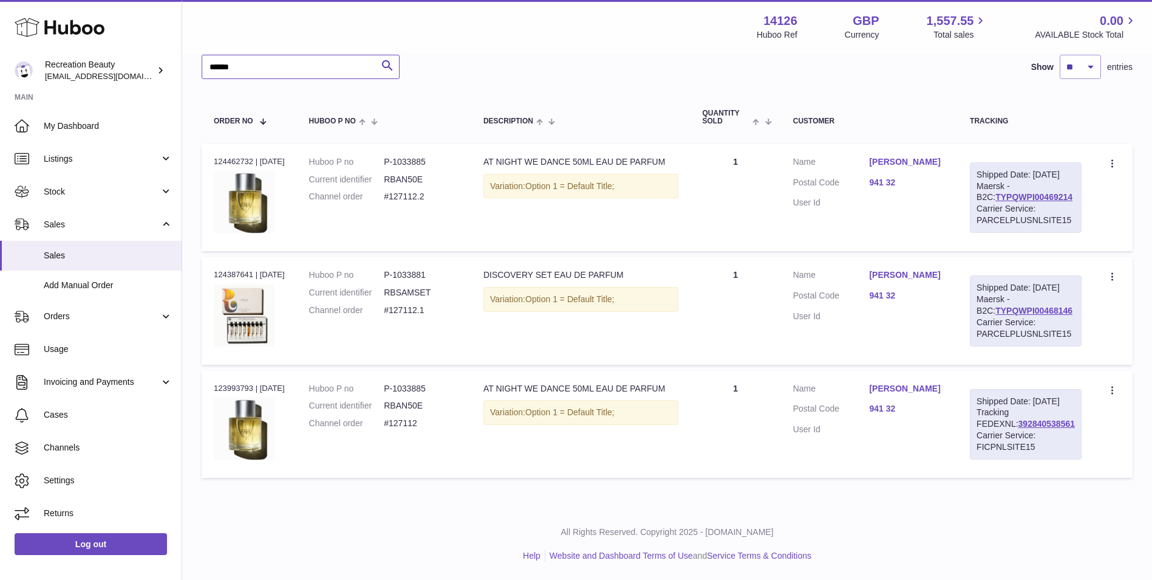
scroll to position [147, 0]
click at [1047, 202] on link "TYPQWPI00469214" at bounding box center [1034, 197] width 77 height 10
drag, startPoint x: 1065, startPoint y: 207, endPoint x: 981, endPoint y: 207, distance: 83.8
click at [981, 207] on div "Shipped Date: 10th Sep 2025 Maersk - B2C: TYPQWPI00469214 Carrier Service: PARC…" at bounding box center [1026, 197] width 112 height 70
copy link "TYPQWPI00469214"
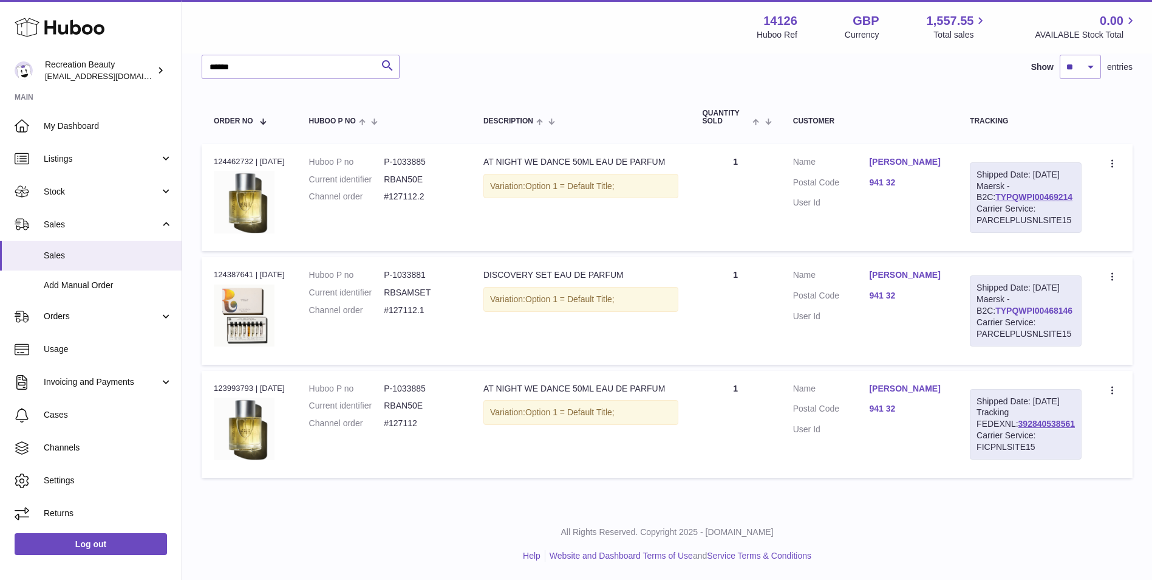
click at [1030, 315] on link "TYPQWPI00468146" at bounding box center [1034, 311] width 77 height 10
drag, startPoint x: 247, startPoint y: 59, endPoint x: 169, endPoint y: 52, distance: 78.0
click at [169, 52] on div "Huboo Recreation Beauty barney@recreationbeauty.com Main My Dashboard Listings …" at bounding box center [576, 217] width 1152 height 723
paste input "*"
click at [1005, 315] on link "TYPQWPI00468123" at bounding box center [1034, 311] width 77 height 10
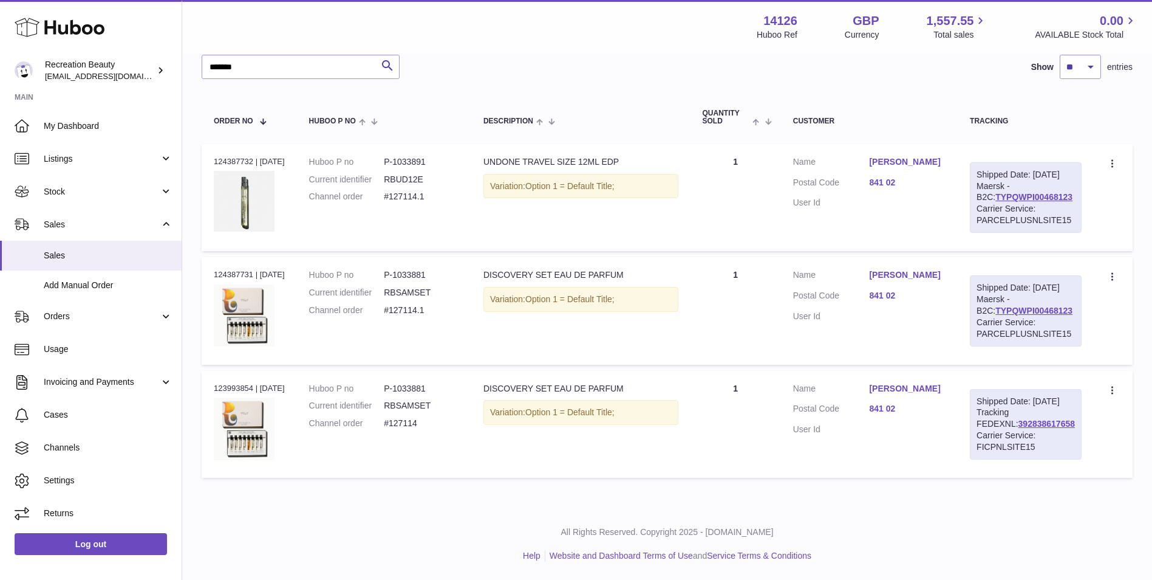
click at [544, 239] on td "Description UNDONE TRAVEL SIZE 12ML EDP Variation: Option 1 = Default Title;" at bounding box center [580, 197] width 219 height 107
click at [1004, 202] on link "TYPQWPI00468123" at bounding box center [1034, 197] width 77 height 10
click at [996, 200] on link "TYPQWPI00468123" at bounding box center [1034, 197] width 77 height 10
drag, startPoint x: 257, startPoint y: 70, endPoint x: 162, endPoint y: 66, distance: 95.4
click at [162, 66] on div "Huboo Recreation Beauty barney@recreationbeauty.com Main My Dashboard Listings …" at bounding box center [576, 217] width 1152 height 723
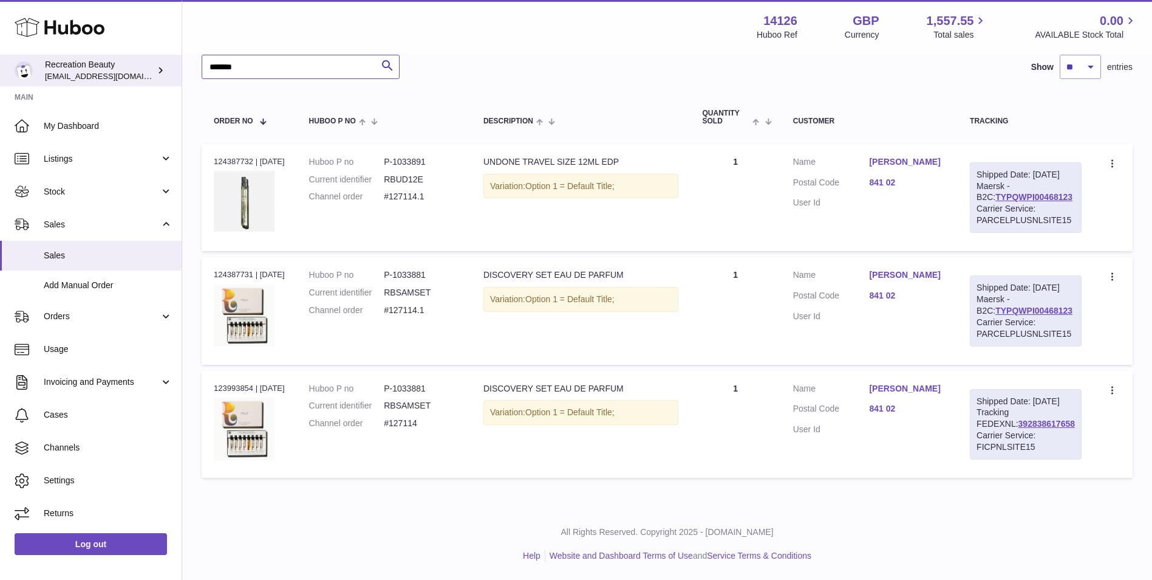
paste input "text"
type input "******"
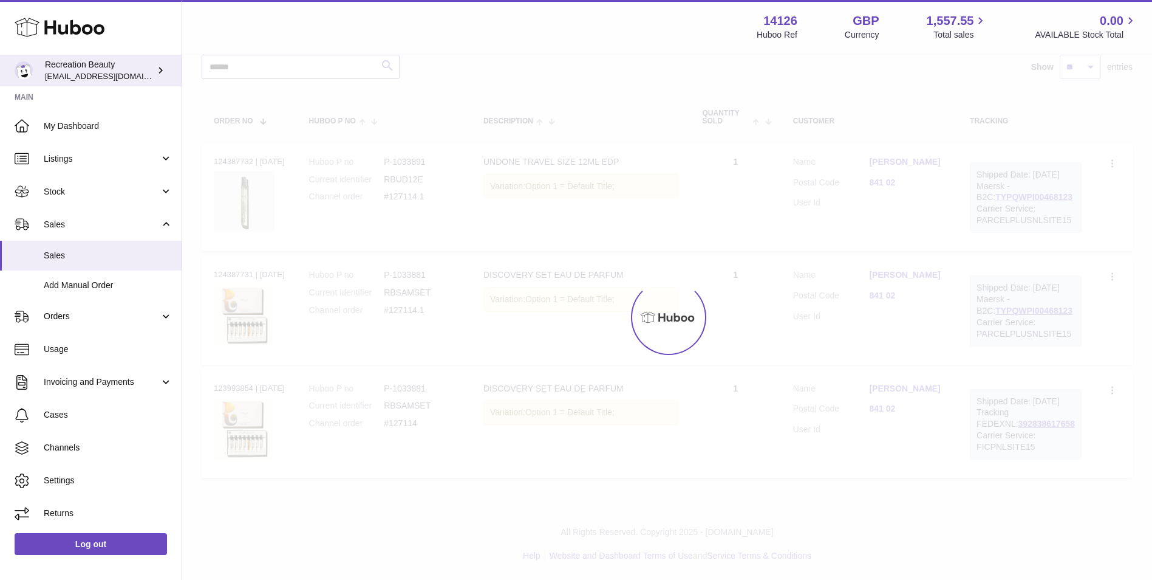
scroll to position [53, 0]
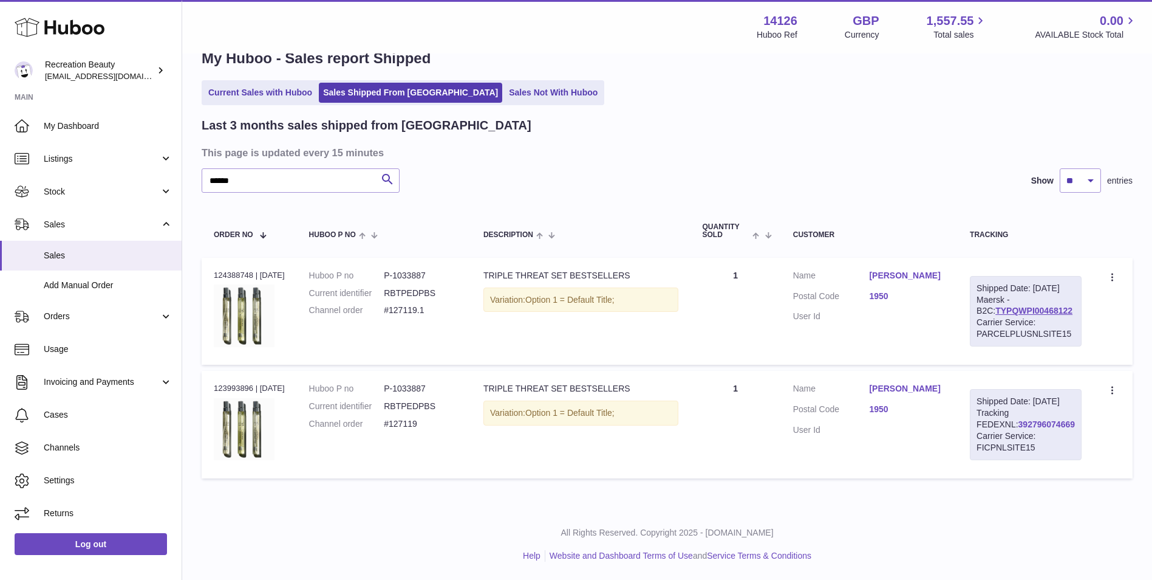
click at [1019, 420] on link "392796074669" at bounding box center [1047, 424] width 56 height 10
click at [1014, 306] on link "TYPQWPI00468122" at bounding box center [1034, 311] width 77 height 10
click at [78, 538] on link "Log out" at bounding box center [91, 544] width 152 height 22
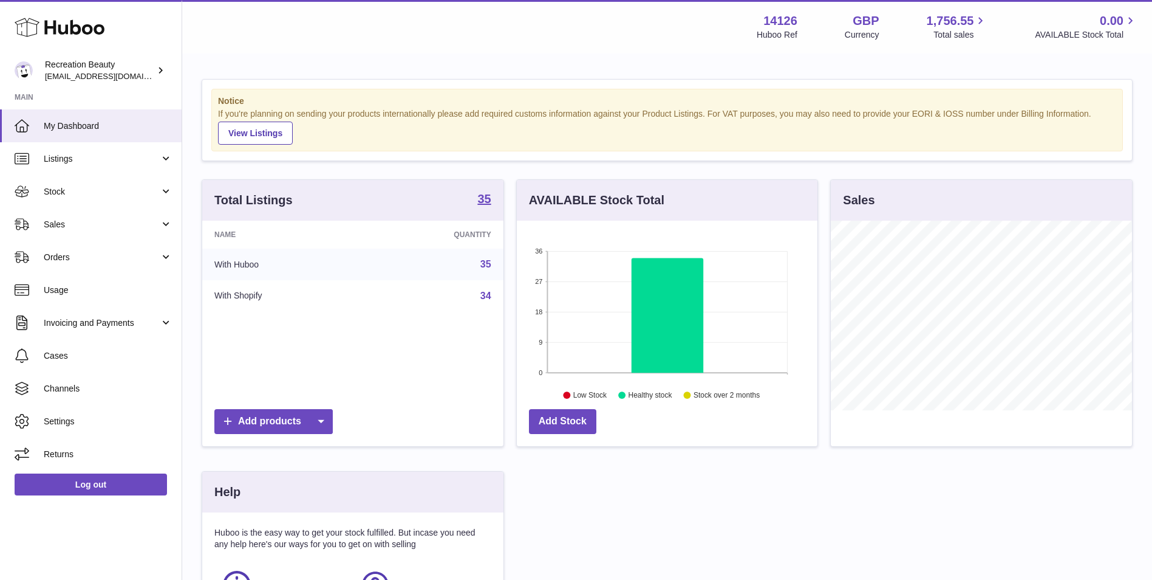
scroll to position [190, 301]
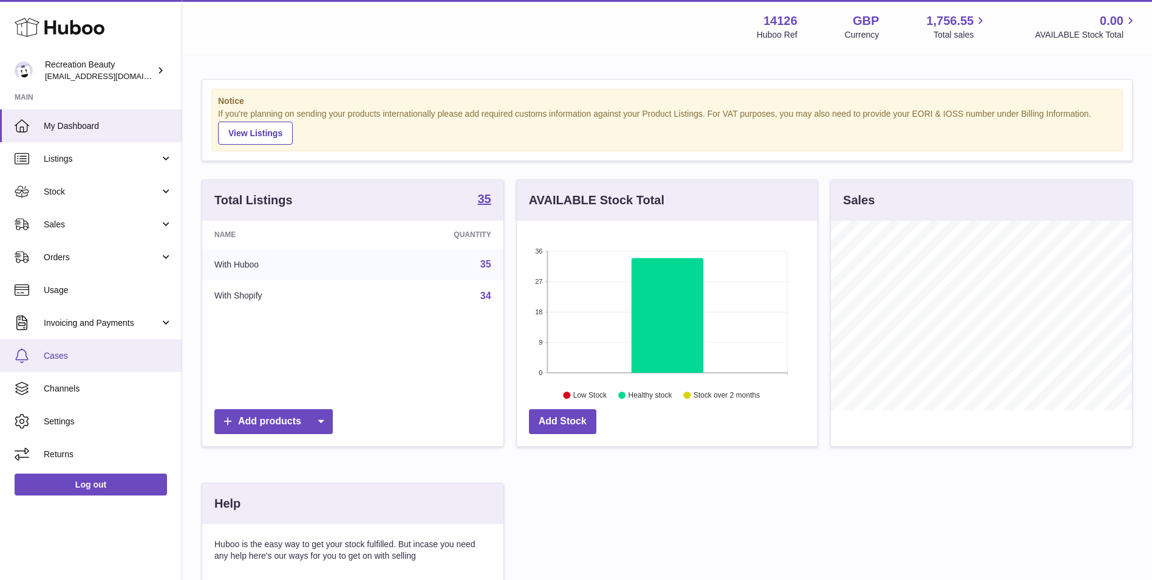
click at [105, 351] on span "Cases" at bounding box center [108, 356] width 129 height 12
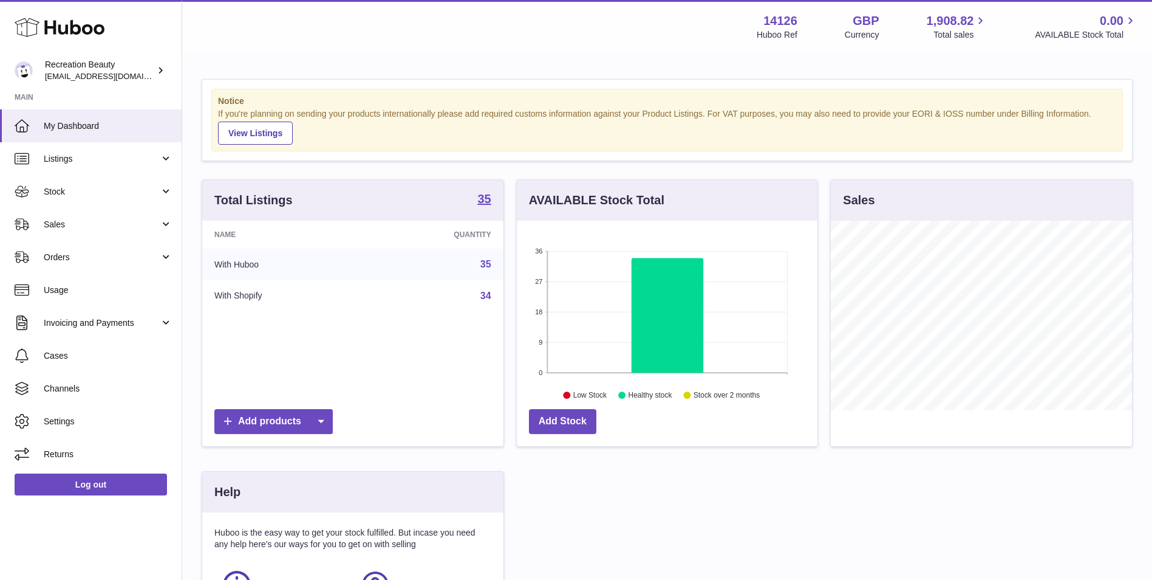
scroll to position [190, 301]
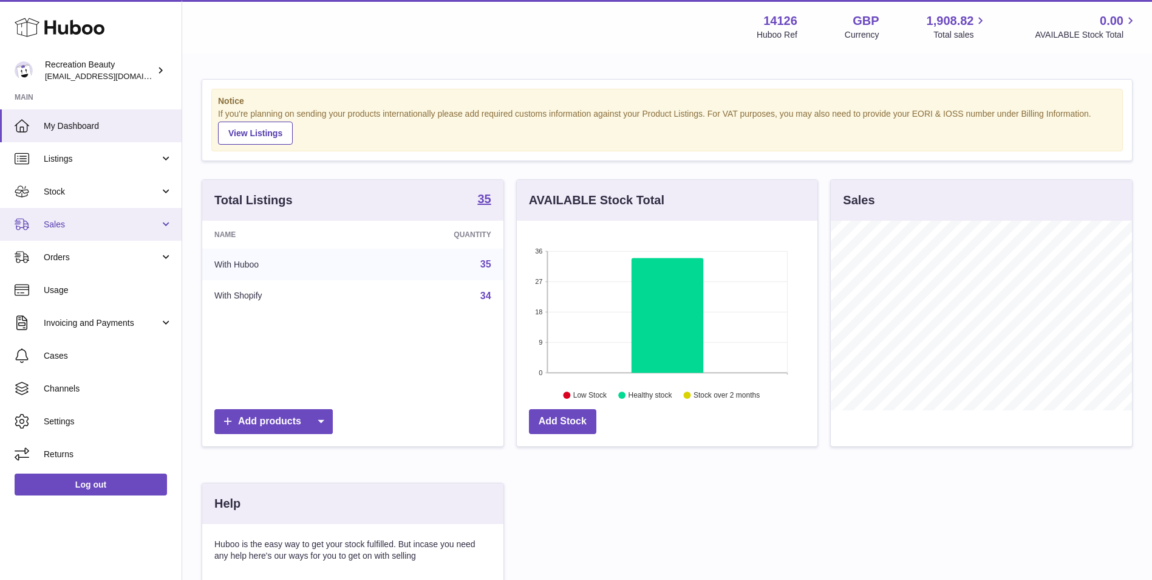
click at [74, 213] on link "Sales" at bounding box center [91, 224] width 182 height 33
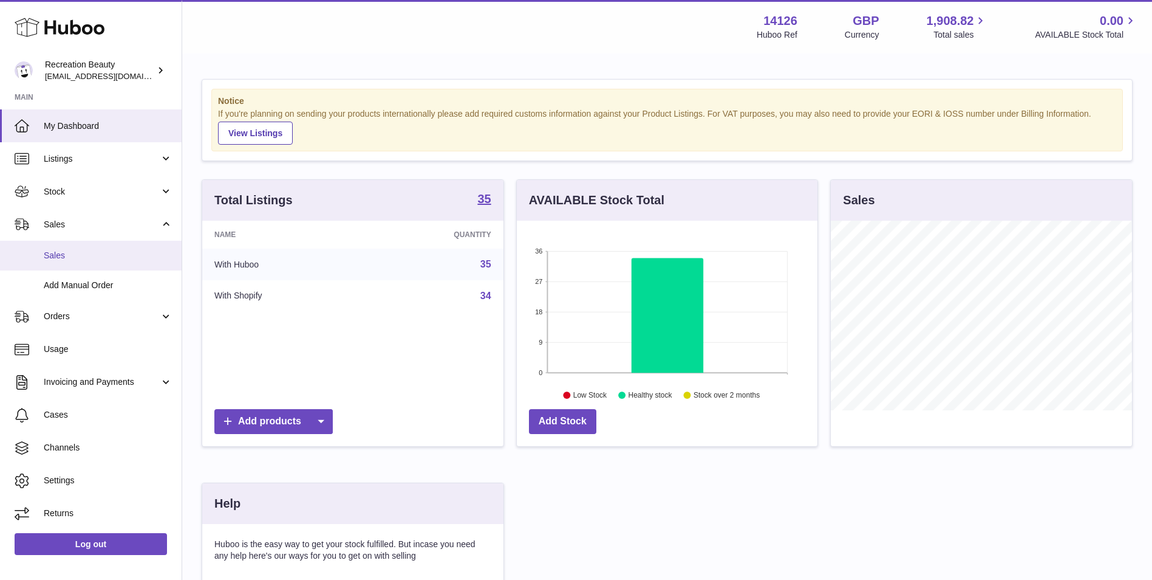
click at [63, 258] on span "Sales" at bounding box center [108, 256] width 129 height 12
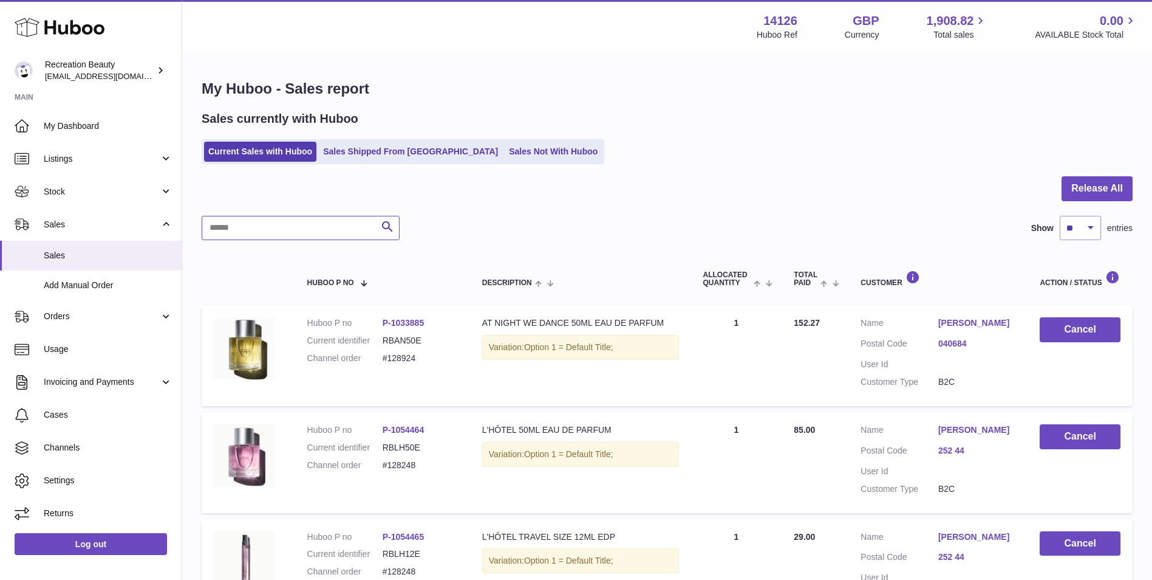
click at [277, 222] on input "text" at bounding box center [301, 228] width 198 height 24
paste input "******"
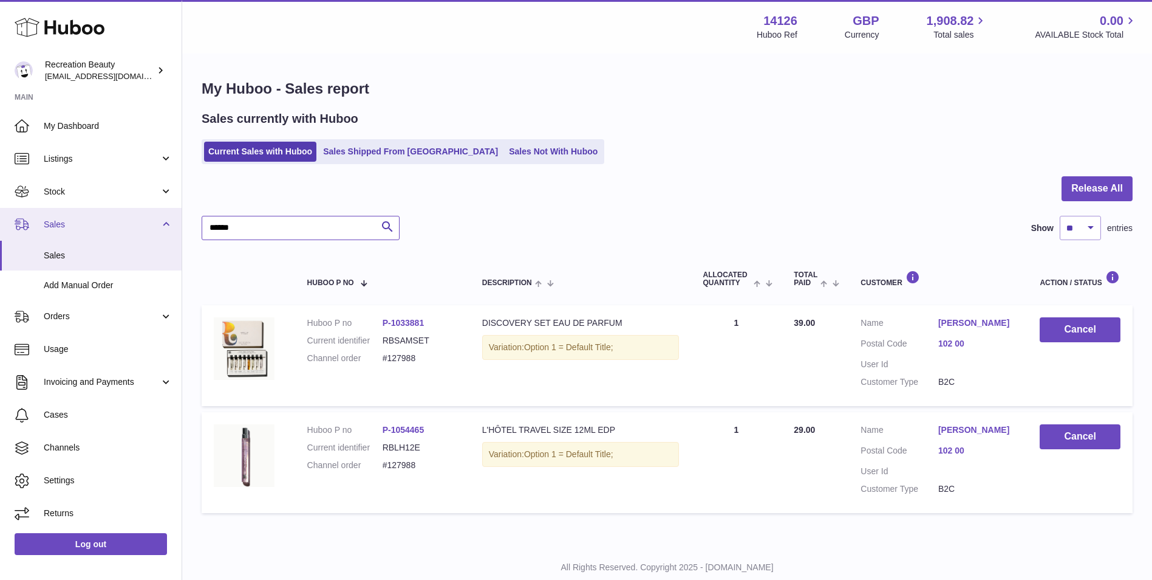
drag, startPoint x: 272, startPoint y: 231, endPoint x: 160, endPoint y: 227, distance: 111.9
click at [160, 227] on div "Huboo Recreation Beauty [EMAIL_ADDRESS][DOMAIN_NAME] Main My Dashboard Listings…" at bounding box center [576, 307] width 1152 height 614
paste input "text"
type input "******"
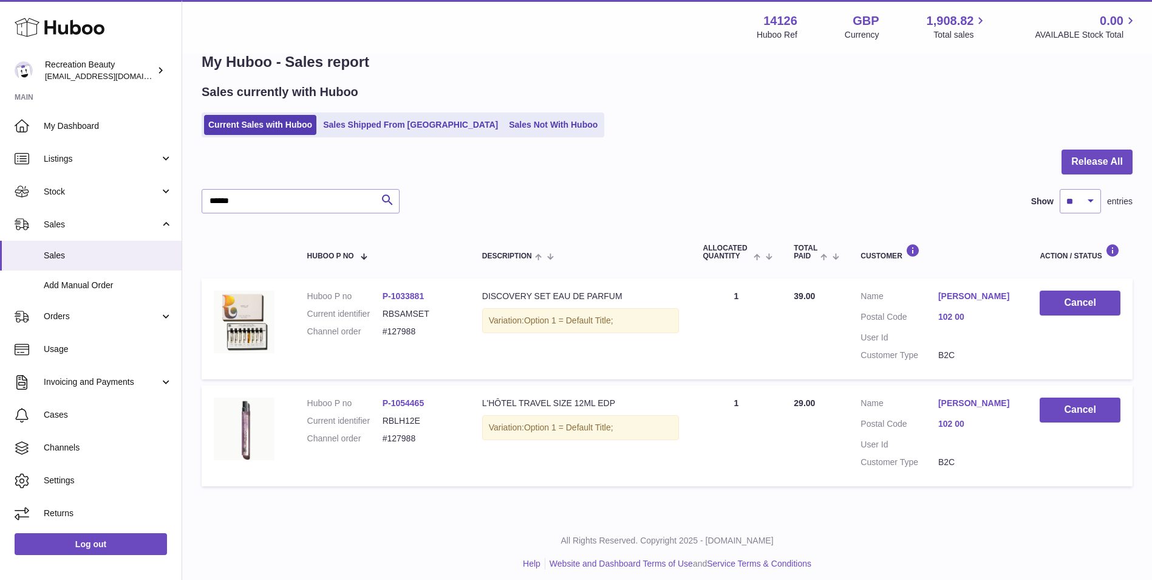
click at [490, 189] on div "****** Search Show ** ** ** *** entries" at bounding box center [667, 201] width 931 height 24
click at [363, 118] on link "Sales Shipped From [GEOGRAPHIC_DATA]" at bounding box center [410, 125] width 183 height 20
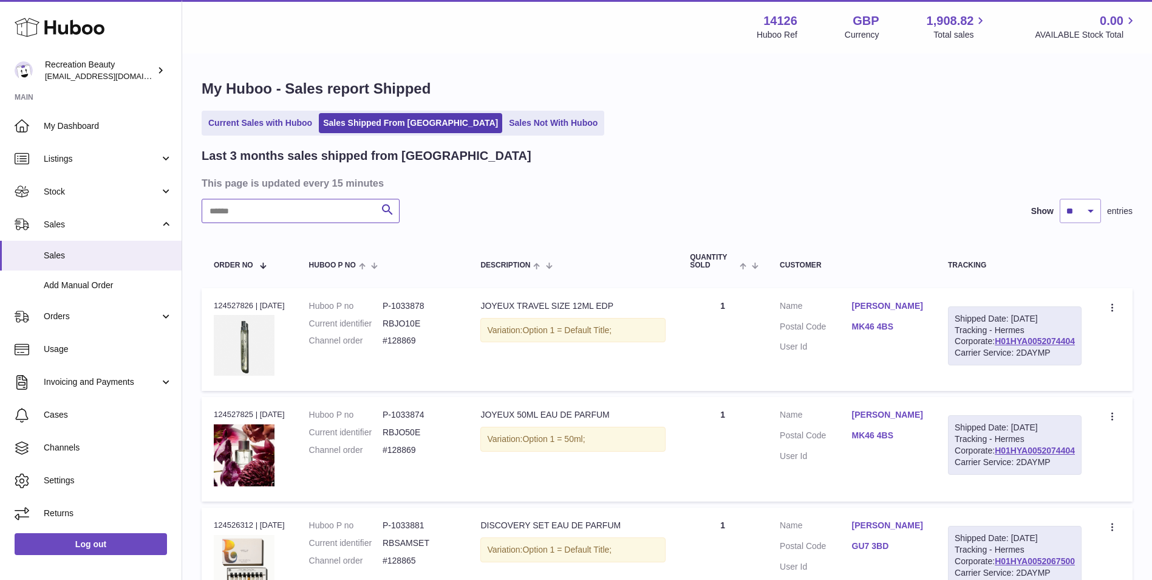
click at [238, 208] on input "text" at bounding box center [301, 211] width 198 height 24
paste input "*******"
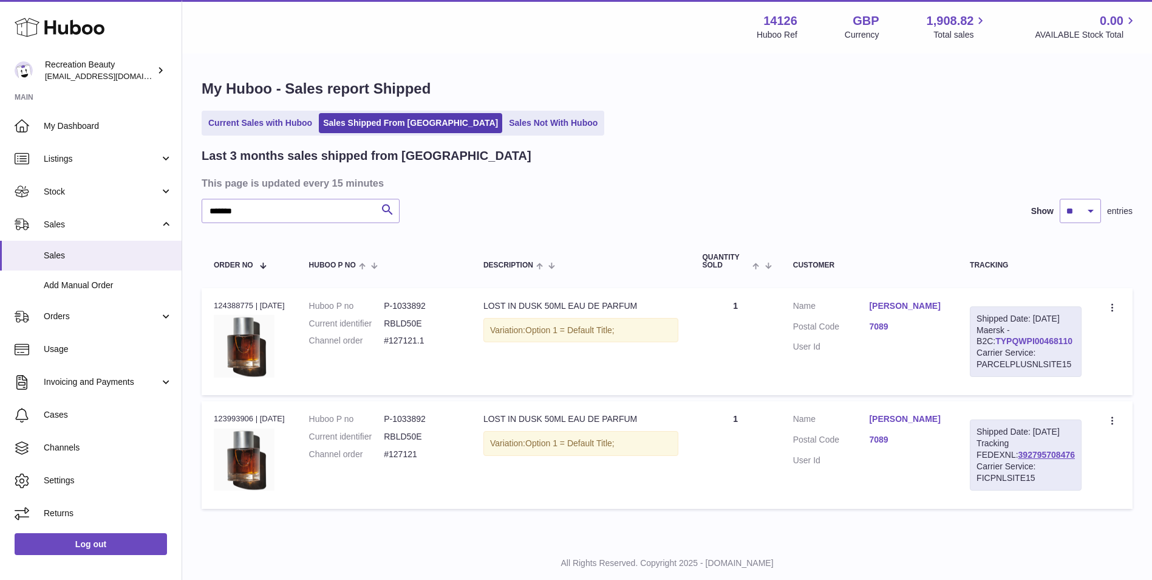
click at [1023, 346] on link "TYPQWPI00468110" at bounding box center [1034, 341] width 77 height 10
drag, startPoint x: 259, startPoint y: 210, endPoint x: 185, endPoint y: 197, distance: 74.5
click at [185, 197] on div "My Huboo - Sales report Shipped Current Sales with Huboo Sales Shipped From Hub…" at bounding box center [667, 297] width 970 height 484
paste input "text"
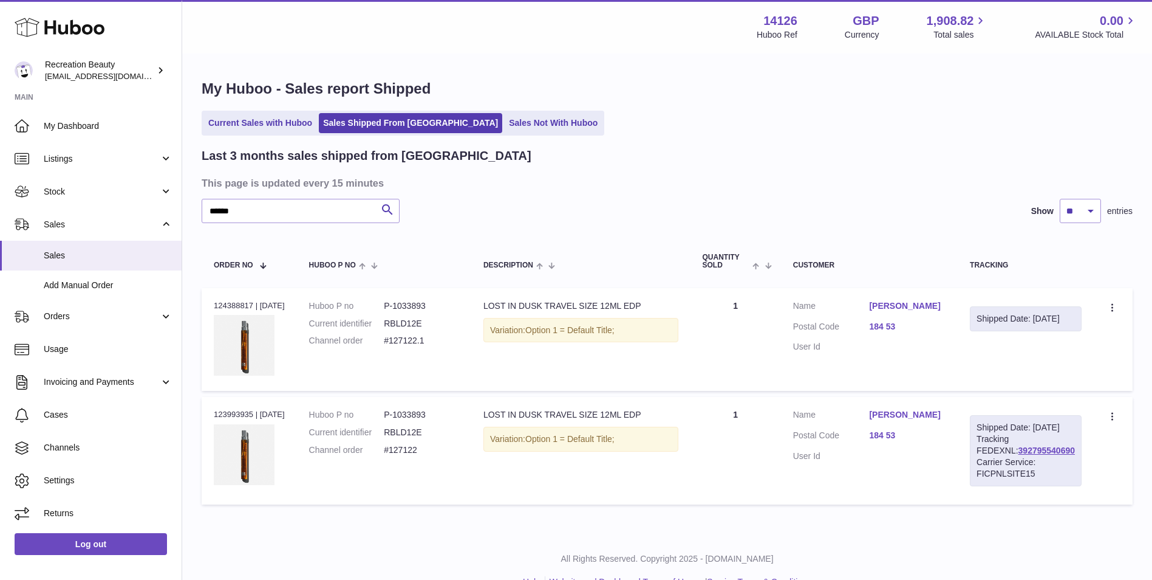
click at [786, 122] on div "Current Sales with Huboo Sales Shipped From Huboo Sales Not With Huboo" at bounding box center [667, 123] width 931 height 25
drag, startPoint x: 275, startPoint y: 203, endPoint x: 177, endPoint y: 201, distance: 97.2
click at [177, 201] on div "Huboo Recreation Beauty customercare@recreationbeauty.com Main My Dashboard Lis…" at bounding box center [576, 303] width 1152 height 606
paste input "*"
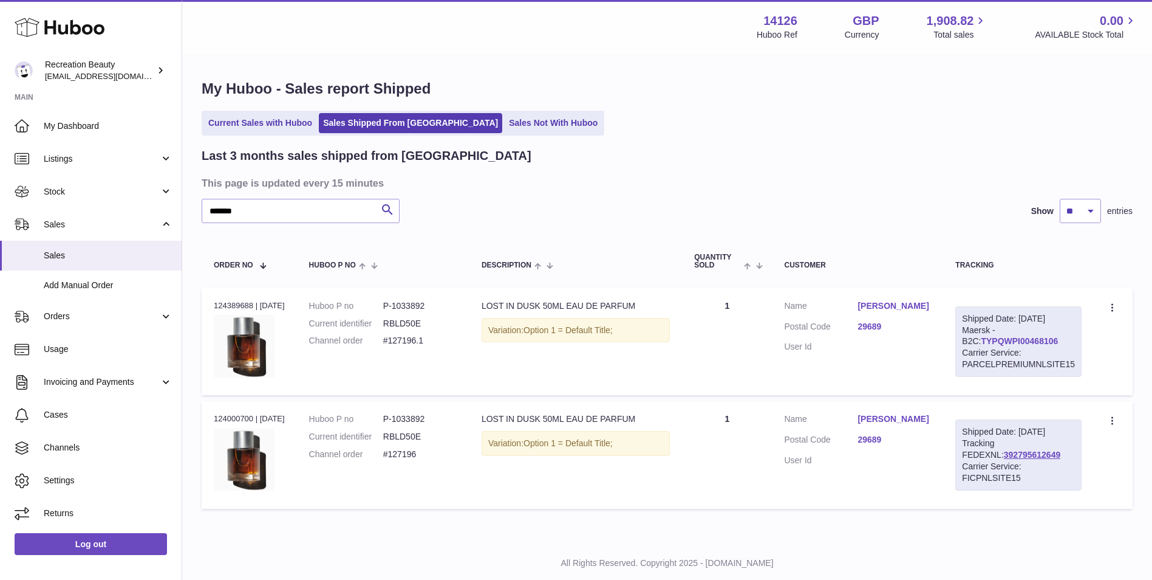
click at [982, 337] on link "TYPQWPI00468106" at bounding box center [1019, 341] width 77 height 10
click at [1004, 456] on link "392795612649" at bounding box center [1032, 455] width 56 height 10
click at [997, 342] on link "TYPQWPI00468106" at bounding box center [1019, 341] width 77 height 10
click at [304, 197] on div "Last 3 months sales shipped from Huboo This page is updated every 15 minutes **…" at bounding box center [667, 331] width 931 height 366
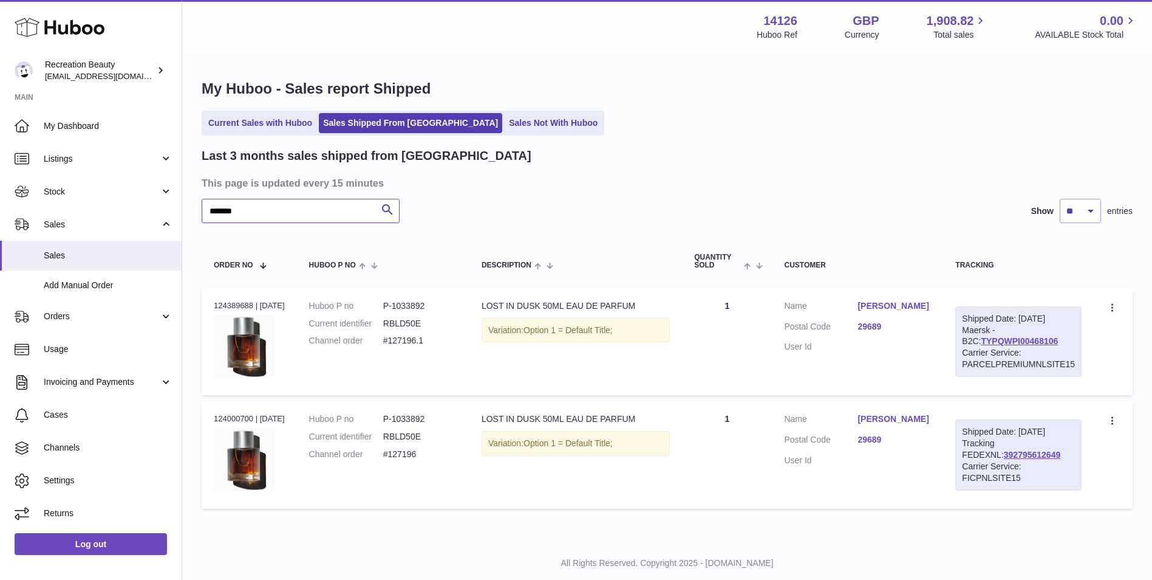
click at [280, 212] on input "*******" at bounding box center [301, 211] width 198 height 24
paste input "text"
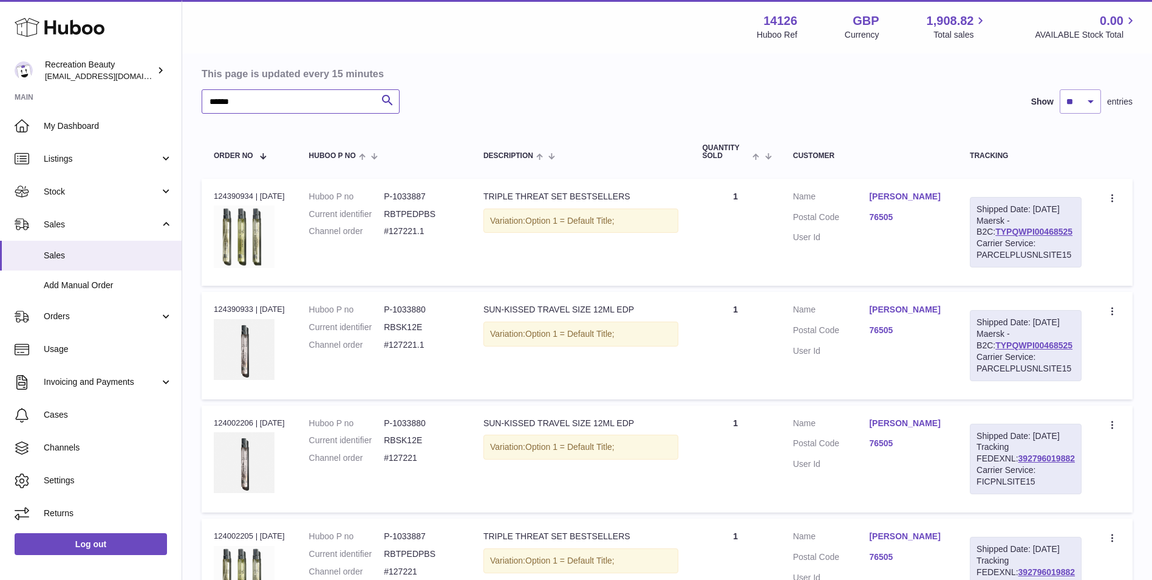
scroll to position [96, 0]
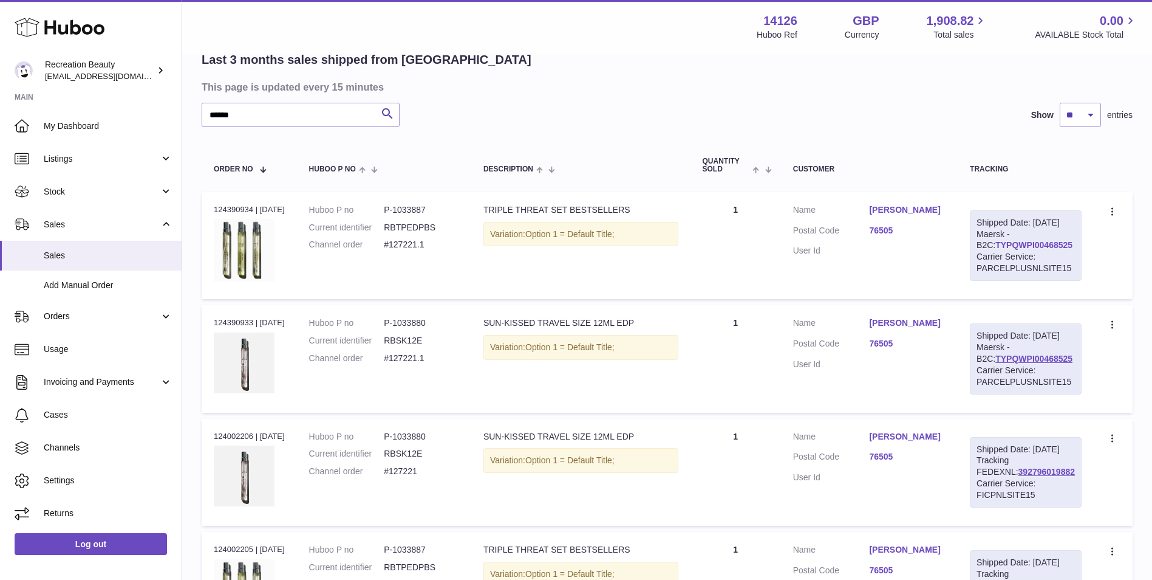
click at [999, 250] on link "TYPQWPI00468525" at bounding box center [1034, 245] width 77 height 10
drag, startPoint x: 259, startPoint y: 121, endPoint x: 169, endPoint y: 112, distance: 91.0
click at [169, 112] on div "Huboo Recreation Beauty [EMAIL_ADDRESS][DOMAIN_NAME] Main My Dashboard Listings…" at bounding box center [576, 322] width 1152 height 836
paste input "**********"
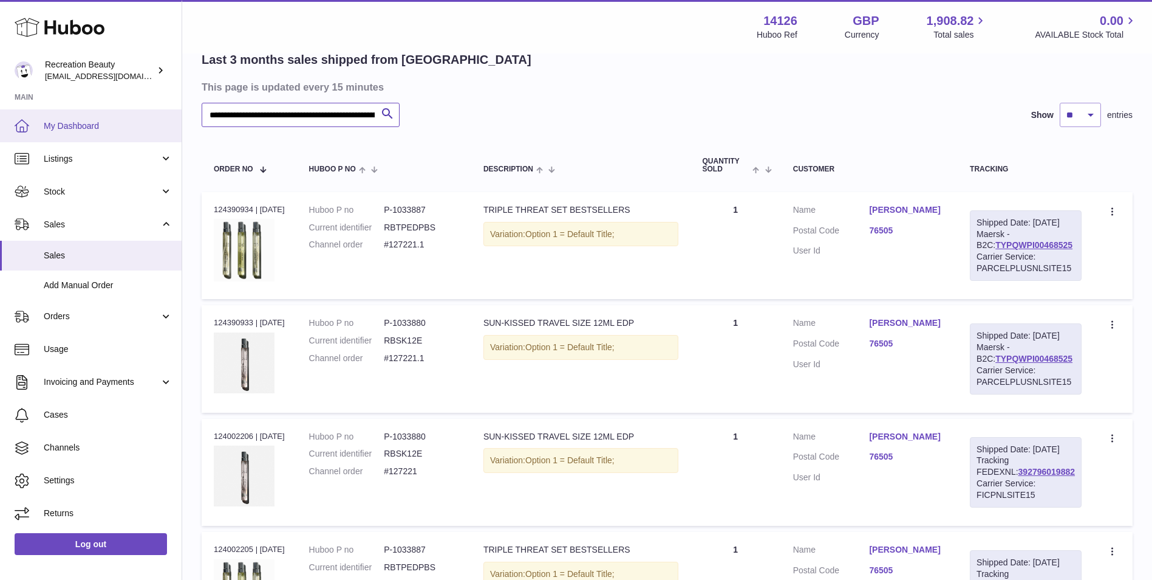
scroll to position [0, 2677]
type input "**********"
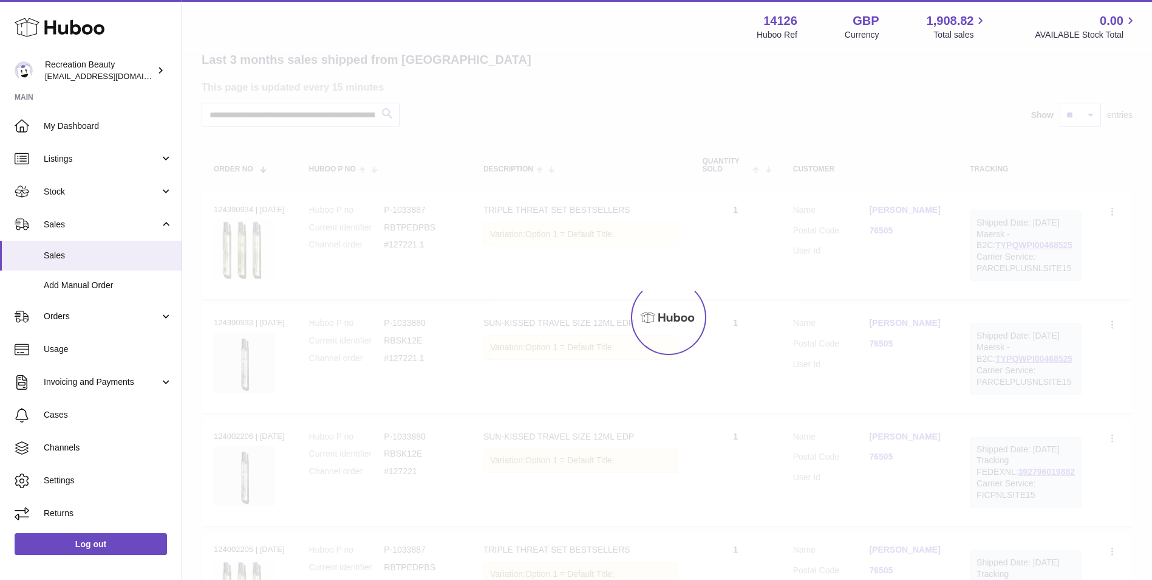
click at [260, 113] on div at bounding box center [667, 317] width 970 height 525
drag, startPoint x: 260, startPoint y: 113, endPoint x: 210, endPoint y: 156, distance: 66.0
click at [210, 156] on div at bounding box center [667, 317] width 970 height 525
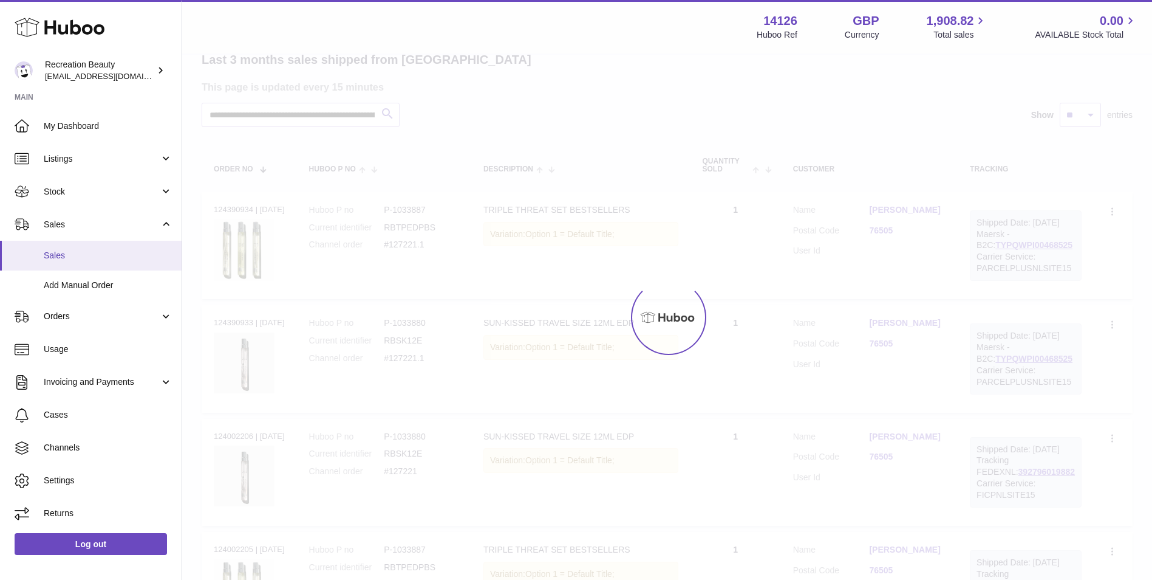
click at [57, 257] on span "Sales" at bounding box center [108, 256] width 129 height 12
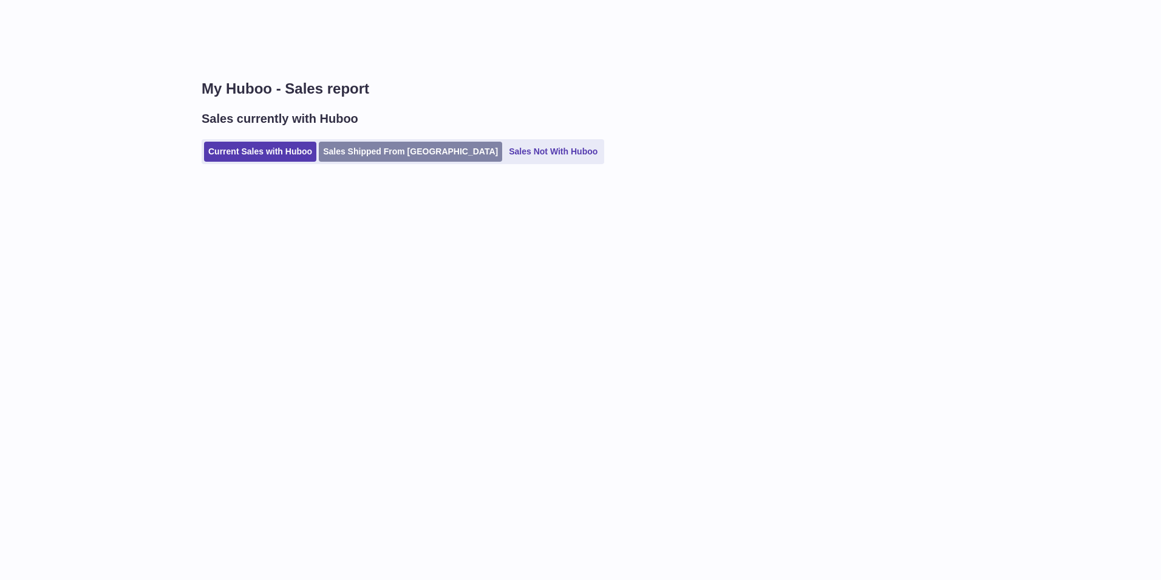
click at [354, 151] on link "Sales Shipped From [GEOGRAPHIC_DATA]" at bounding box center [410, 152] width 183 height 20
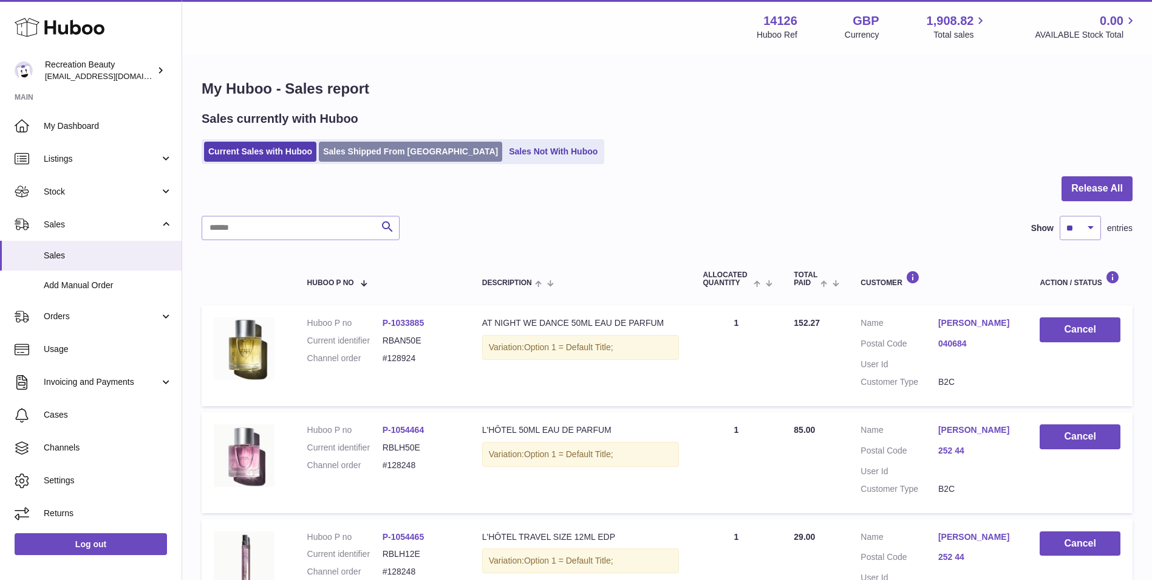
click at [368, 149] on link "Sales Shipped From [GEOGRAPHIC_DATA]" at bounding box center [410, 152] width 183 height 20
click at [343, 153] on link "Sales Shipped From [GEOGRAPHIC_DATA]" at bounding box center [410, 152] width 183 height 20
click at [380, 151] on link "Sales Shipped From [GEOGRAPHIC_DATA]" at bounding box center [410, 152] width 183 height 20
click at [387, 147] on link "Sales Shipped From [GEOGRAPHIC_DATA]" at bounding box center [410, 152] width 183 height 20
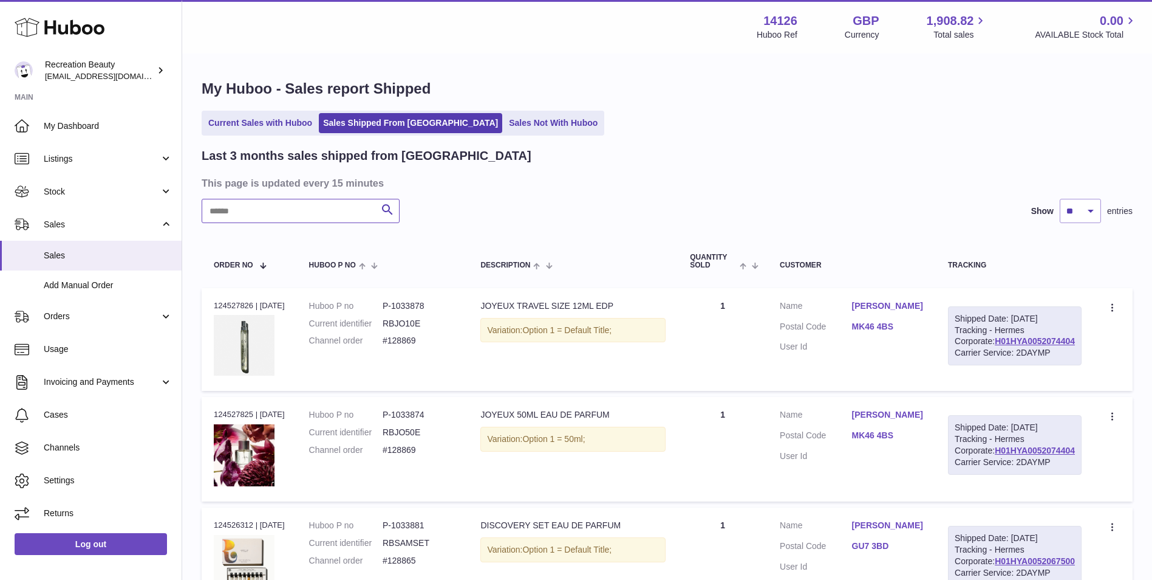
click at [281, 214] on input "text" at bounding box center [301, 211] width 198 height 24
paste input "*******"
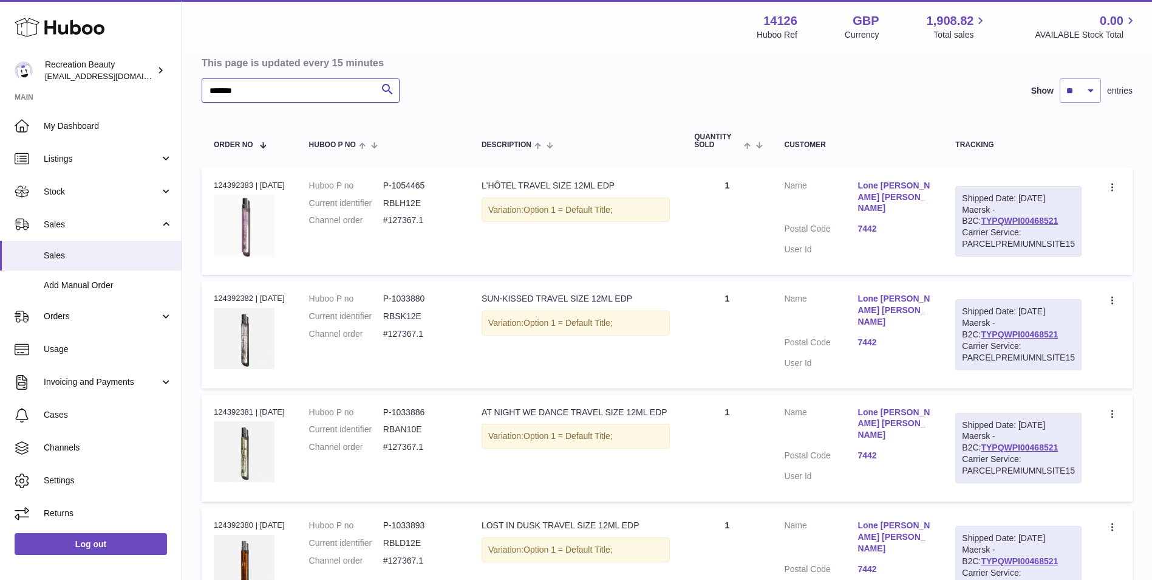
scroll to position [121, 0]
click at [987, 219] on link "TYPQWPI00468521" at bounding box center [1019, 220] width 77 height 10
drag, startPoint x: 288, startPoint y: 90, endPoint x: 129, endPoint y: 87, distance: 159.2
click at [129, 87] on div "Huboo Recreation Beauty customercare@recreationbeauty.com Main My Dashboard Lis…" at bounding box center [576, 524] width 1152 height 1290
paste input "text"
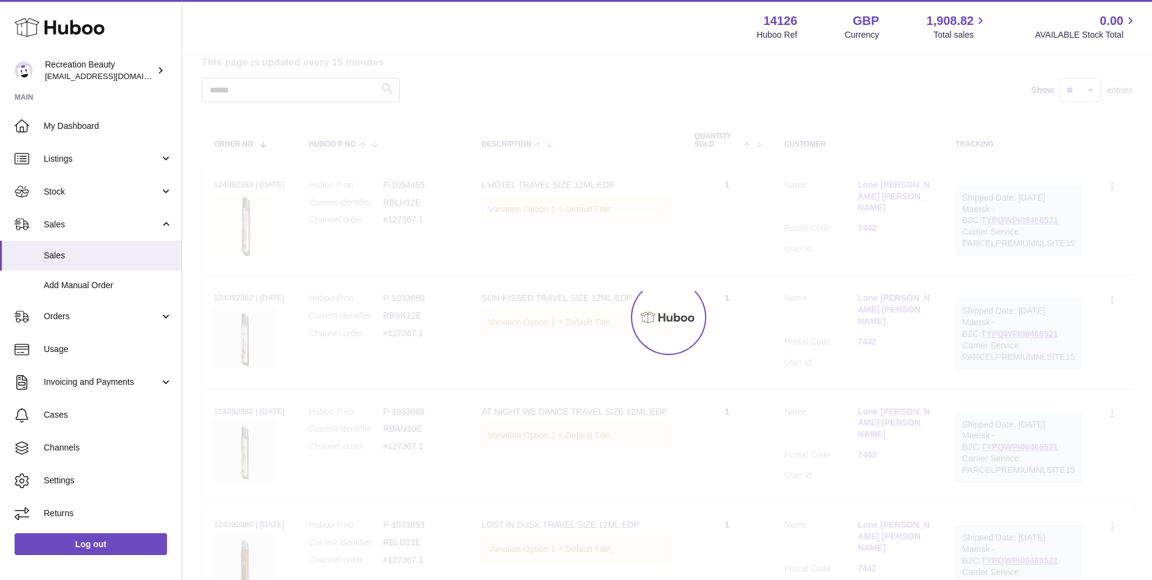
scroll to position [30, 0]
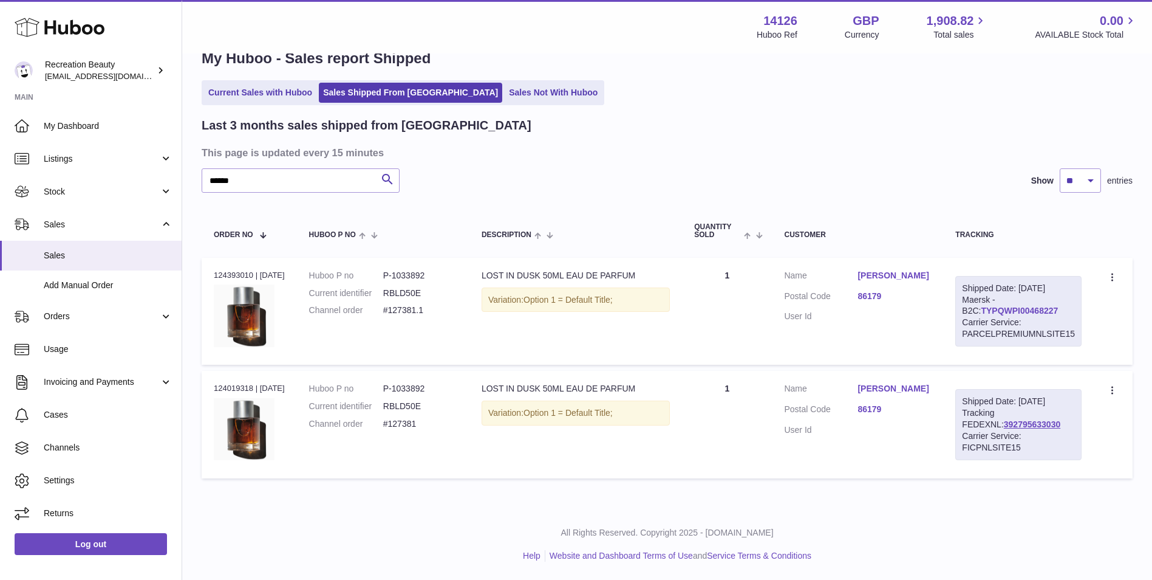
click at [981, 310] on link "TYPQWPI00468227" at bounding box center [1019, 311] width 77 height 10
drag, startPoint x: 236, startPoint y: 178, endPoint x: 158, endPoint y: 163, distance: 79.7
click at [158, 163] on div "Huboo Recreation Beauty [EMAIL_ADDRESS][DOMAIN_NAME] Main My Dashboard Listings…" at bounding box center [576, 275] width 1152 height 610
paste input "*"
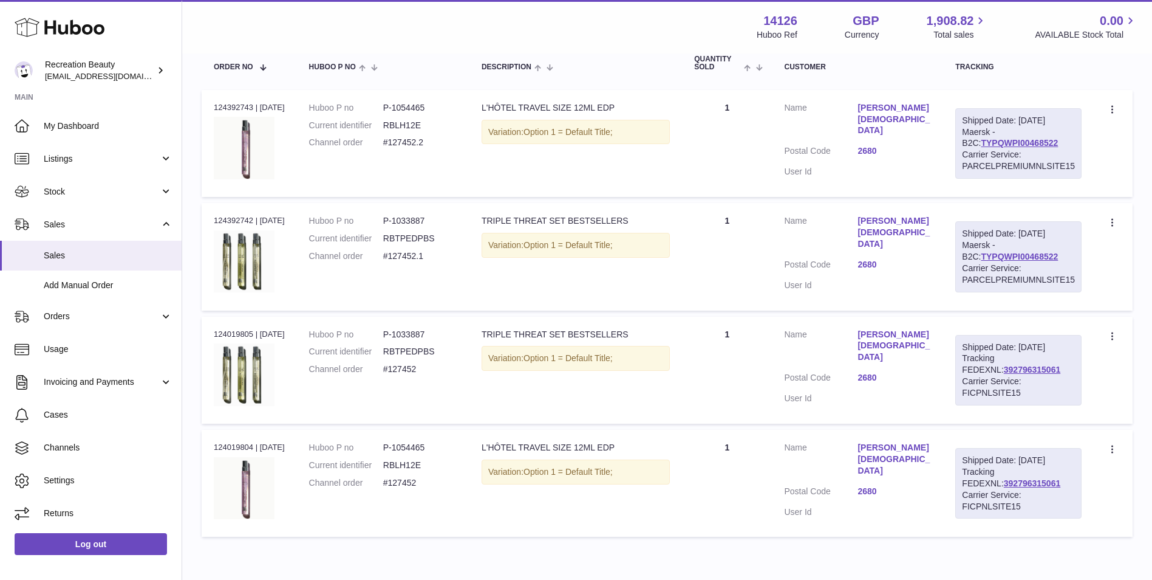
scroll to position [199, 0]
click at [1006, 142] on link "TYPQWPI00468522" at bounding box center [1019, 142] width 77 height 10
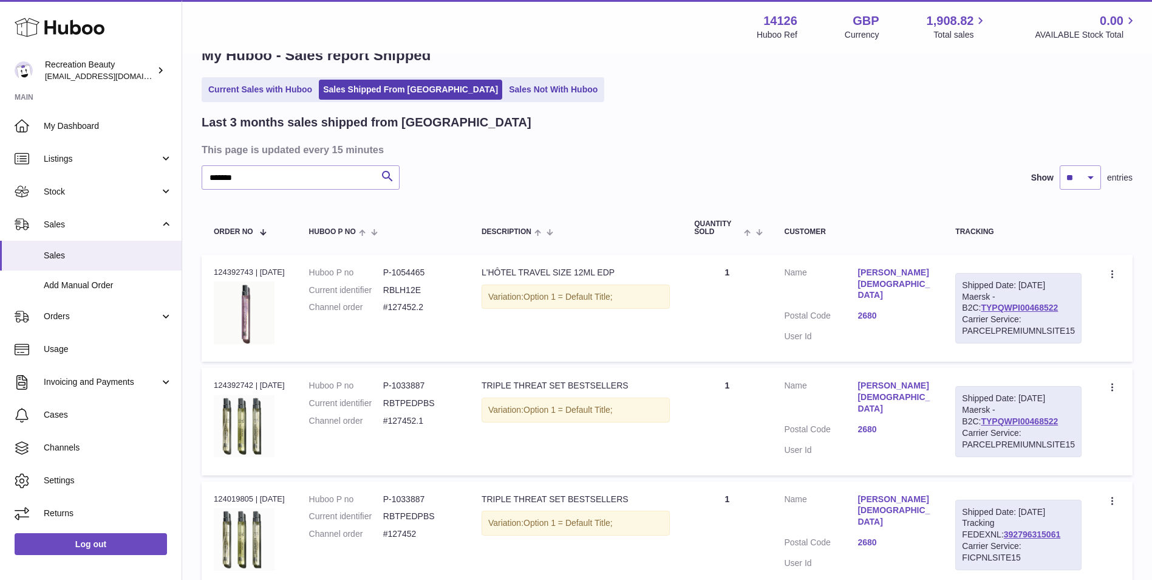
scroll to position [0, 0]
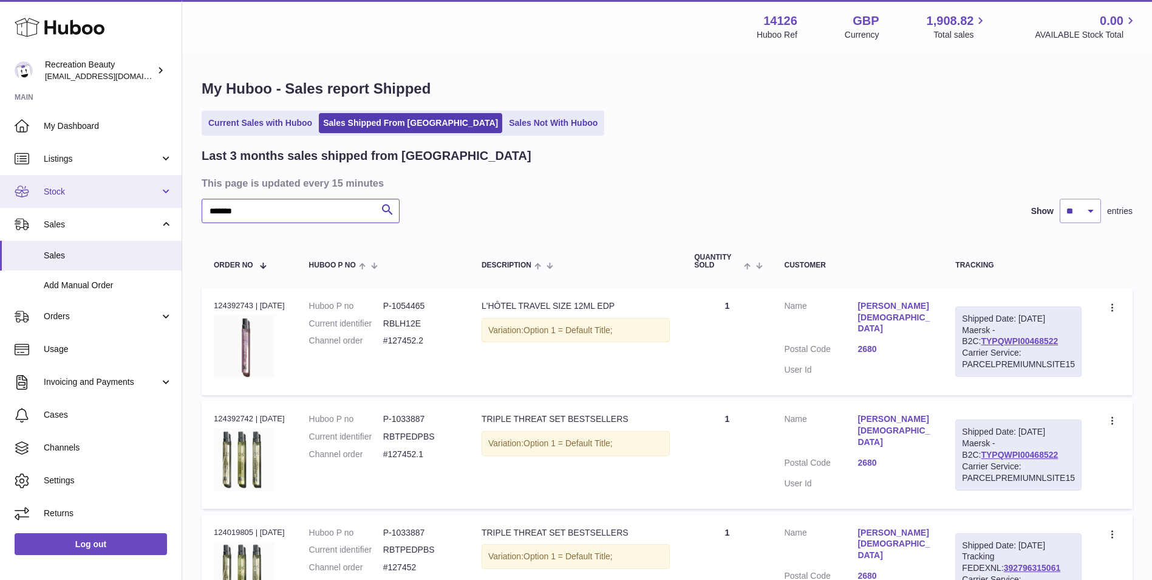
drag, startPoint x: 256, startPoint y: 214, endPoint x: 106, endPoint y: 184, distance: 153.6
click at [106, 184] on div "Huboo Recreation Beauty customercare@recreationbeauty.com Main My Dashboard Lis…" at bounding box center [576, 418] width 1152 height 836
paste input "**********"
type input "**********"
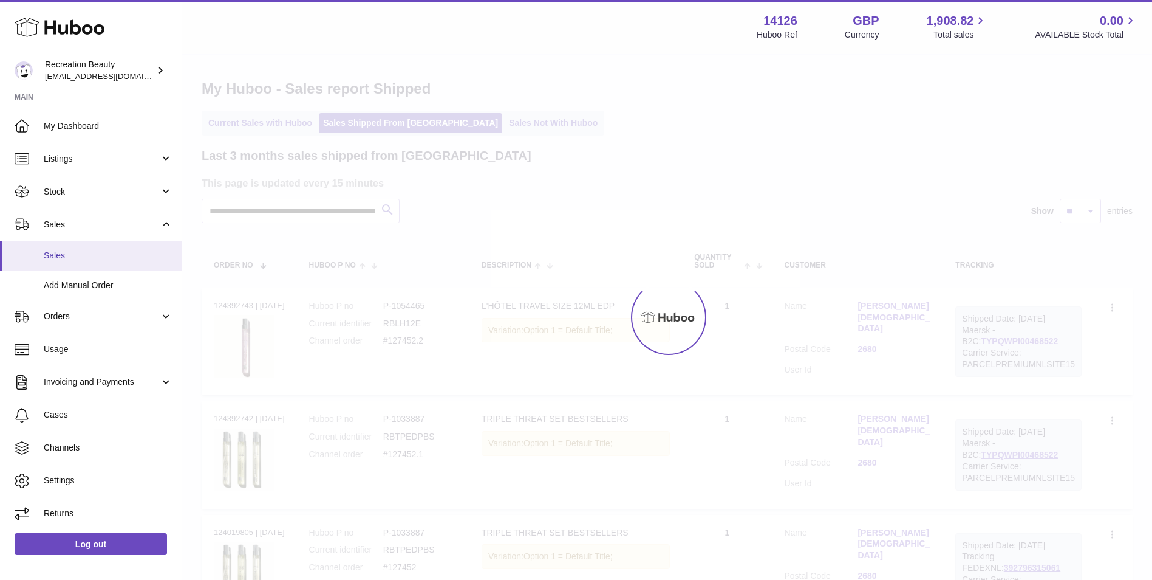
click at [66, 251] on span "Sales" at bounding box center [108, 256] width 129 height 12
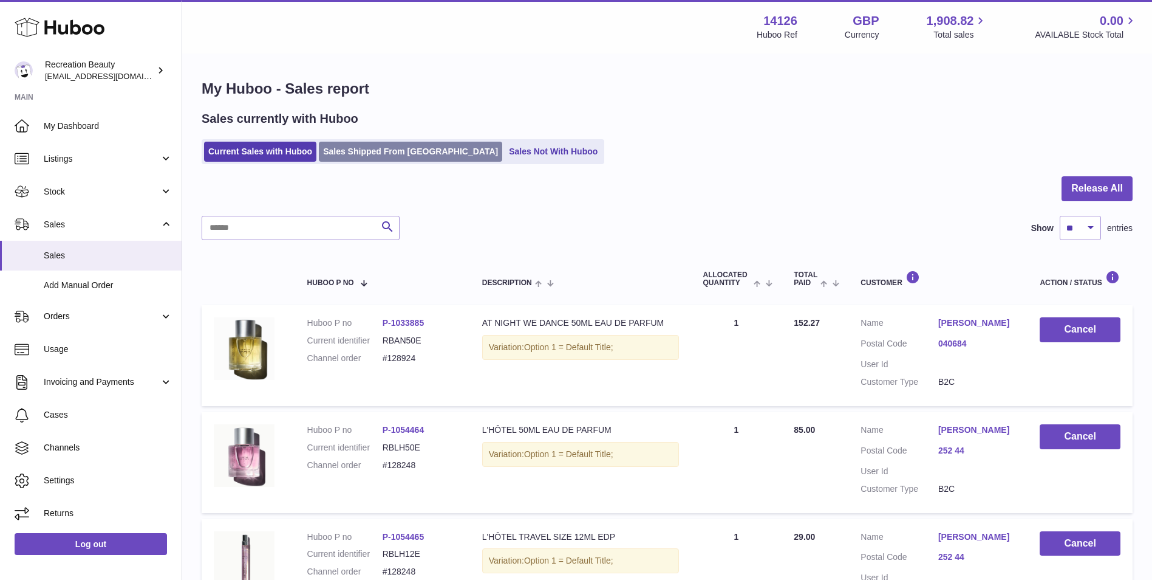
drag, startPoint x: 386, startPoint y: 154, endPoint x: 342, endPoint y: 157, distance: 43.8
click at [342, 157] on link "Sales Shipped From [GEOGRAPHIC_DATA]" at bounding box center [410, 152] width 183 height 20
click at [358, 145] on link "Sales Shipped From [GEOGRAPHIC_DATA]" at bounding box center [410, 152] width 183 height 20
click at [371, 150] on link "Sales Shipped From [GEOGRAPHIC_DATA]" at bounding box center [410, 152] width 183 height 20
click at [368, 155] on link "Sales Shipped From [GEOGRAPHIC_DATA]" at bounding box center [410, 152] width 183 height 20
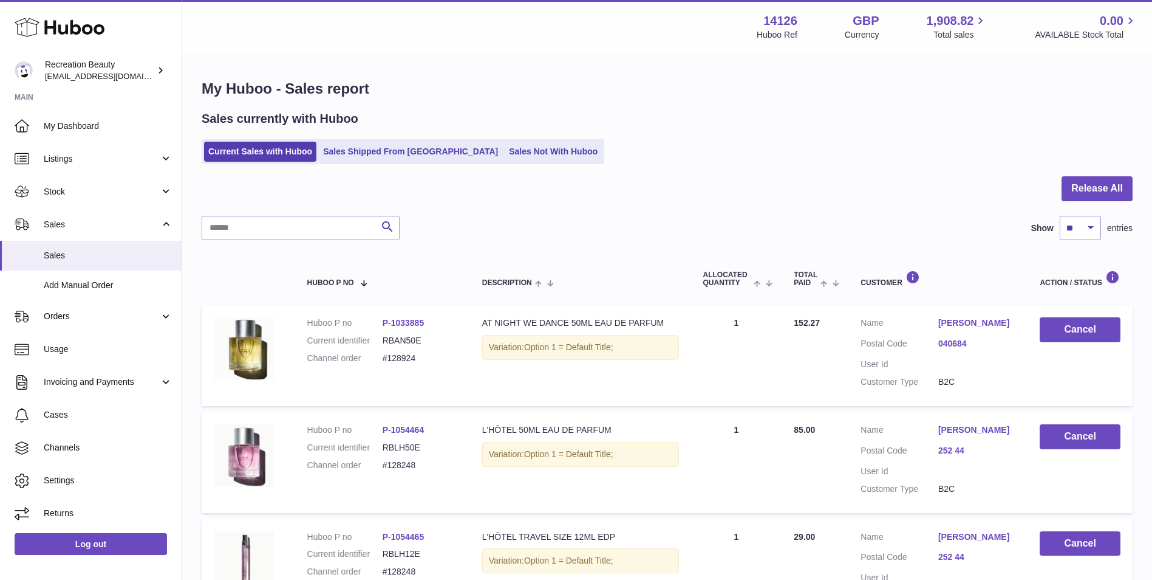
click at [518, 112] on div "Sales currently with Huboo" at bounding box center [667, 119] width 931 height 16
click at [329, 154] on link "Sales Shipped From [GEOGRAPHIC_DATA]" at bounding box center [410, 152] width 183 height 20
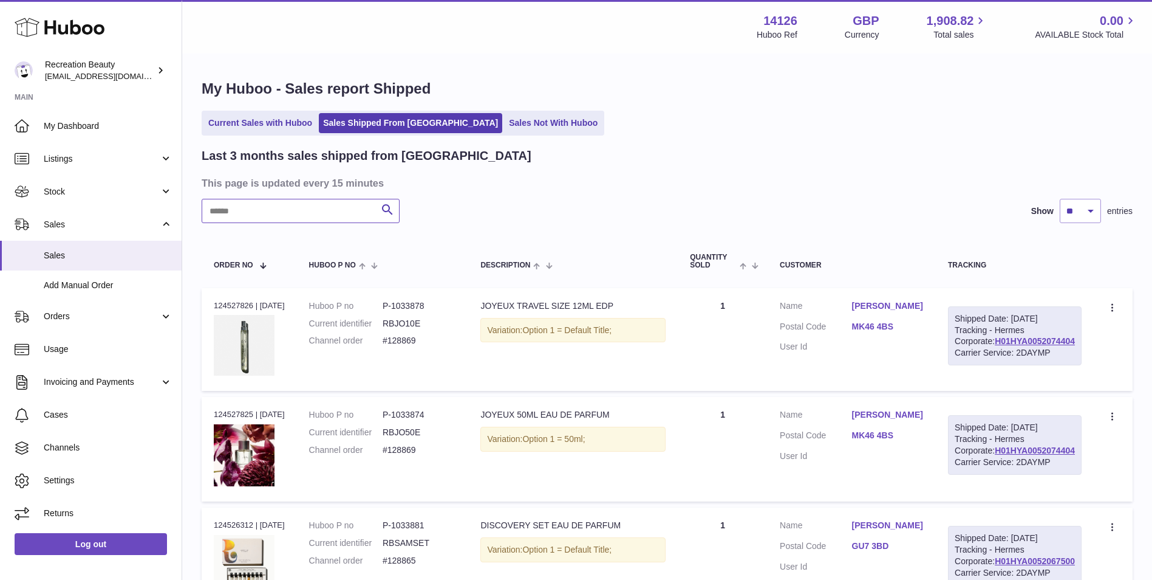
click at [331, 205] on input "text" at bounding box center [301, 211] width 198 height 24
paste input "*******"
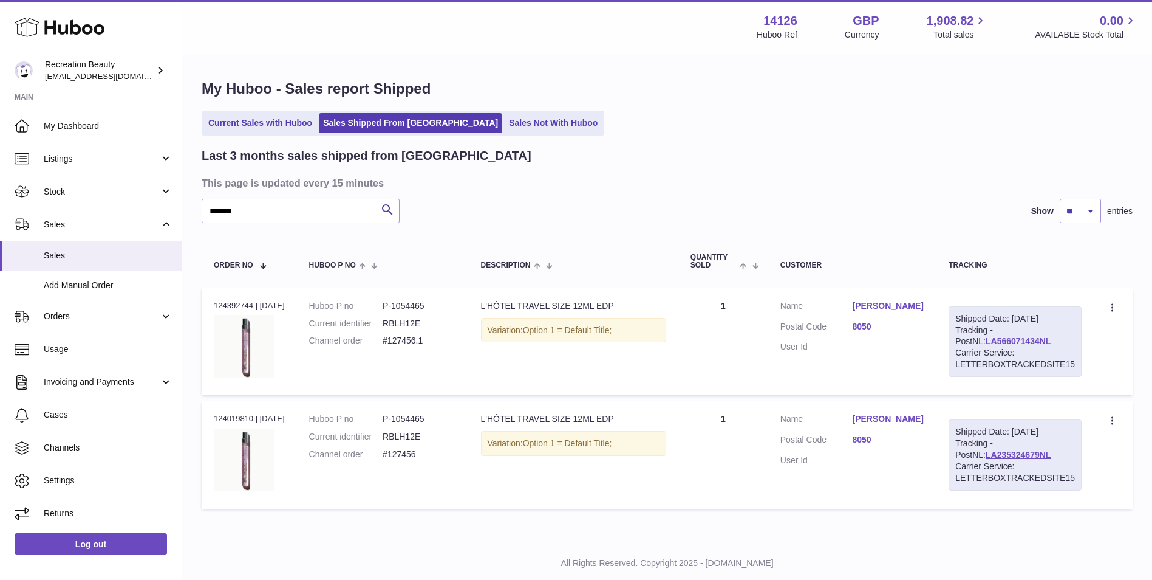
click at [1002, 344] on link "LA566071434NL" at bounding box center [1018, 341] width 65 height 10
click at [986, 452] on link "LA235324679NL" at bounding box center [1018, 455] width 65 height 10
click at [780, 338] on td "Customer Name [PERSON_NAME] Postal Code 8050 User Id" at bounding box center [852, 341] width 168 height 107
click at [996, 450] on link "LA235324679NL" at bounding box center [1018, 455] width 65 height 10
drag, startPoint x: 218, startPoint y: 205, endPoint x: 183, endPoint y: 197, distance: 36.0
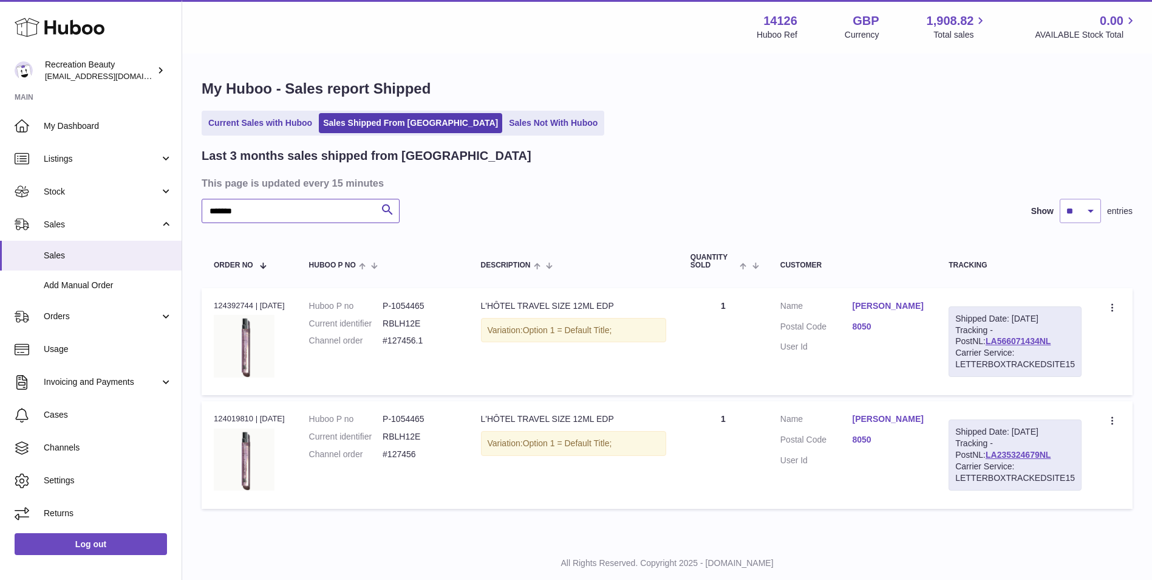
click at [183, 197] on div "My Huboo - Sales report Shipped Current Sales with Huboo Sales Shipped From [GE…" at bounding box center [667, 297] width 970 height 484
paste input "text"
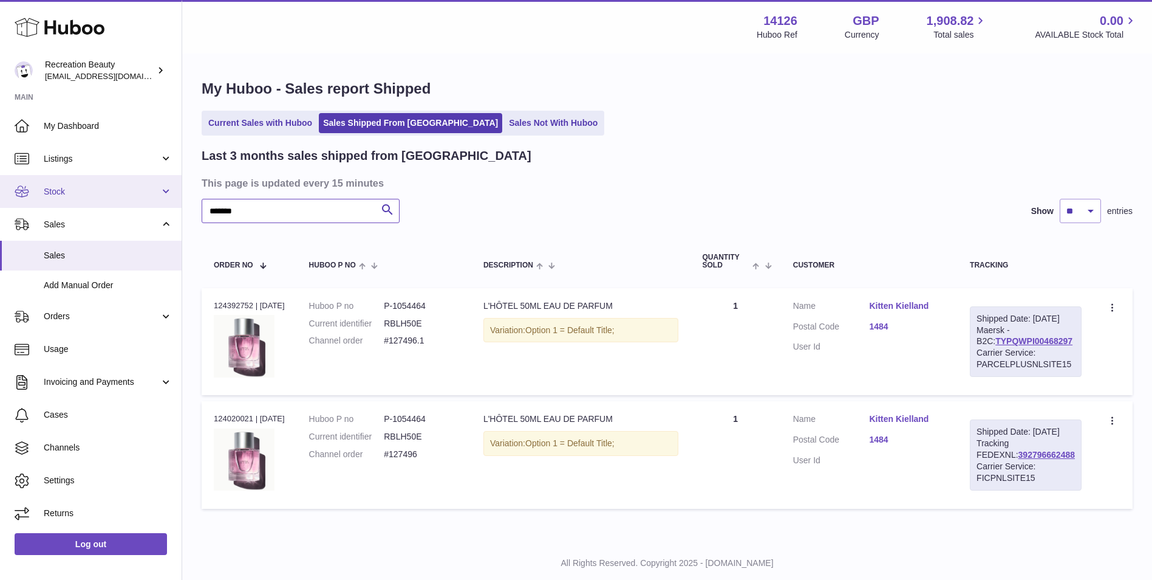
drag, startPoint x: 258, startPoint y: 213, endPoint x: 155, endPoint y: 201, distance: 103.3
click at [155, 201] on div "Huboo Recreation Beauty customercare@recreationbeauty.com Main My Dashboard Lis…" at bounding box center [576, 305] width 1152 height 610
paste input "**********"
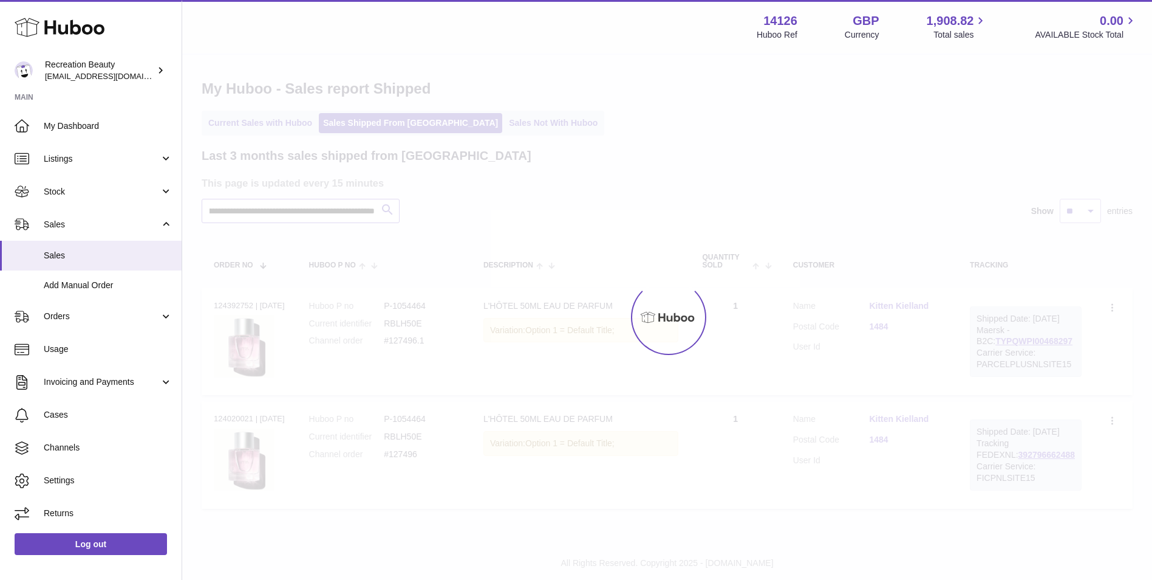
type input "**********"
click at [57, 223] on span "Sales" at bounding box center [102, 225] width 116 height 12
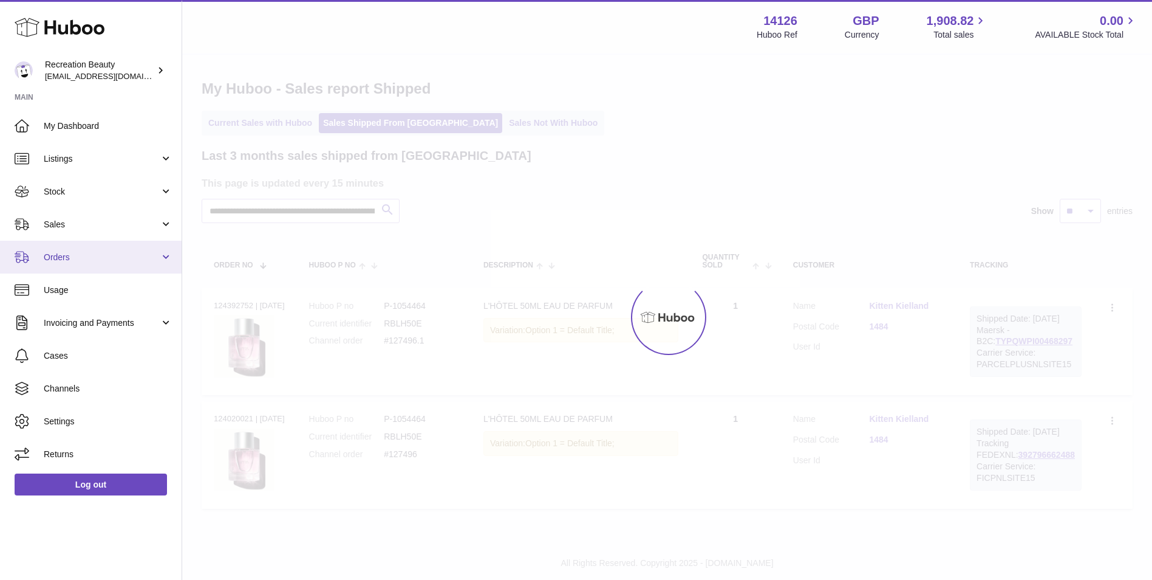
click at [56, 258] on span "Orders" at bounding box center [102, 257] width 116 height 12
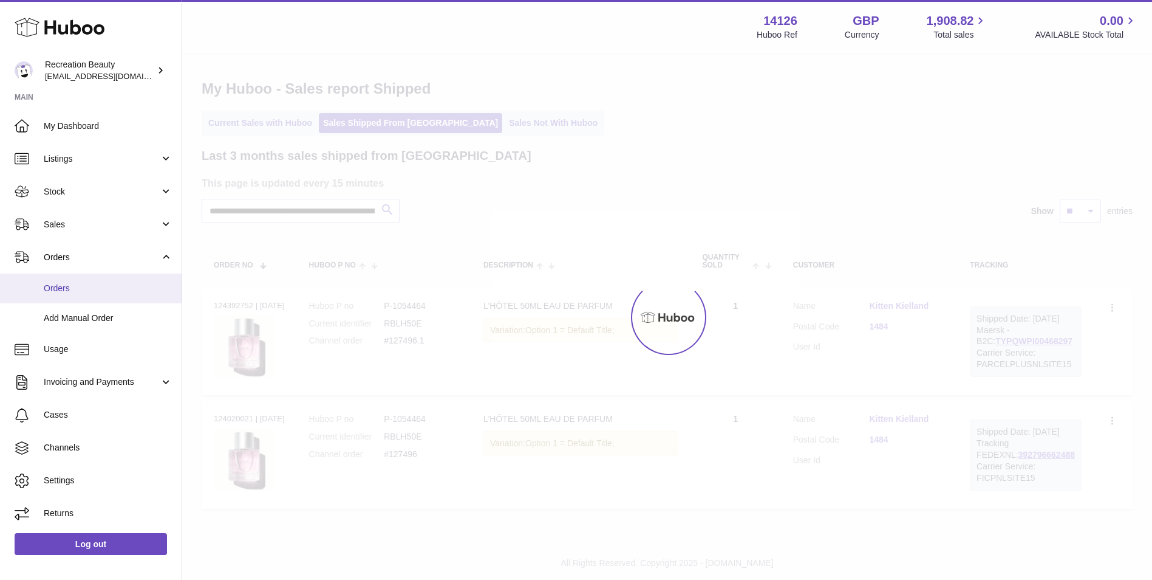
click at [60, 297] on link "Orders" at bounding box center [91, 288] width 182 height 30
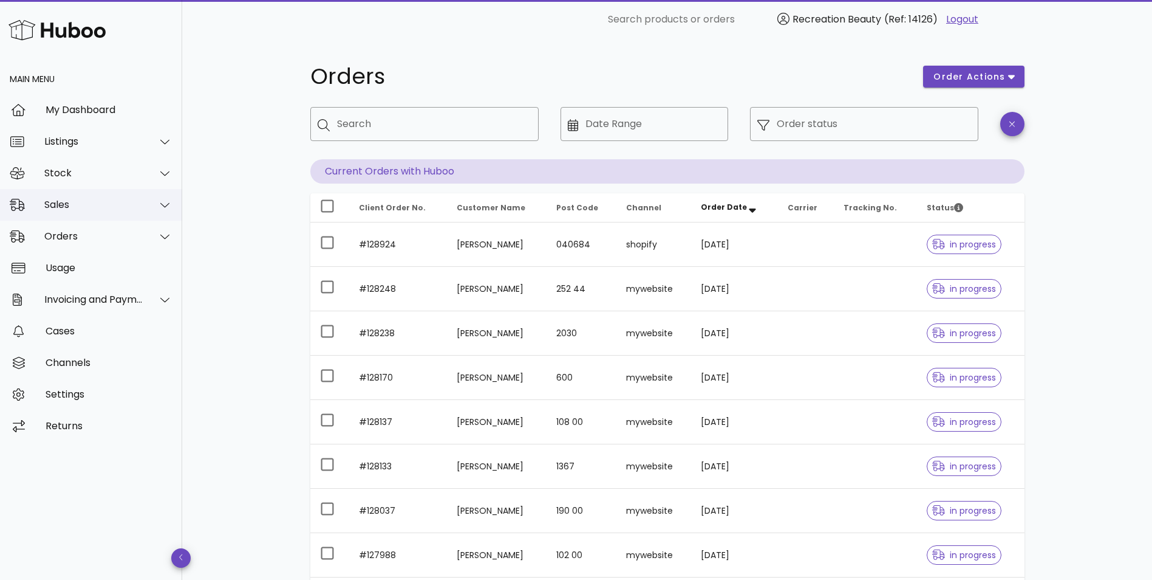
click at [110, 198] on div "Sales" at bounding box center [91, 205] width 182 height 32
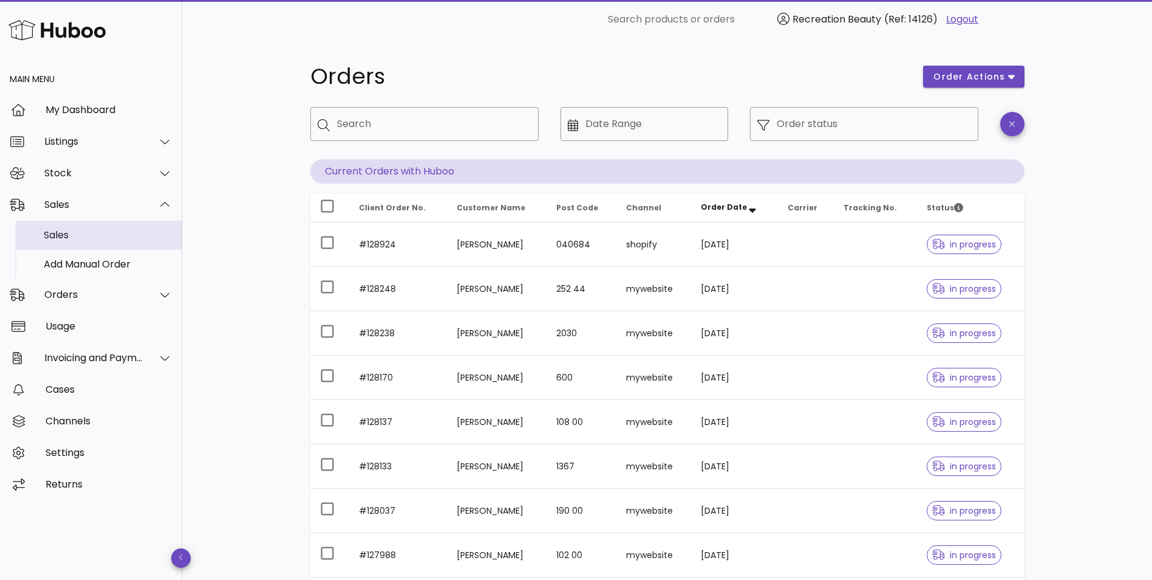
click at [89, 233] on div "Sales" at bounding box center [108, 235] width 129 height 12
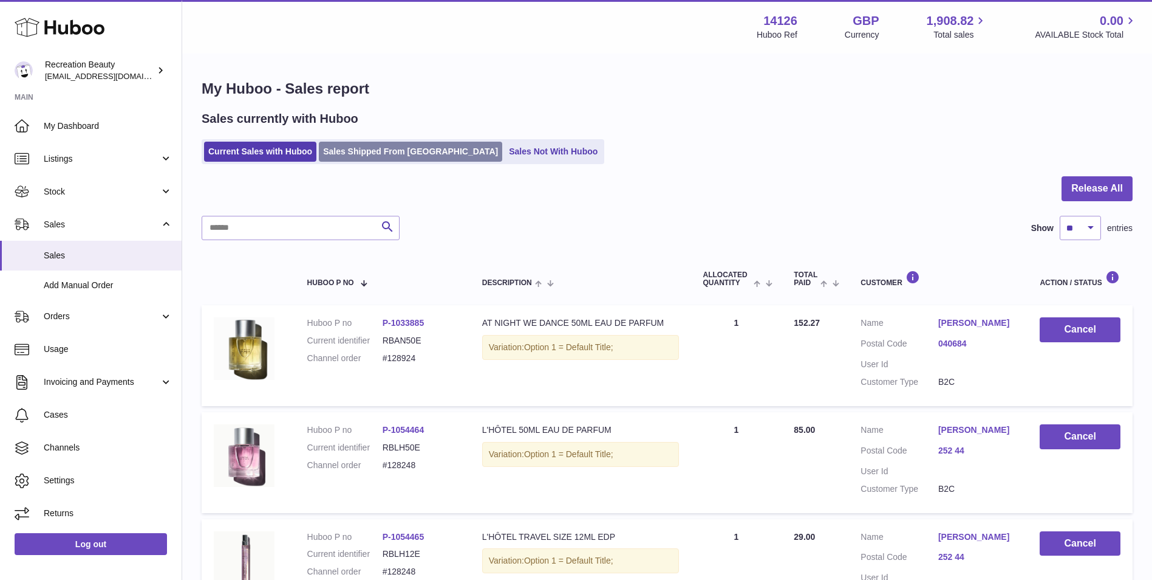
click at [366, 152] on link "Sales Shipped From [GEOGRAPHIC_DATA]" at bounding box center [410, 152] width 183 height 20
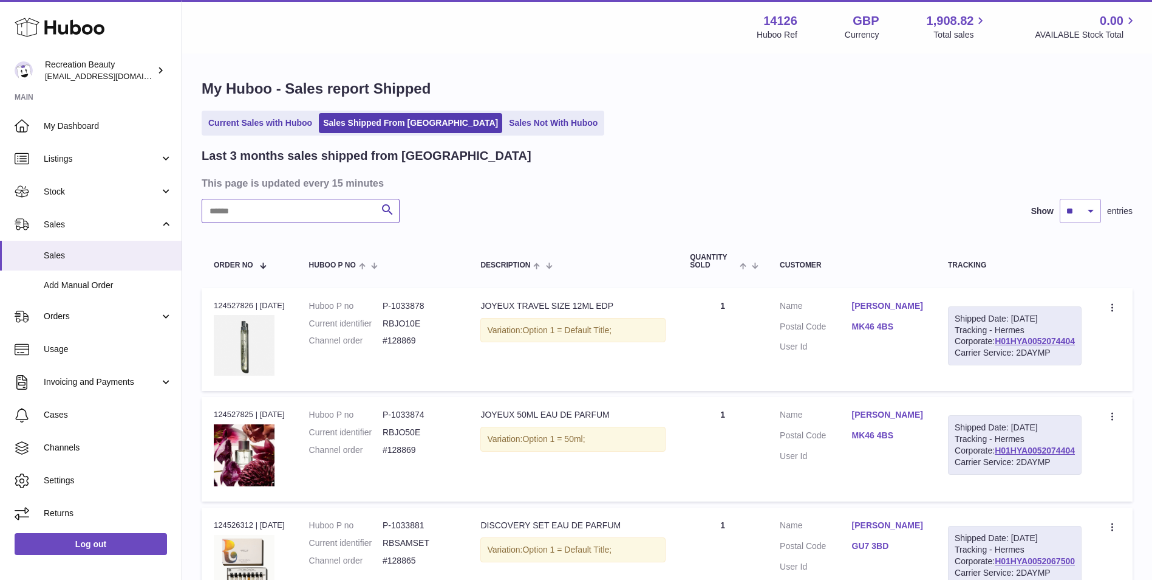
click at [321, 216] on input "text" at bounding box center [301, 211] width 198 height 24
paste input "*******"
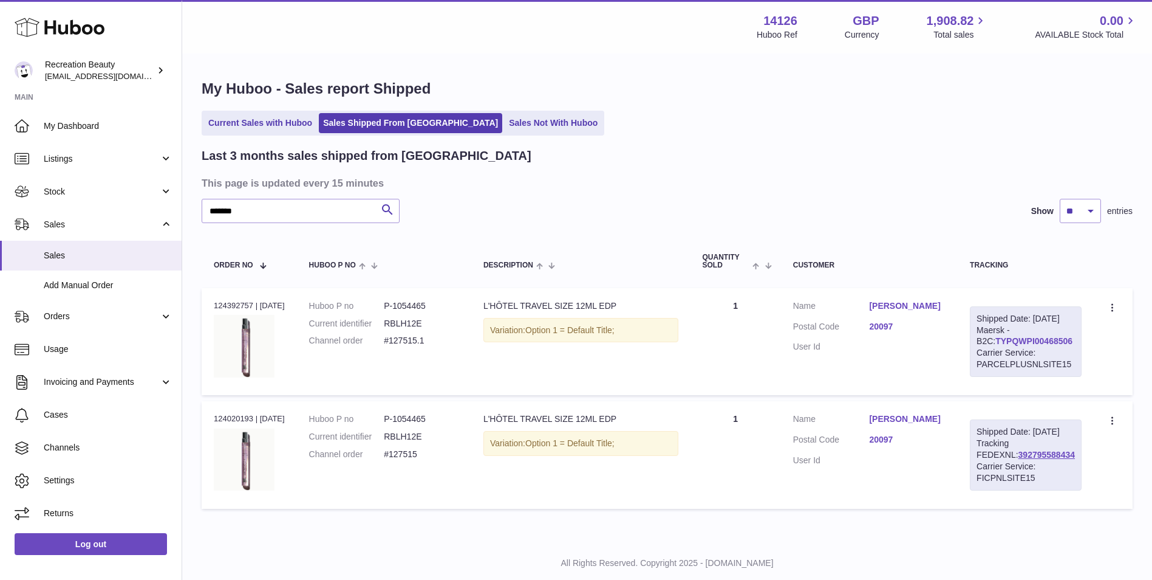
click at [1004, 346] on link "TYPQWPI00468506" at bounding box center [1034, 341] width 77 height 10
click at [252, 213] on input "*******" at bounding box center [301, 211] width 198 height 24
paste input "text"
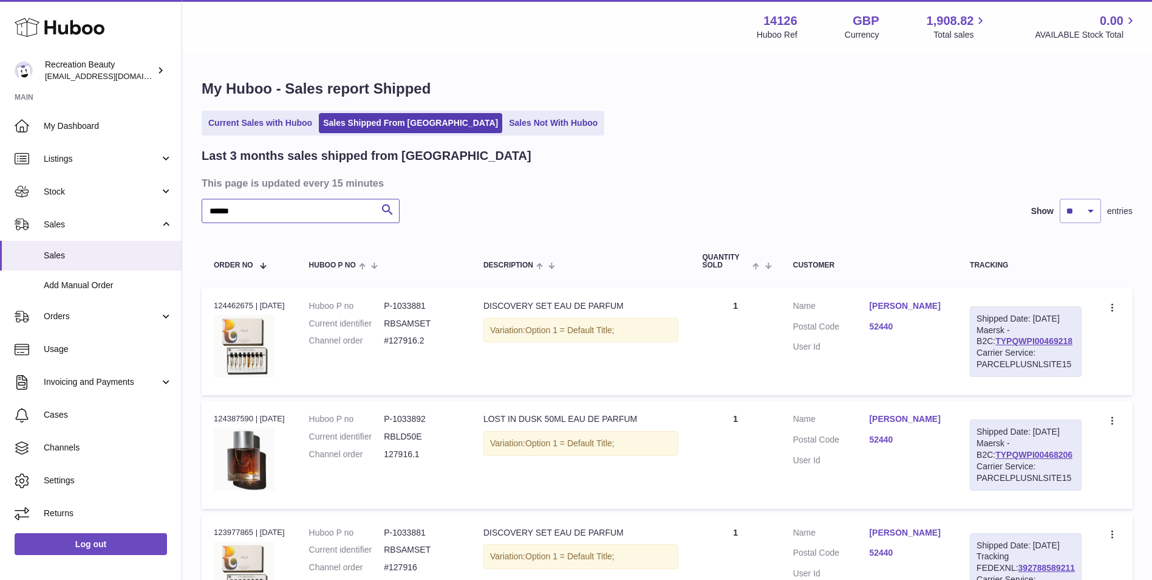
scroll to position [139, 0]
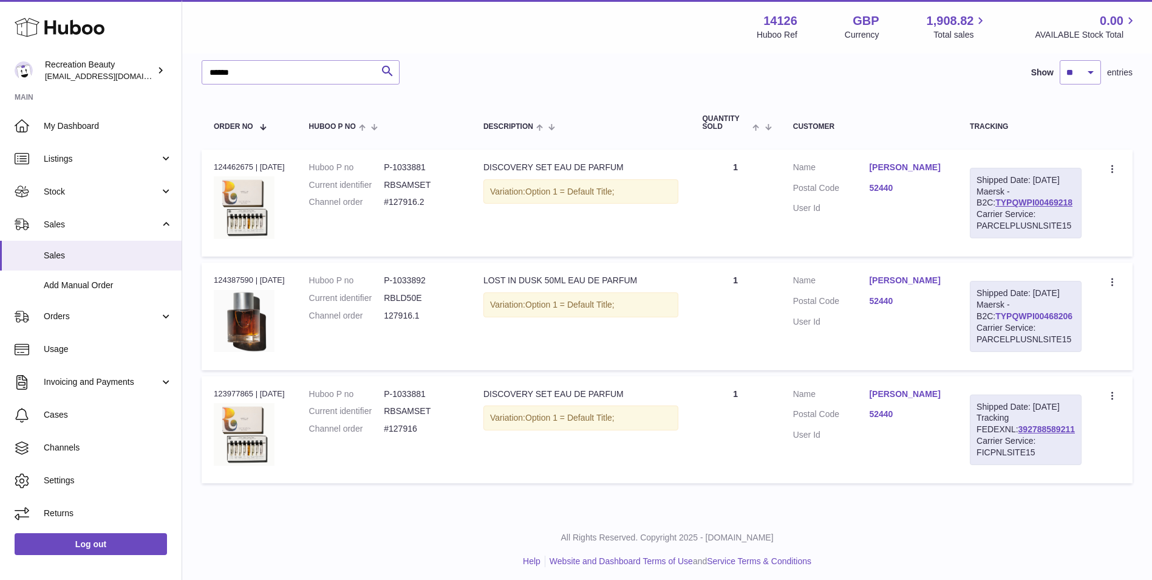
click at [1013, 321] on link "TYPQWPI00468206" at bounding box center [1034, 316] width 77 height 10
drag, startPoint x: 248, startPoint y: 72, endPoint x: 146, endPoint y: 58, distance: 102.9
click at [146, 58] on div "Huboo Recreation Beauty [EMAIL_ADDRESS][DOMAIN_NAME] Main My Dashboard Listings…" at bounding box center [576, 222] width 1152 height 723
paste input "text"
type input "******"
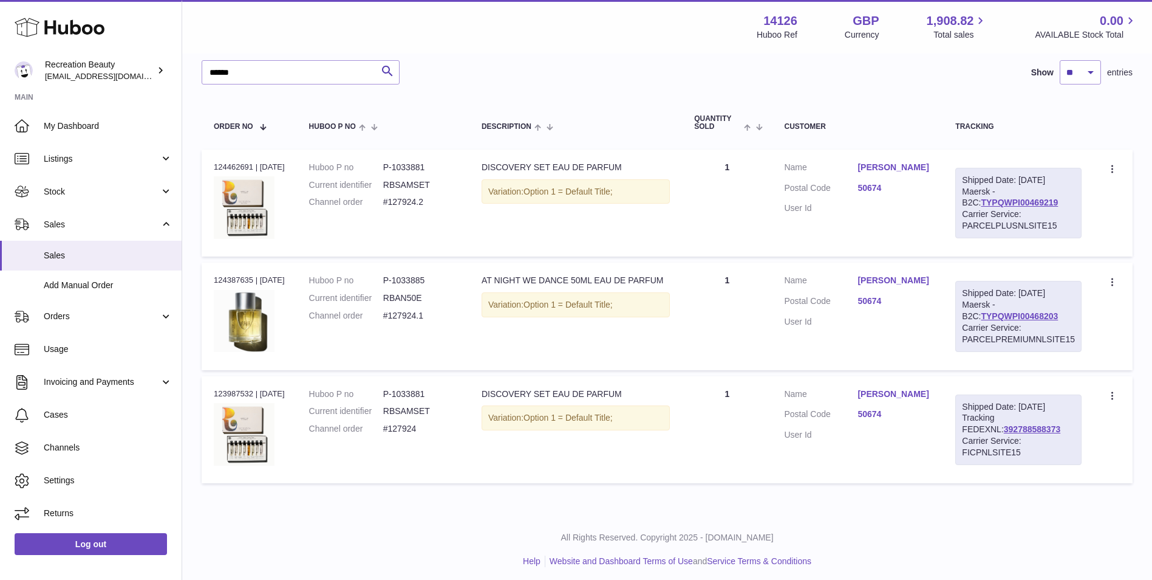
click at [469, 229] on td "Huboo P no P-1033881 Current identifier RBSAMSET Channel order #127924.2" at bounding box center [383, 202] width 173 height 107
click at [981, 315] on link "TYPQWPI00468203" at bounding box center [1019, 316] width 77 height 10
